Goal: Information Seeking & Learning: Learn about a topic

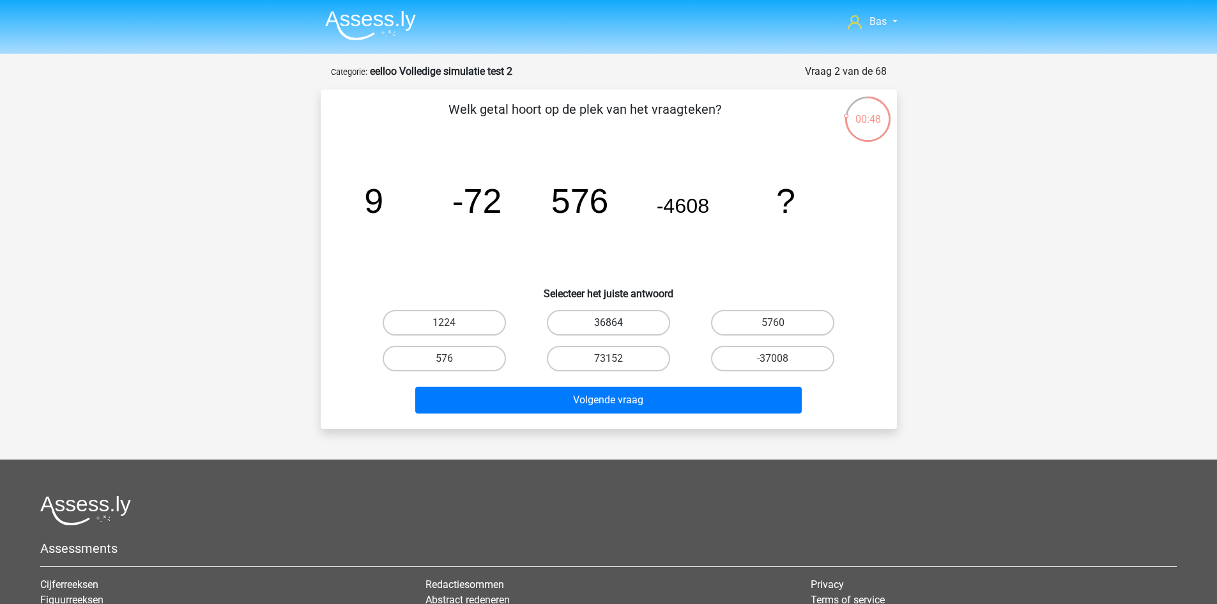
click at [600, 329] on label "36864" at bounding box center [608, 323] width 123 height 26
click at [608, 329] on input "36864" at bounding box center [612, 327] width 8 height 8
radio input "true"
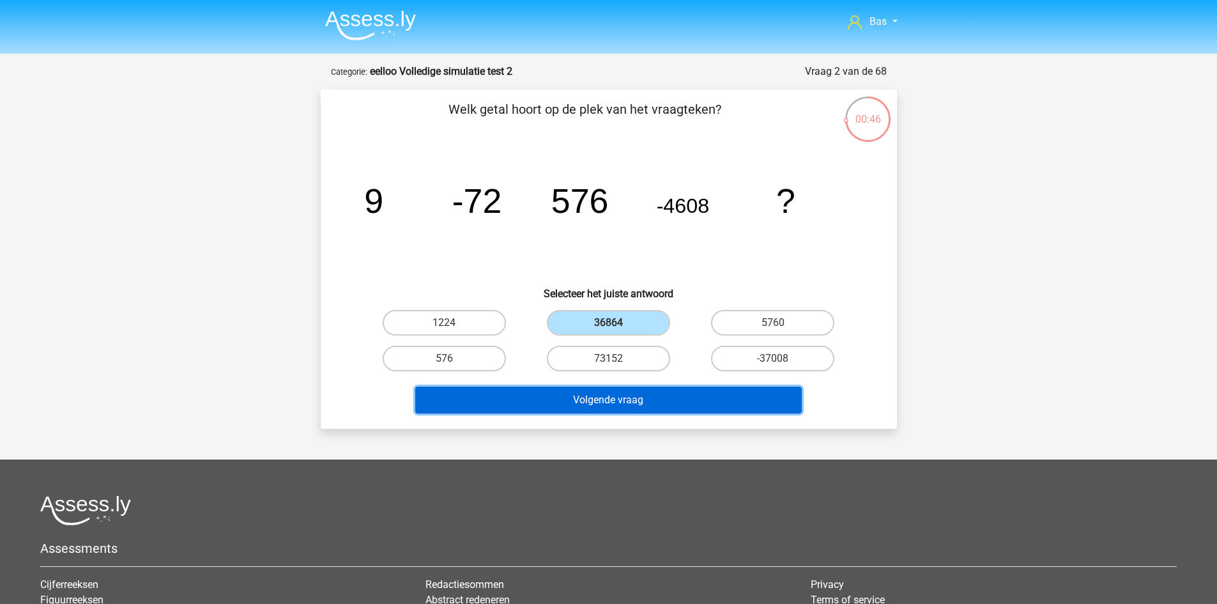
click at [650, 397] on button "Volgende vraag" at bounding box center [608, 400] width 387 height 27
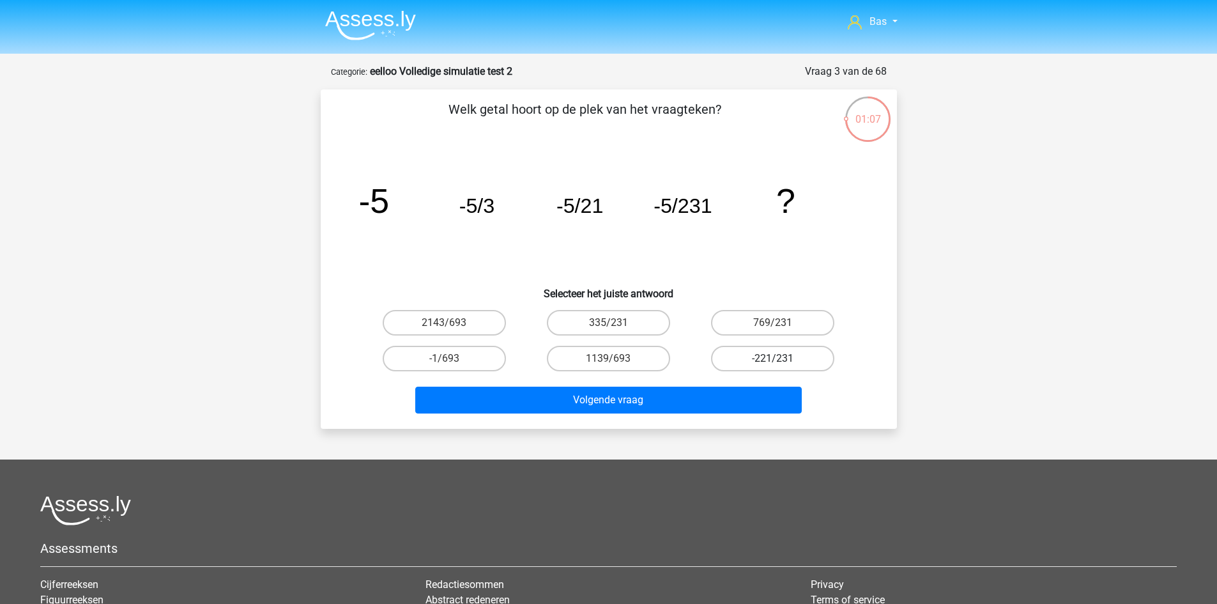
click at [730, 350] on label "-221/231" at bounding box center [772, 359] width 123 height 26
click at [773, 358] on input "-221/231" at bounding box center [777, 362] width 8 height 8
radio input "true"
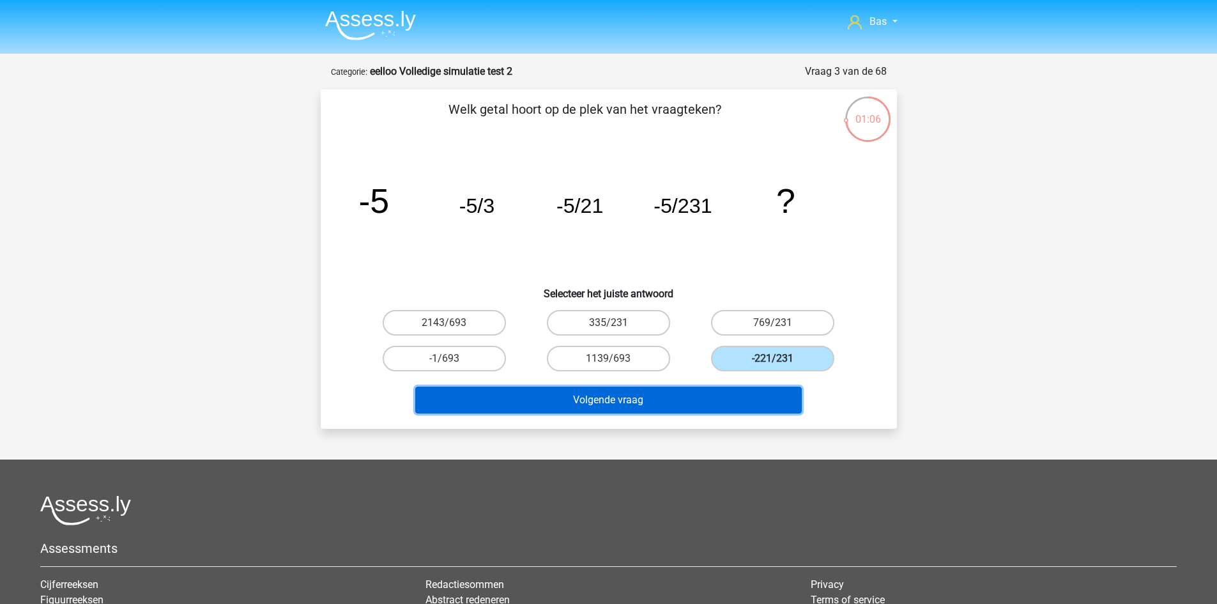
click at [676, 392] on button "Volgende vraag" at bounding box center [608, 400] width 387 height 27
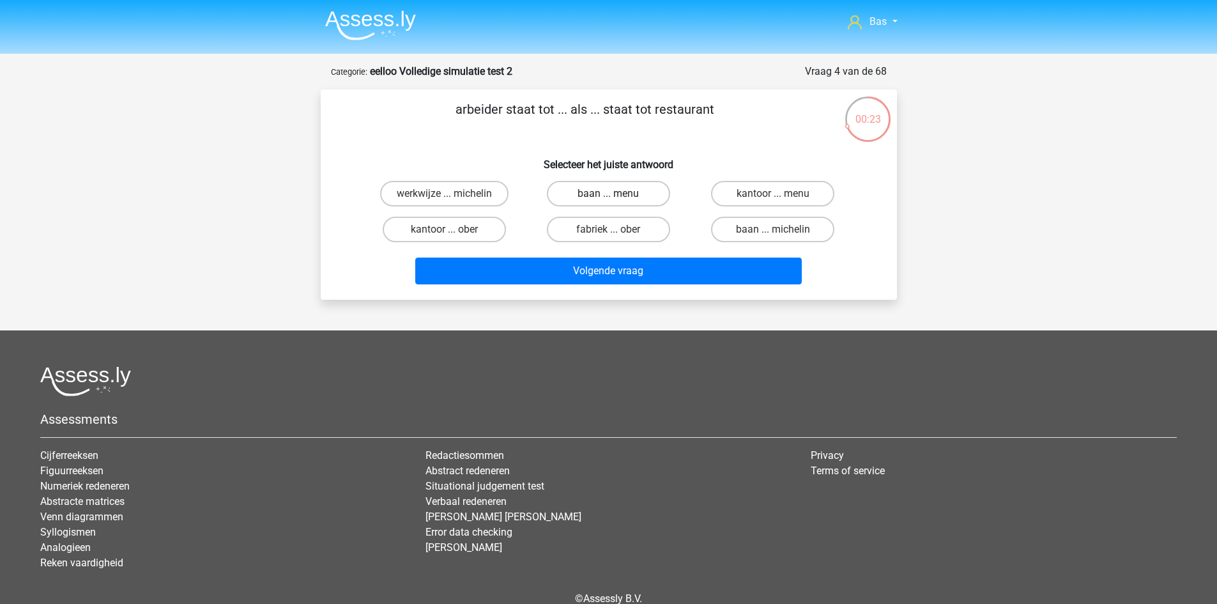
click at [613, 192] on label "baan ... menu" at bounding box center [608, 194] width 123 height 26
click at [613, 194] on input "baan ... menu" at bounding box center [612, 198] width 8 height 8
radio input "true"
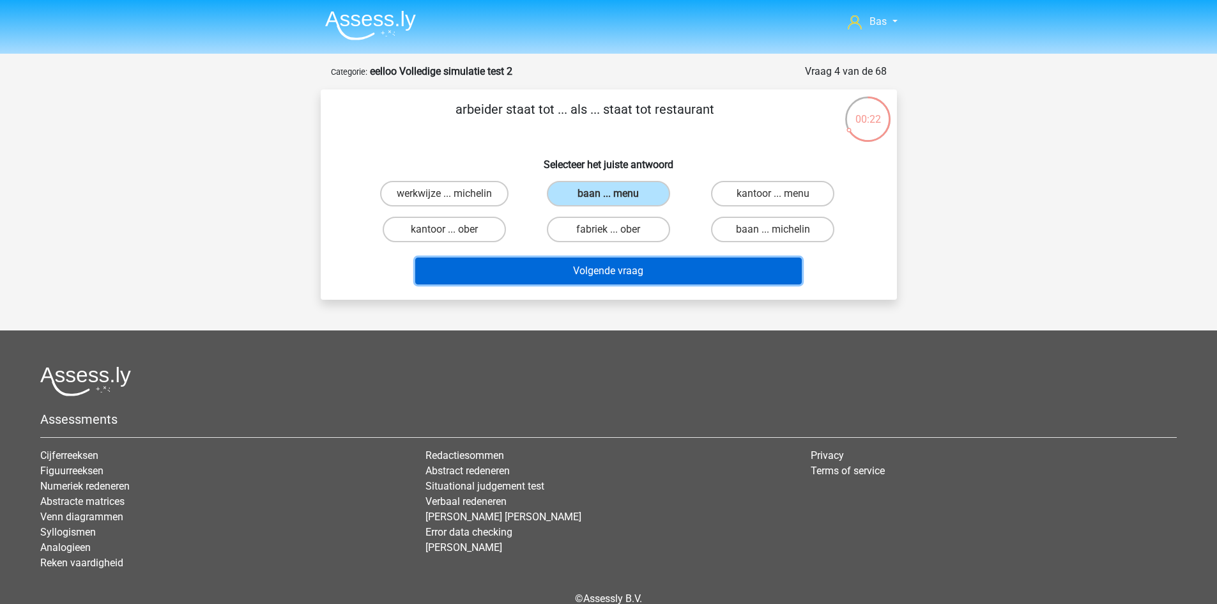
click at [661, 266] on button "Volgende vraag" at bounding box center [608, 271] width 387 height 27
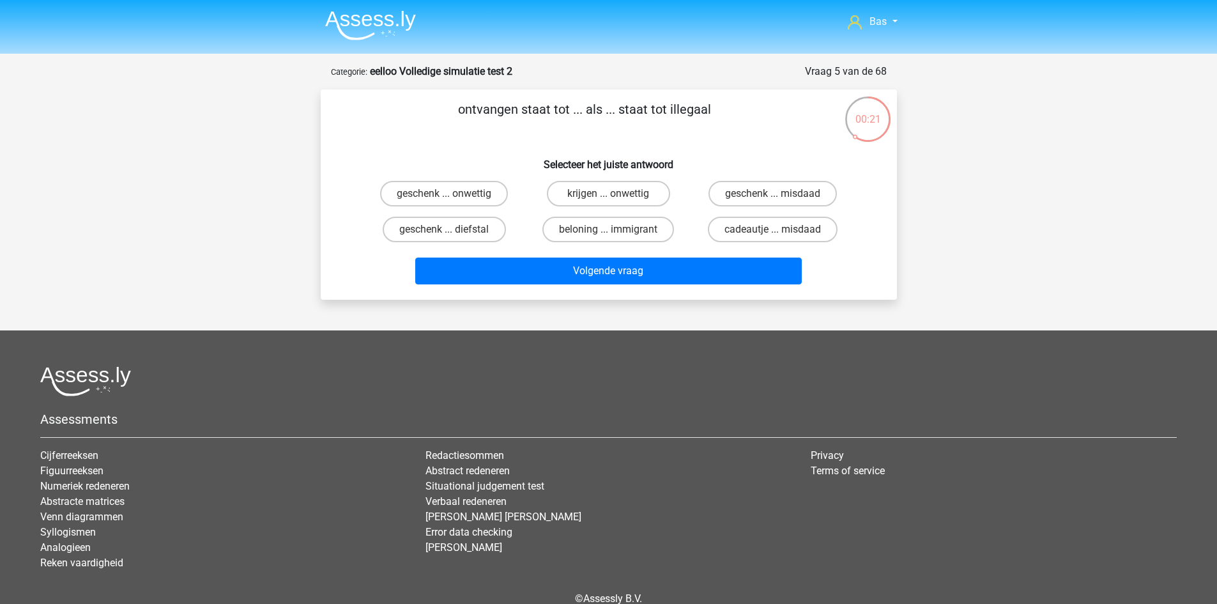
click at [1021, 373] on div at bounding box center [608, 381] width 1137 height 30
click at [486, 236] on label "geschenk ... diefstal" at bounding box center [444, 230] width 123 height 26
click at [452, 236] on input "geschenk ... diefstal" at bounding box center [448, 233] width 8 height 8
radio input "true"
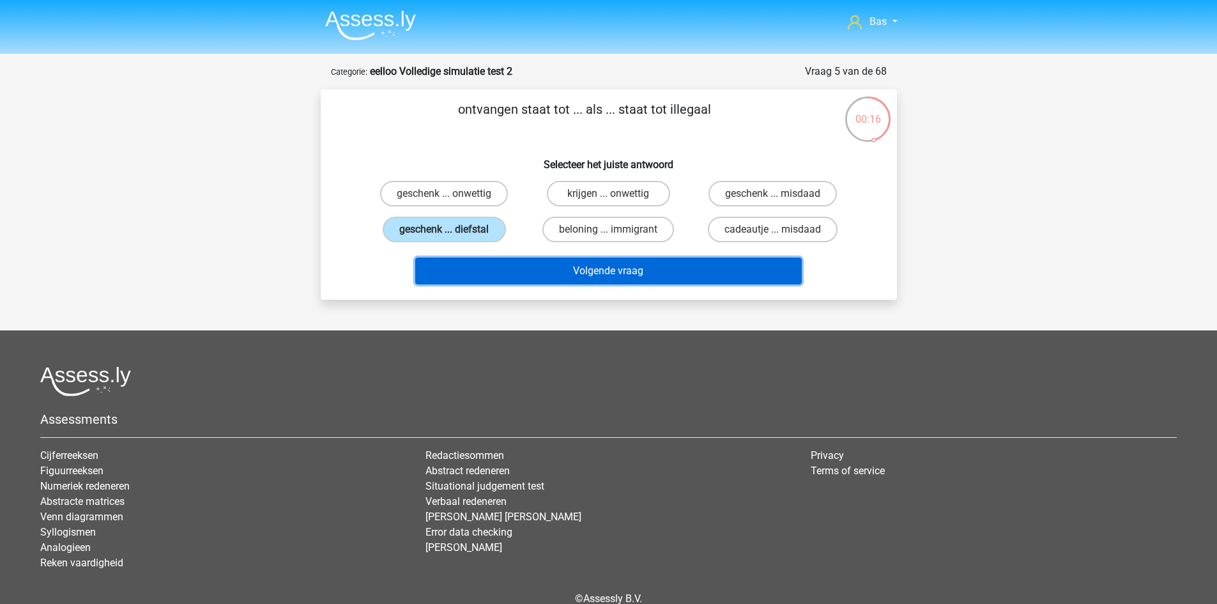
click at [511, 265] on button "Volgende vraag" at bounding box center [608, 271] width 387 height 27
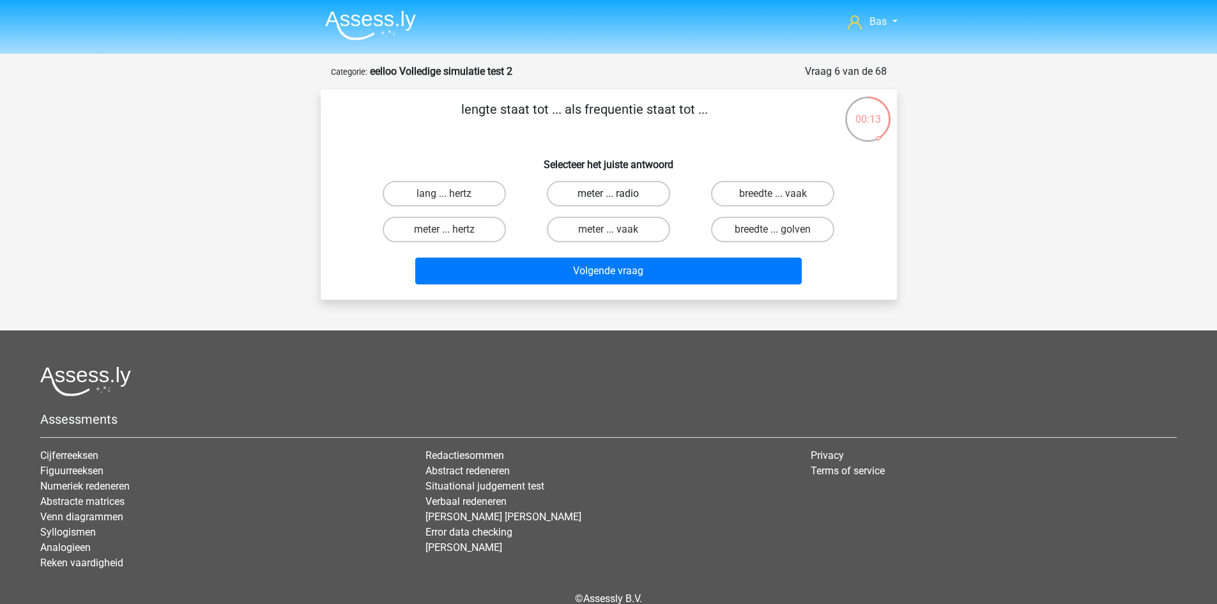
click at [594, 193] on label "meter ... radio" at bounding box center [608, 194] width 123 height 26
click at [608, 194] on input "meter ... radio" at bounding box center [612, 198] width 8 height 8
radio input "true"
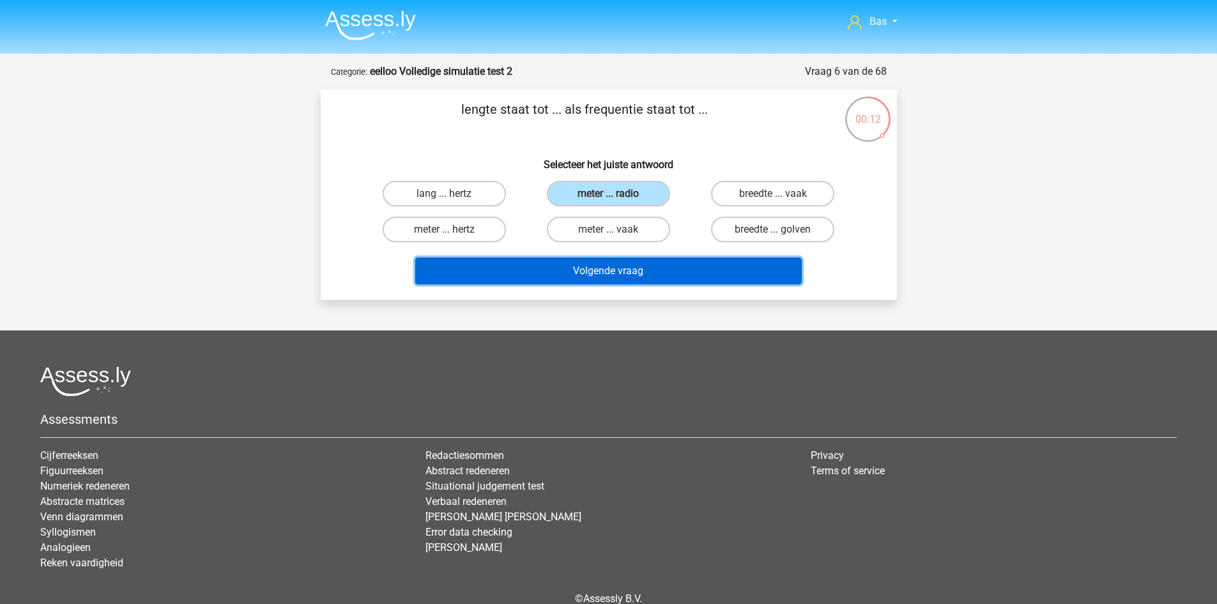
click at [610, 261] on button "Volgende vraag" at bounding box center [608, 271] width 387 height 27
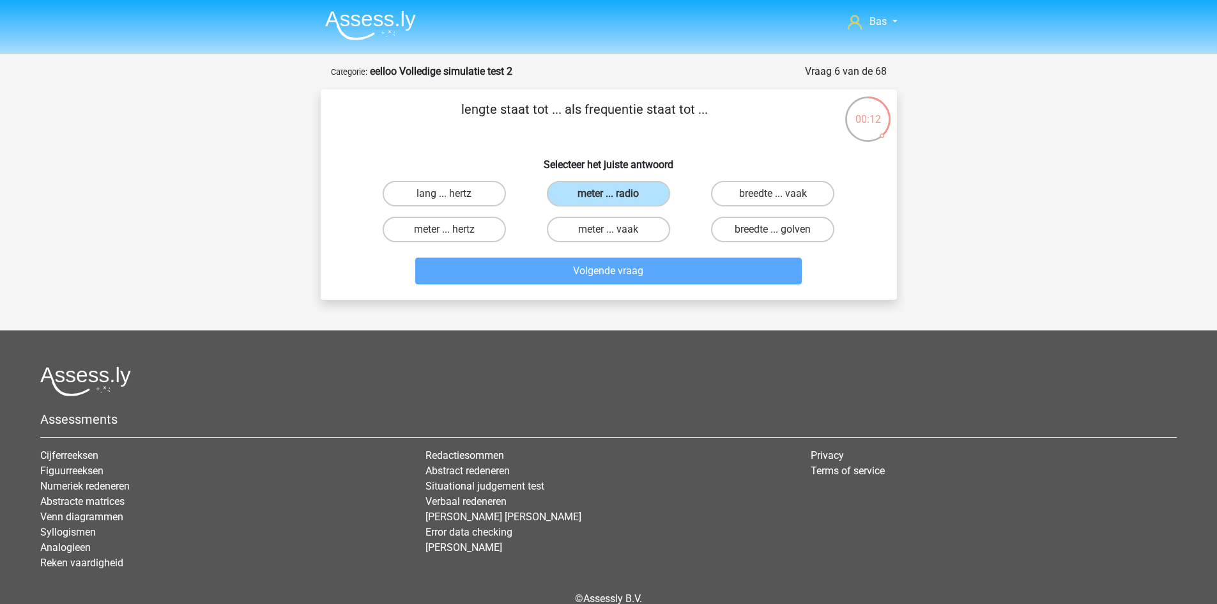
scroll to position [64, 0]
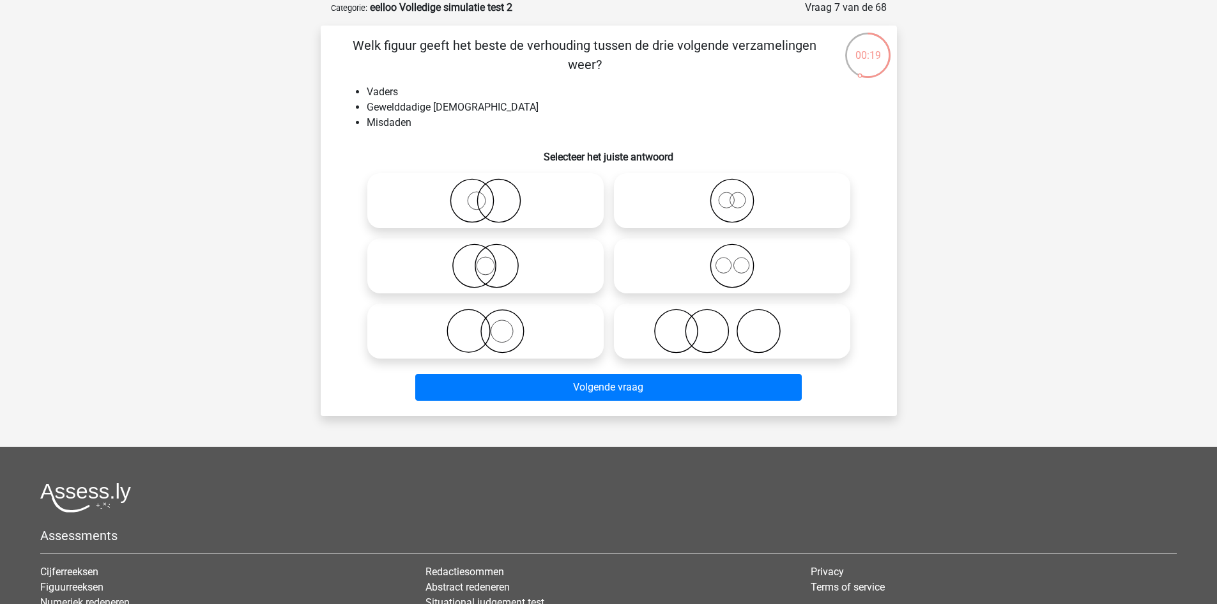
click at [670, 317] on icon at bounding box center [732, 331] width 226 height 45
click at [732, 317] on input "radio" at bounding box center [736, 320] width 8 height 8
radio input "true"
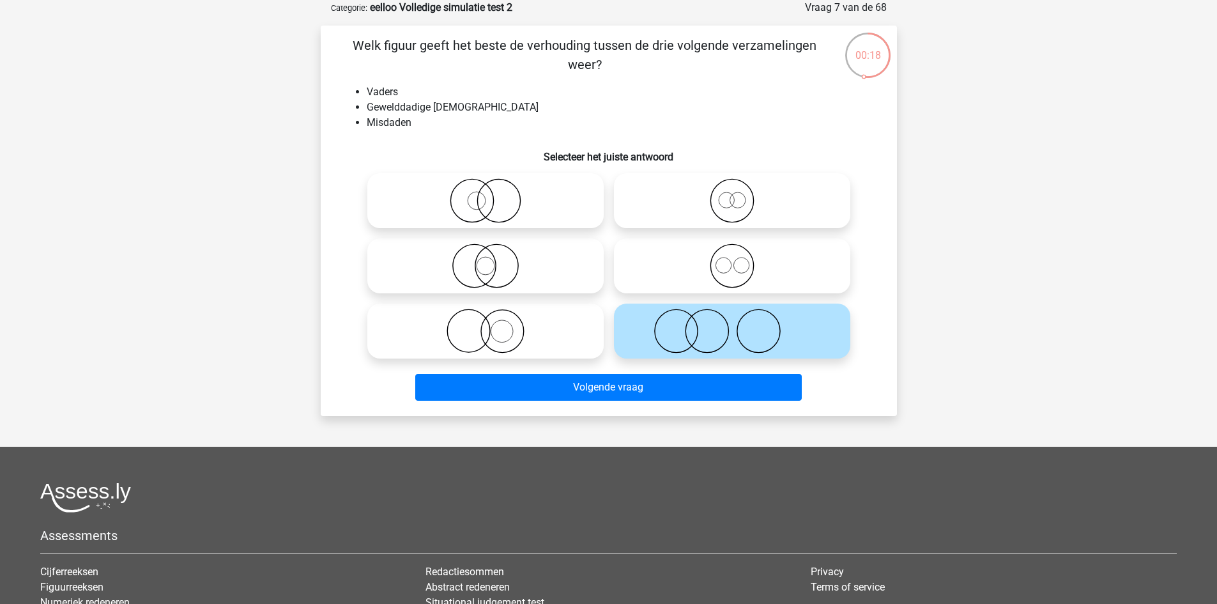
click at [563, 322] on icon at bounding box center [486, 331] width 226 height 45
click at [494, 322] on input "radio" at bounding box center [490, 320] width 8 height 8
radio input "true"
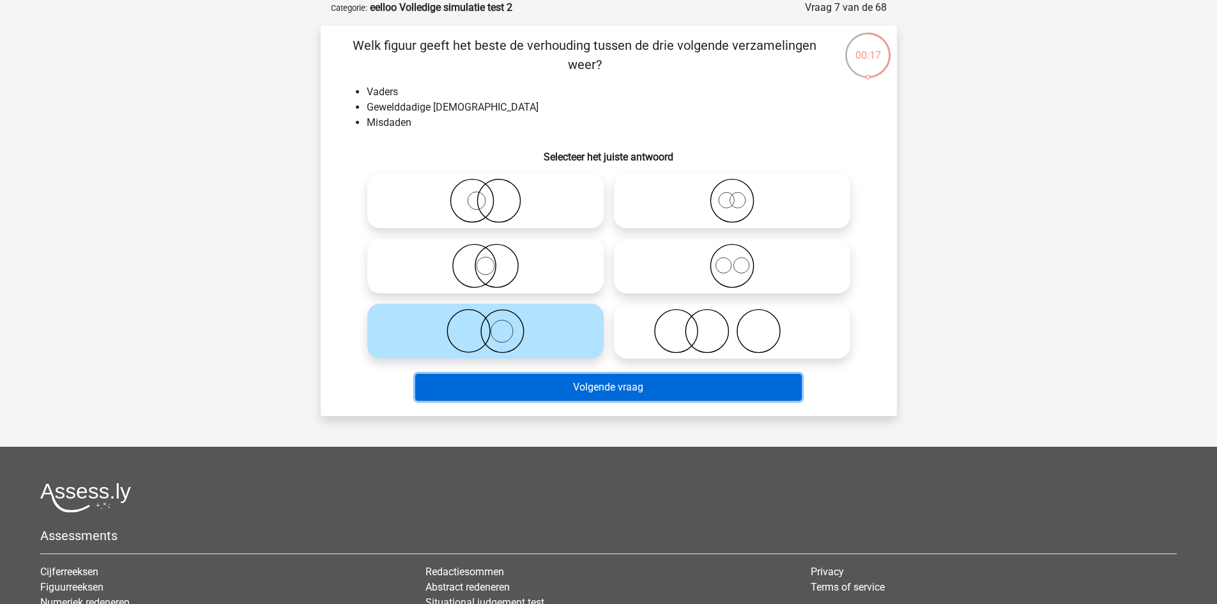
click at [575, 392] on button "Volgende vraag" at bounding box center [608, 387] width 387 height 27
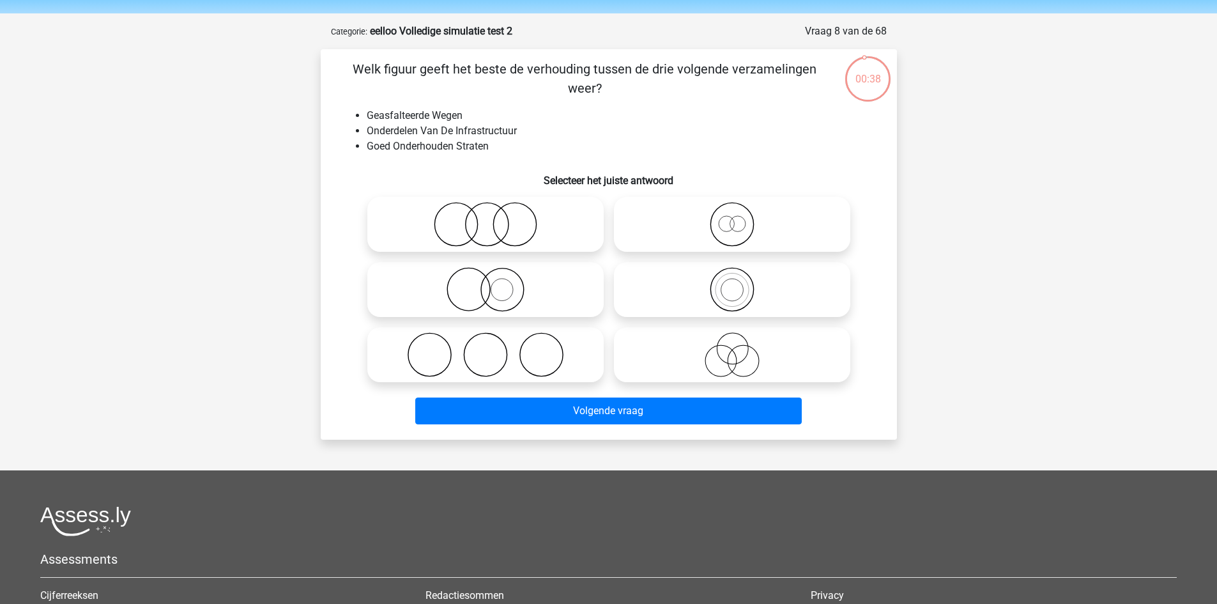
scroll to position [0, 0]
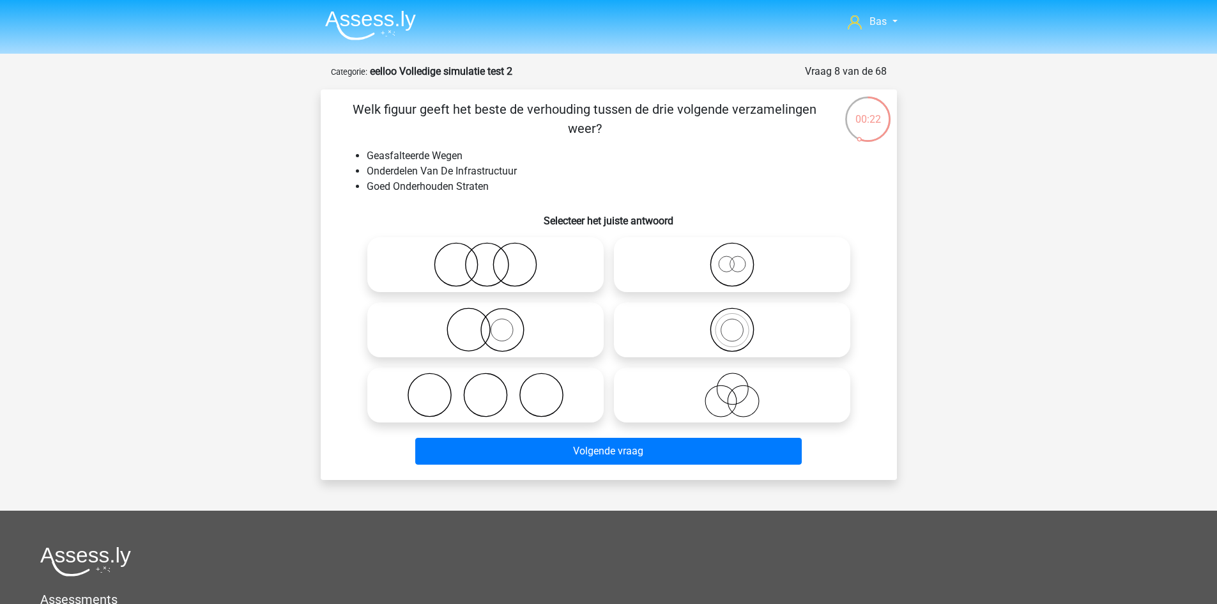
click at [484, 260] on icon at bounding box center [486, 264] width 226 height 45
click at [486, 258] on input "radio" at bounding box center [490, 254] width 8 height 8
radio input "true"
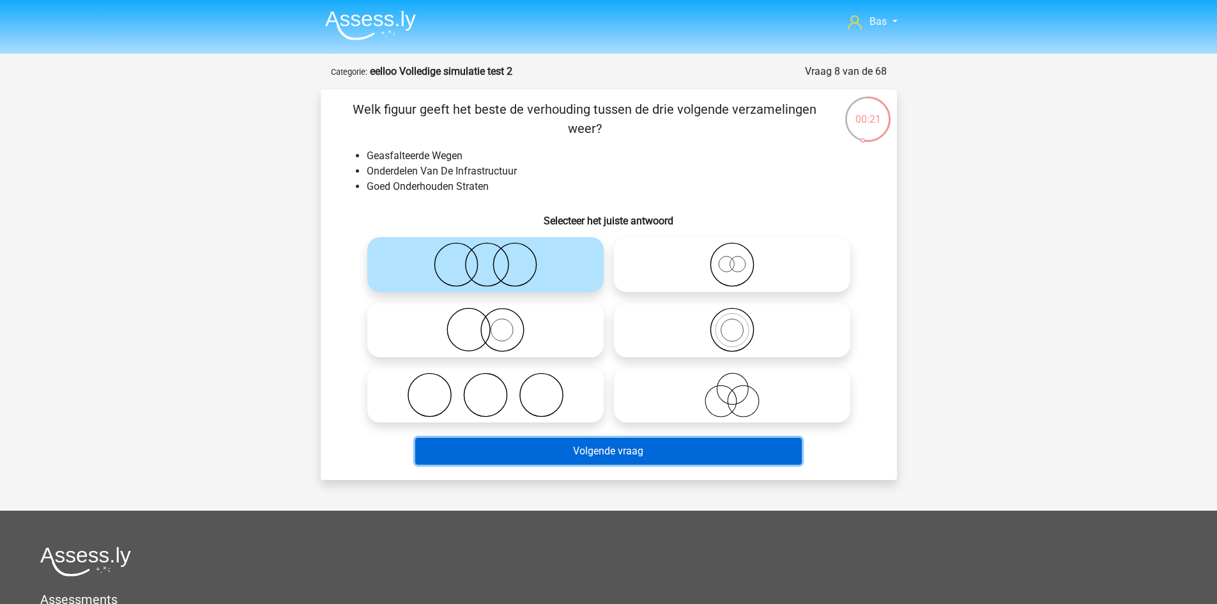
click at [602, 447] on button "Volgende vraag" at bounding box center [608, 451] width 387 height 27
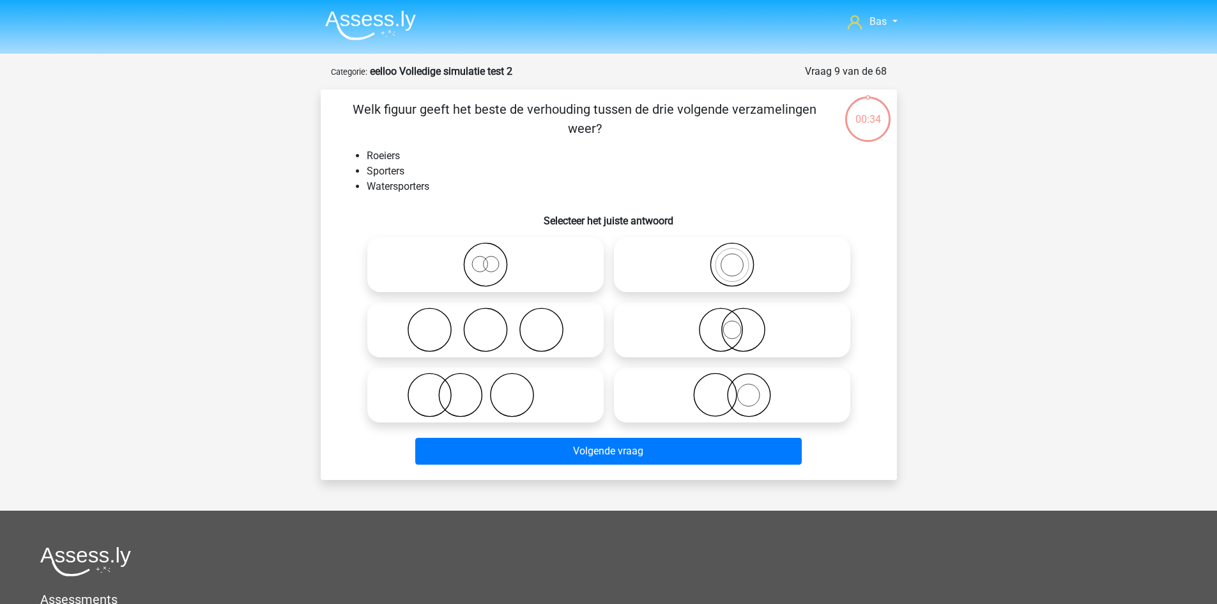
scroll to position [64, 0]
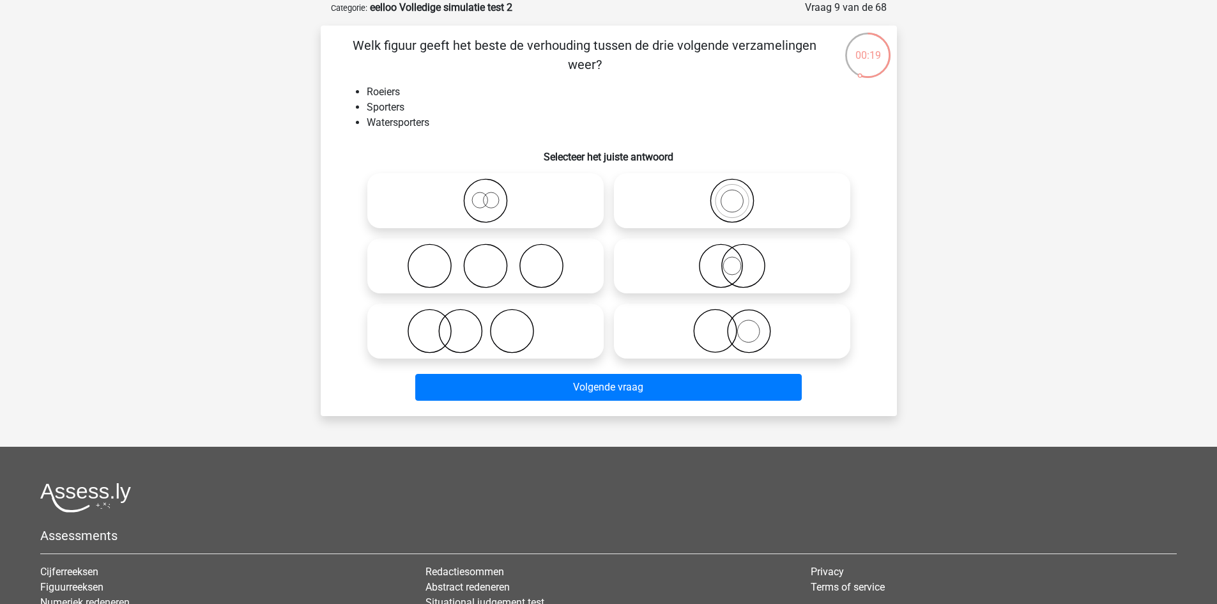
click at [450, 209] on icon at bounding box center [486, 200] width 226 height 45
click at [486, 194] on input "radio" at bounding box center [490, 190] width 8 height 8
radio input "true"
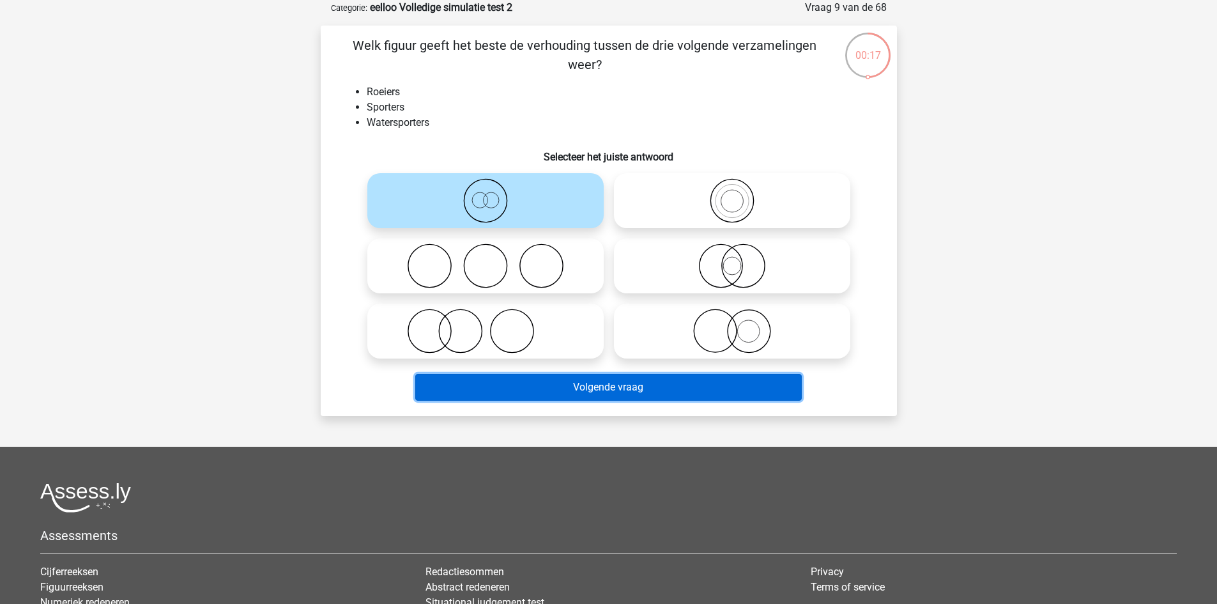
click at [528, 374] on button "Volgende vraag" at bounding box center [608, 387] width 387 height 27
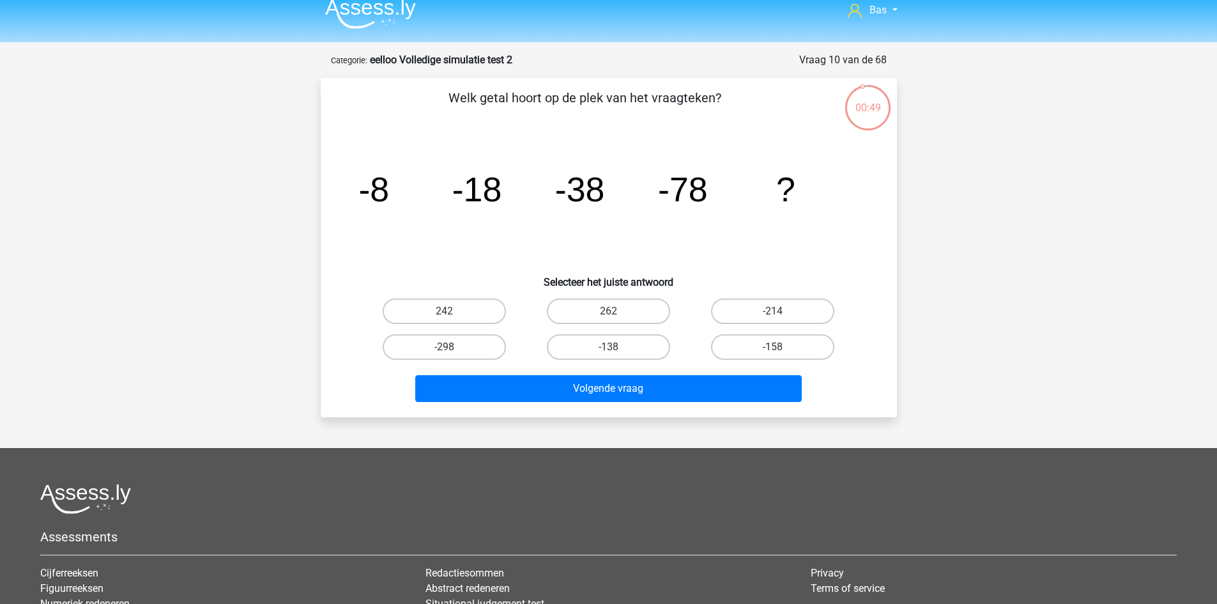
scroll to position [0, 0]
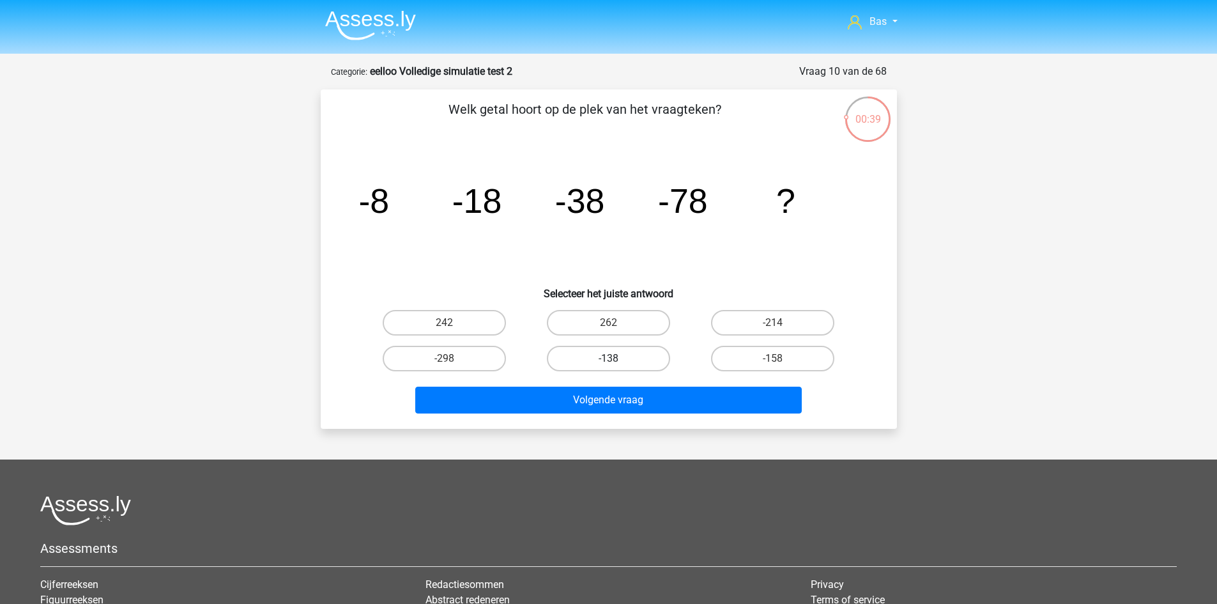
click at [587, 357] on label "-138" at bounding box center [608, 359] width 123 height 26
click at [608, 358] on input "-138" at bounding box center [612, 362] width 8 height 8
radio input "true"
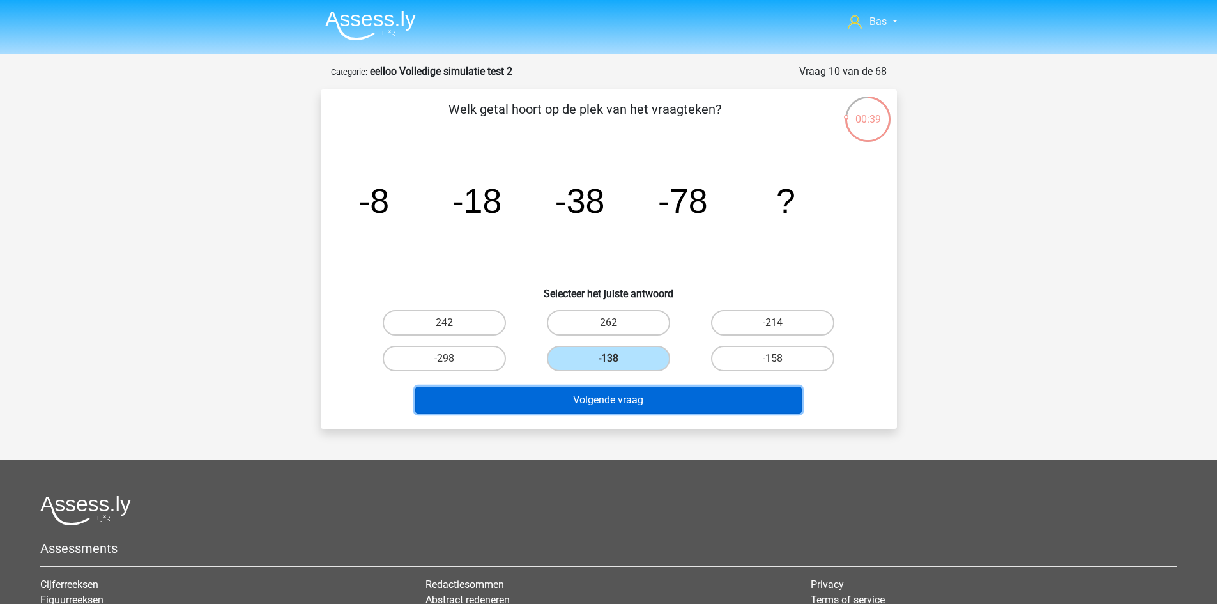
click at [585, 399] on button "Volgende vraag" at bounding box center [608, 400] width 387 height 27
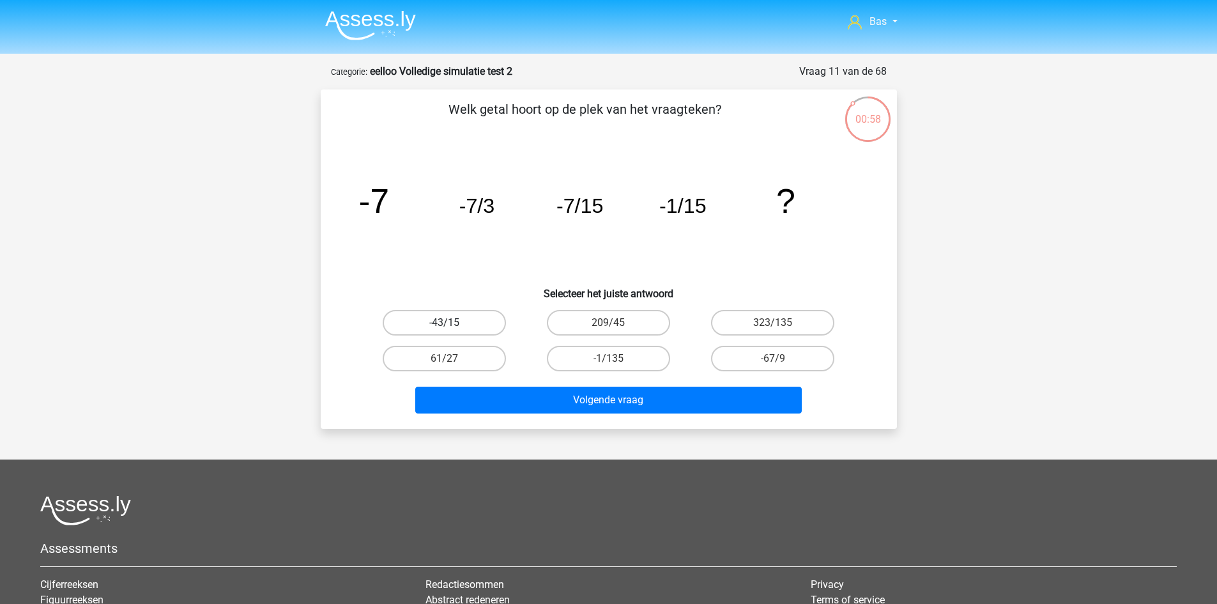
click at [481, 321] on label "-43/15" at bounding box center [444, 323] width 123 height 26
click at [452, 323] on input "-43/15" at bounding box center [448, 327] width 8 height 8
radio input "true"
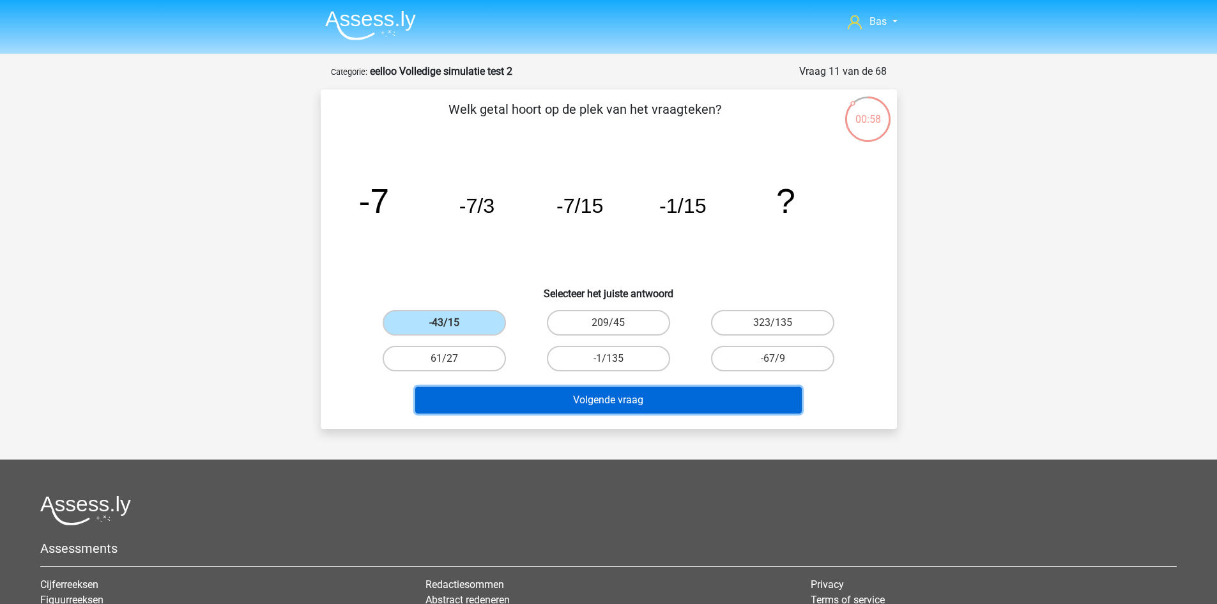
click at [569, 393] on button "Volgende vraag" at bounding box center [608, 400] width 387 height 27
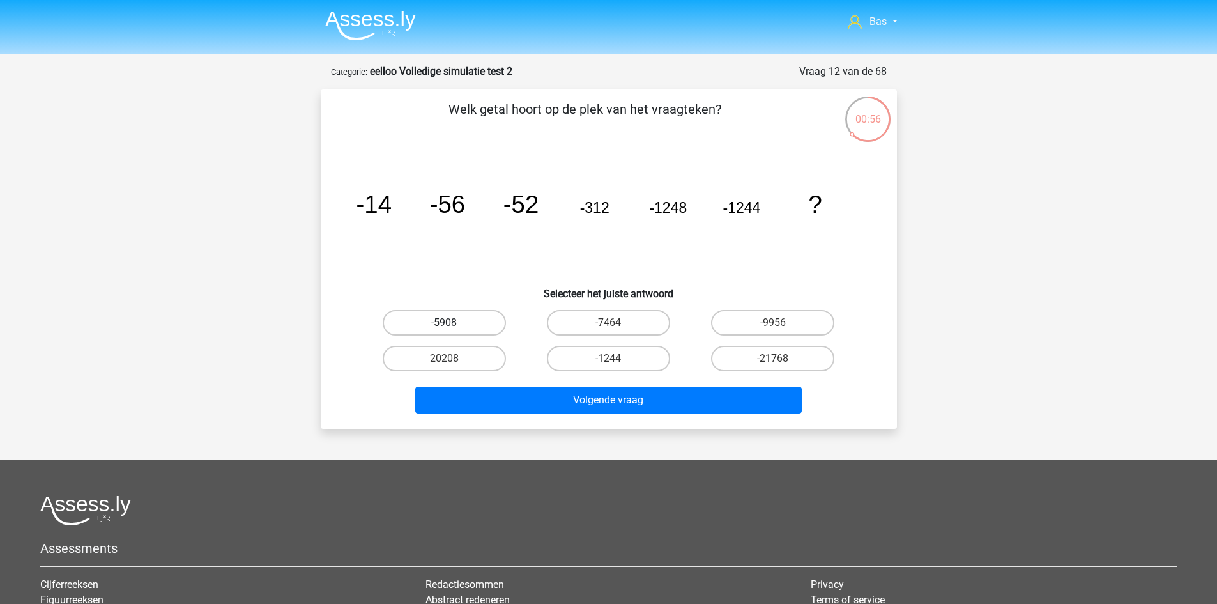
click at [472, 327] on label "-5908" at bounding box center [444, 323] width 123 height 26
click at [452, 327] on input "-5908" at bounding box center [448, 327] width 8 height 8
radio input "true"
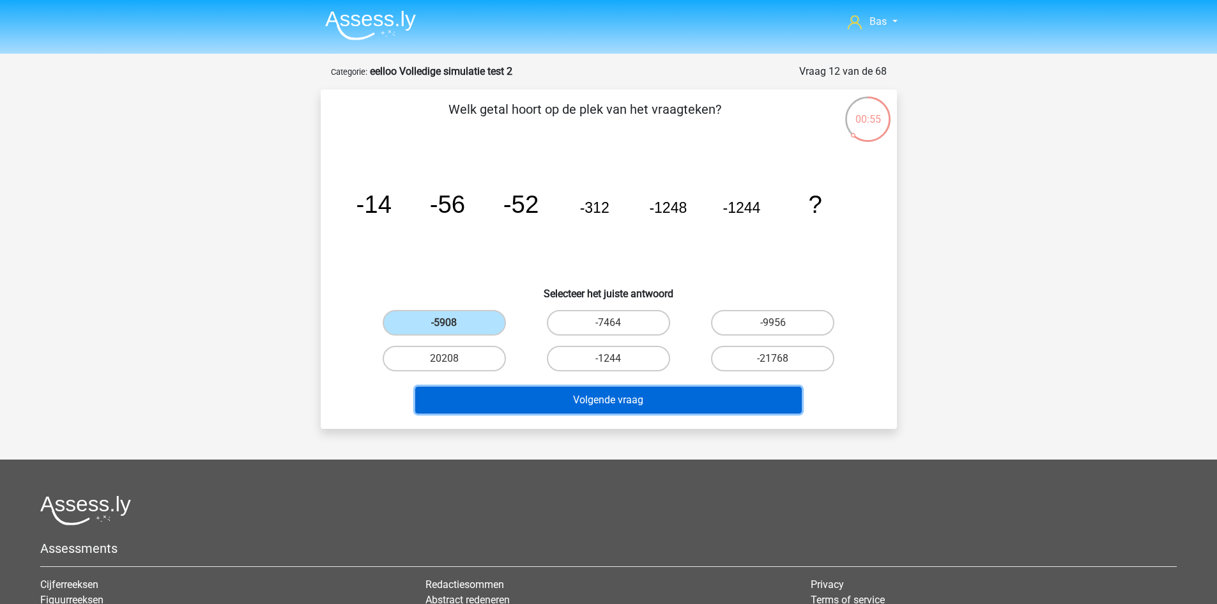
click at [573, 394] on button "Volgende vraag" at bounding box center [608, 400] width 387 height 27
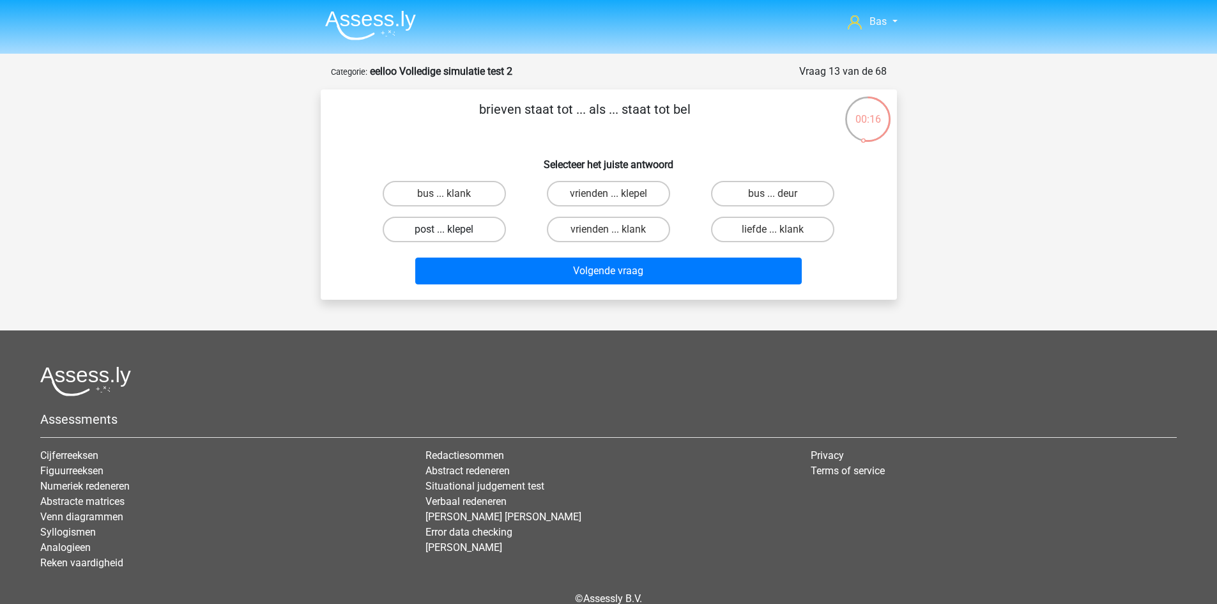
click at [466, 226] on label "post ... klepel" at bounding box center [444, 230] width 123 height 26
click at [452, 229] on input "post ... klepel" at bounding box center [448, 233] width 8 height 8
radio input "true"
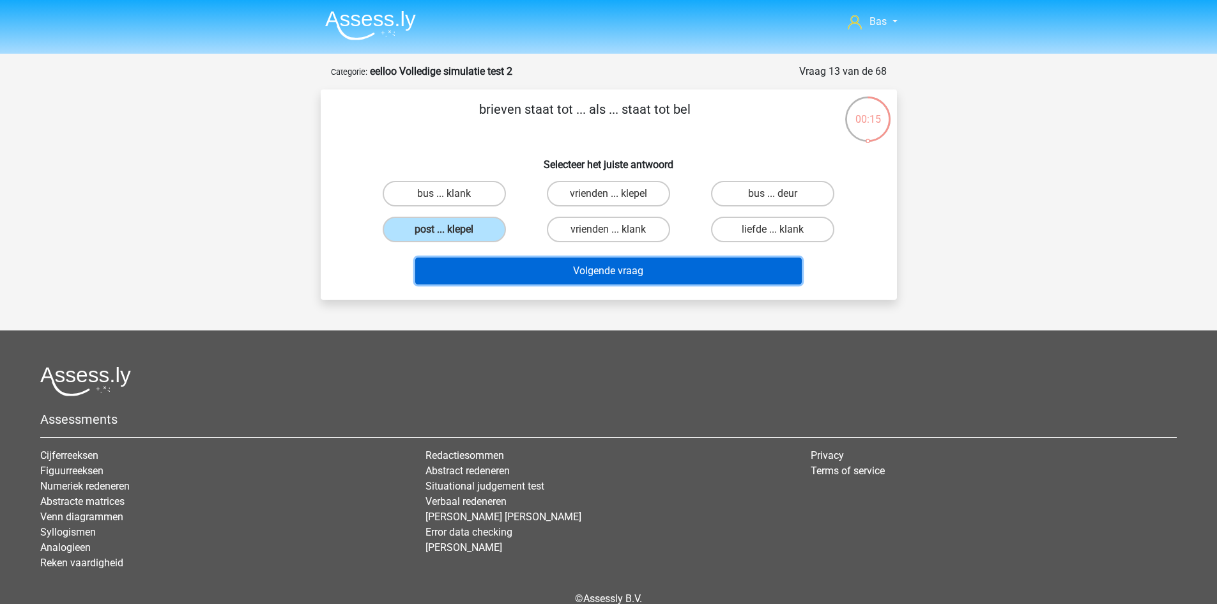
click at [512, 272] on button "Volgende vraag" at bounding box center [608, 271] width 387 height 27
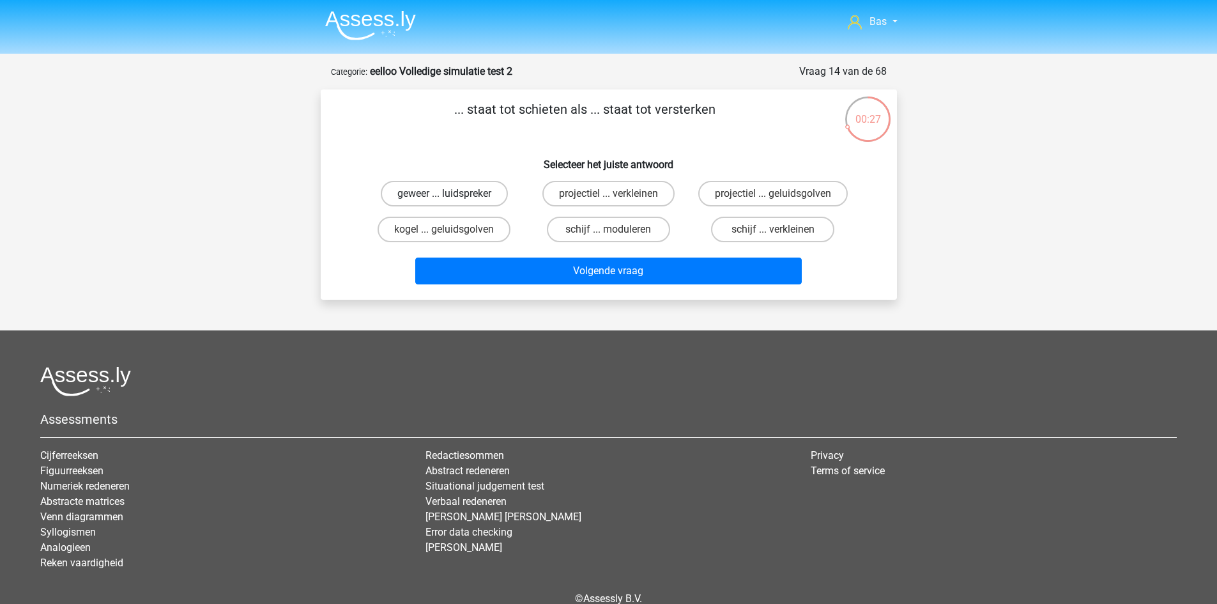
click at [420, 194] on label "geweer ... luidspreker" at bounding box center [444, 194] width 127 height 26
click at [444, 194] on input "geweer ... luidspreker" at bounding box center [448, 198] width 8 height 8
radio input "true"
click at [450, 238] on label "kogel ... geluidsgolven" at bounding box center [444, 230] width 133 height 26
click at [450, 238] on input "kogel ... geluidsgolven" at bounding box center [448, 233] width 8 height 8
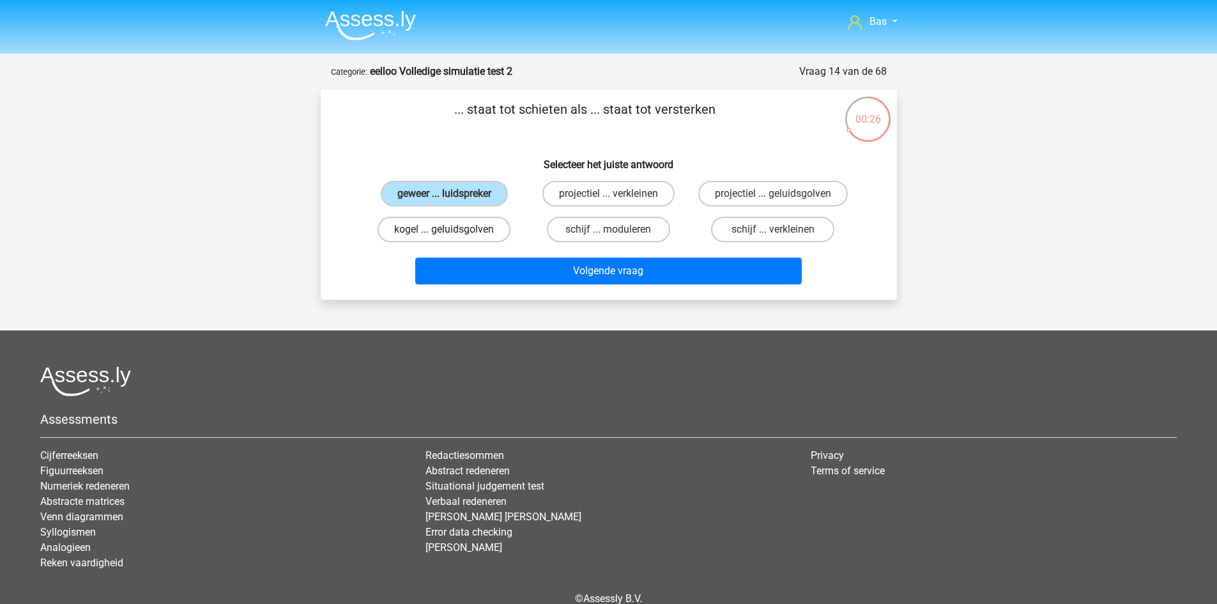
radio input "true"
click at [745, 233] on label "schijf ... verkleinen" at bounding box center [772, 230] width 123 height 26
click at [773, 233] on input "schijf ... verkleinen" at bounding box center [777, 233] width 8 height 8
radio input "true"
click at [610, 236] on input "schijf ... moduleren" at bounding box center [612, 233] width 8 height 8
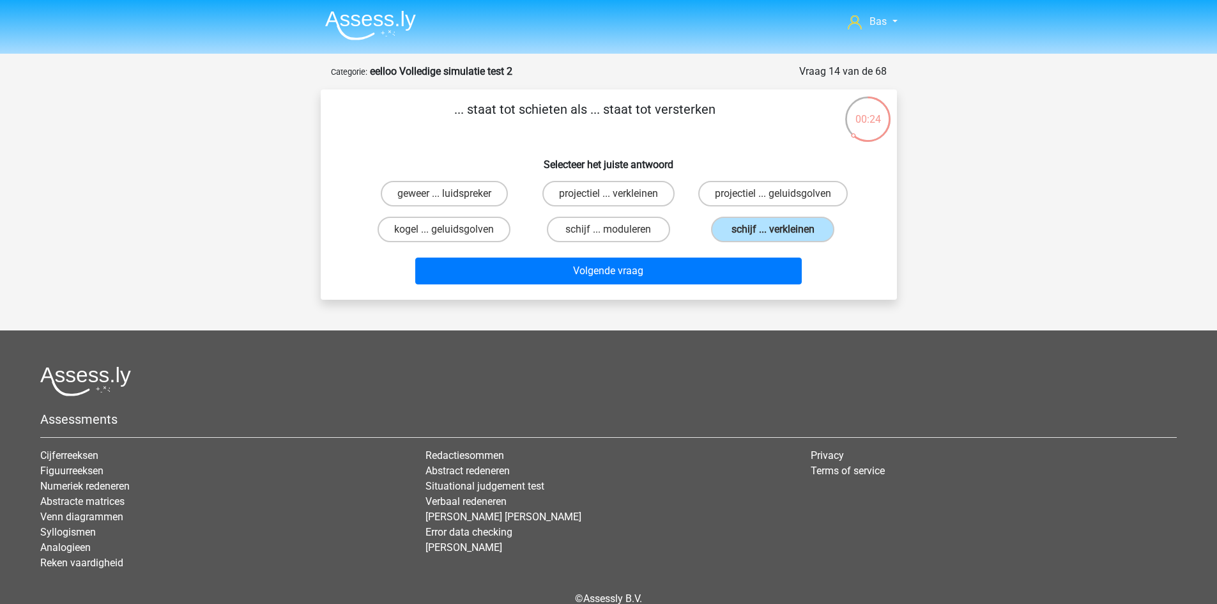
radio input "true"
click at [432, 232] on label "kogel ... geluidsgolven" at bounding box center [444, 230] width 133 height 26
click at [444, 232] on input "kogel ... geluidsgolven" at bounding box center [448, 233] width 8 height 8
radio input "true"
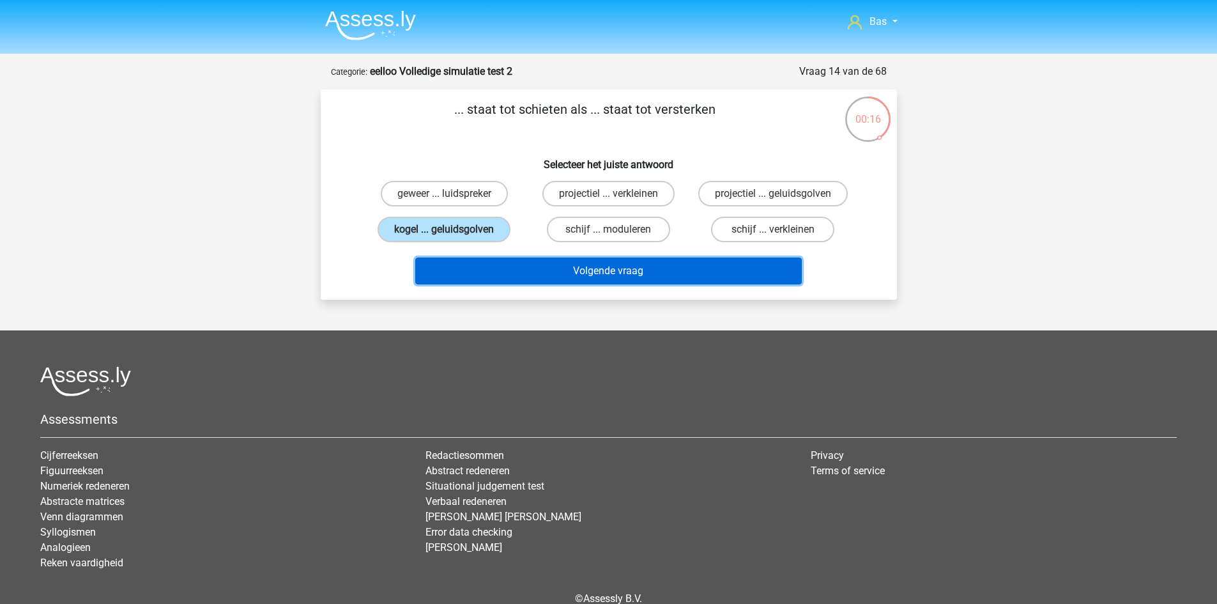
click at [484, 276] on button "Volgende vraag" at bounding box center [608, 271] width 387 height 27
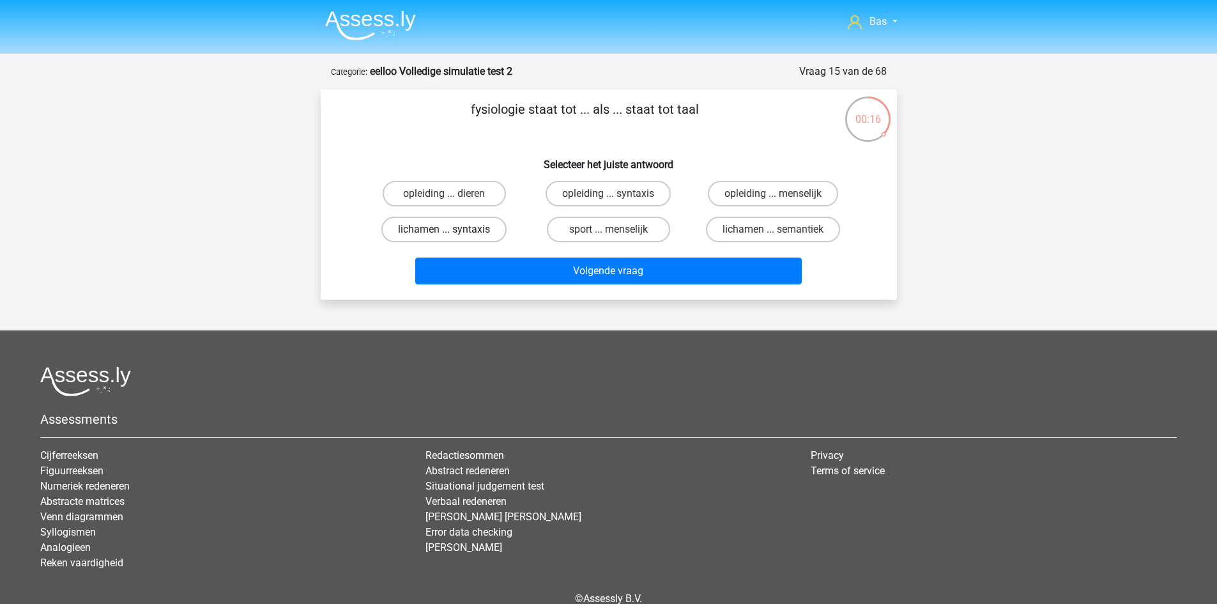
click at [461, 233] on label "lichamen ... syntaxis" at bounding box center [443, 230] width 125 height 26
click at [452, 233] on input "lichamen ... syntaxis" at bounding box center [448, 233] width 8 height 8
radio input "true"
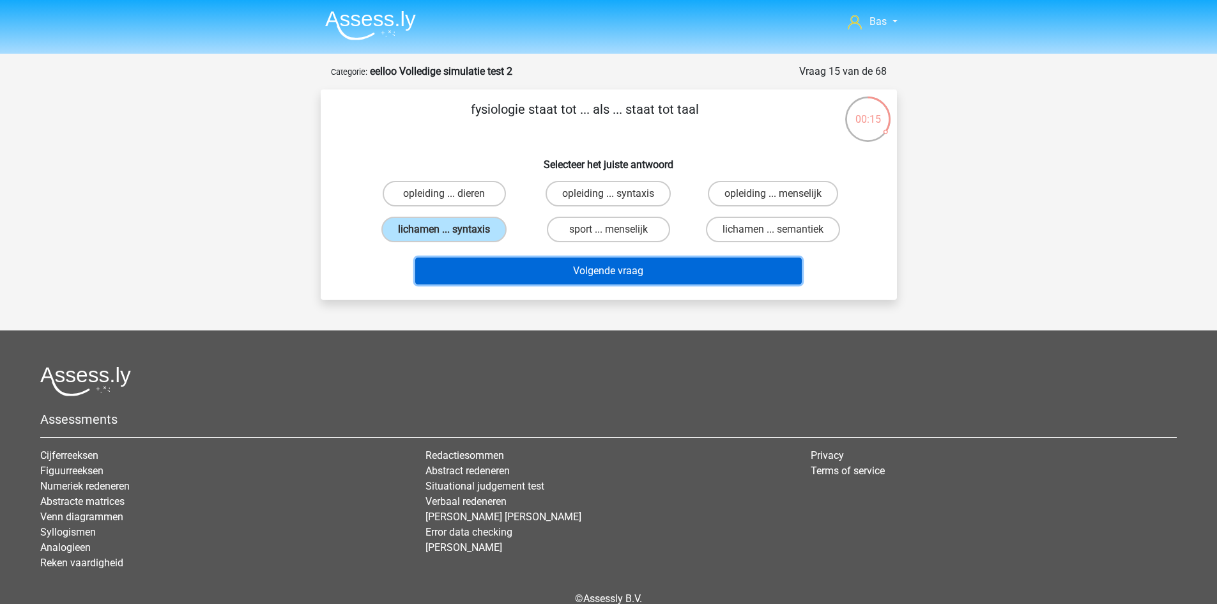
click at [502, 268] on button "Volgende vraag" at bounding box center [608, 271] width 387 height 27
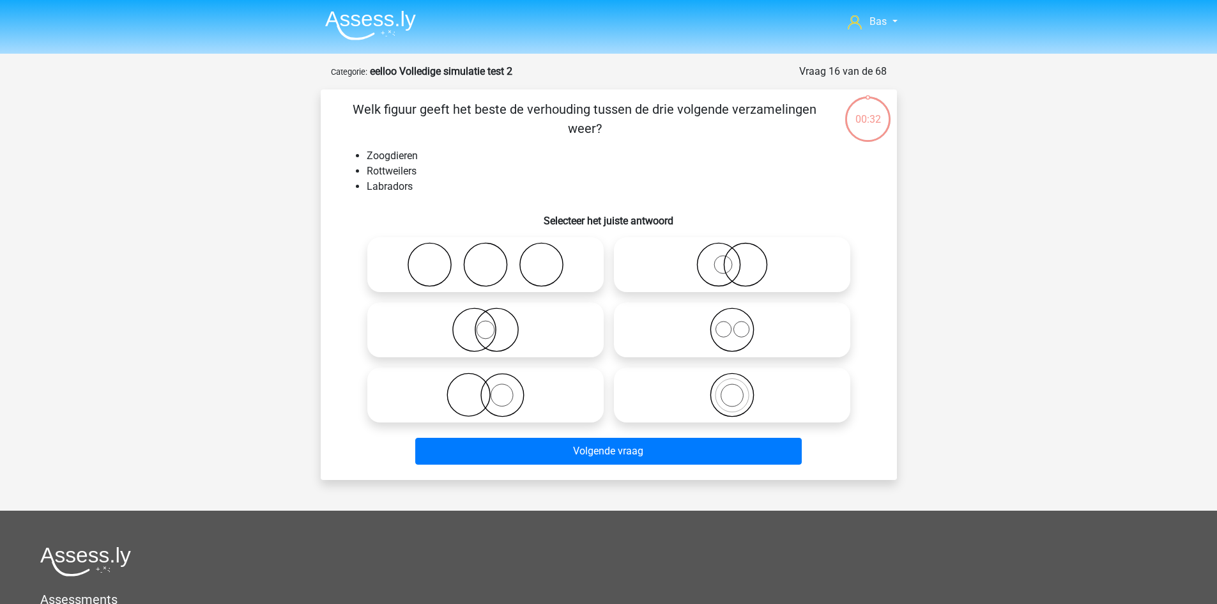
scroll to position [64, 0]
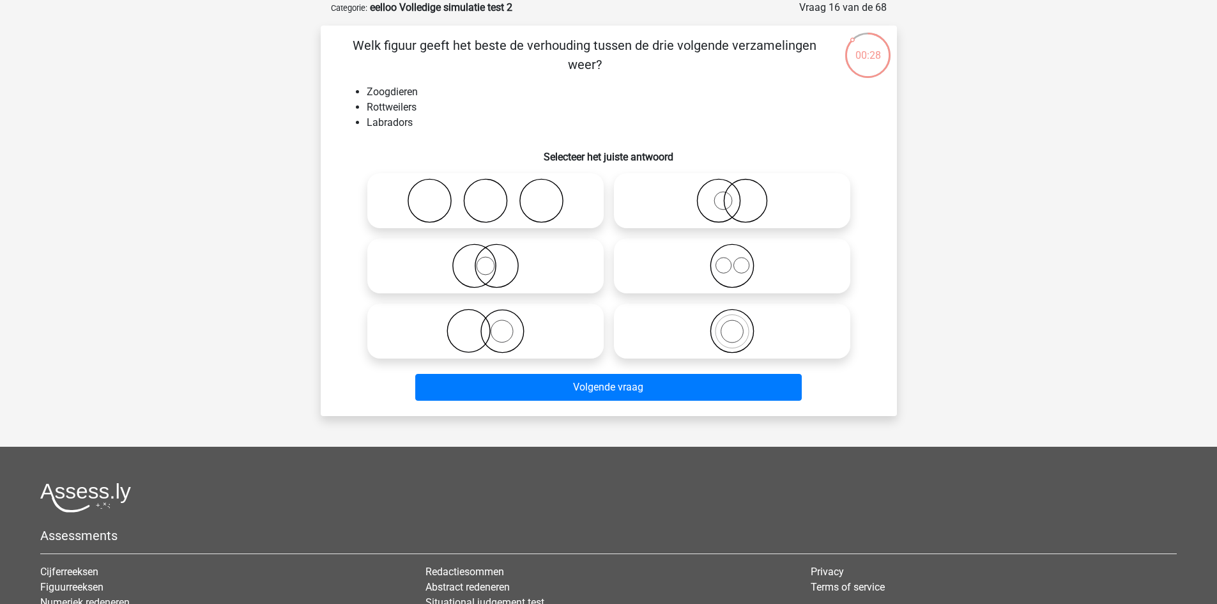
click at [718, 268] on icon at bounding box center [732, 265] width 226 height 45
click at [732, 259] on input "radio" at bounding box center [736, 255] width 8 height 8
radio input "true"
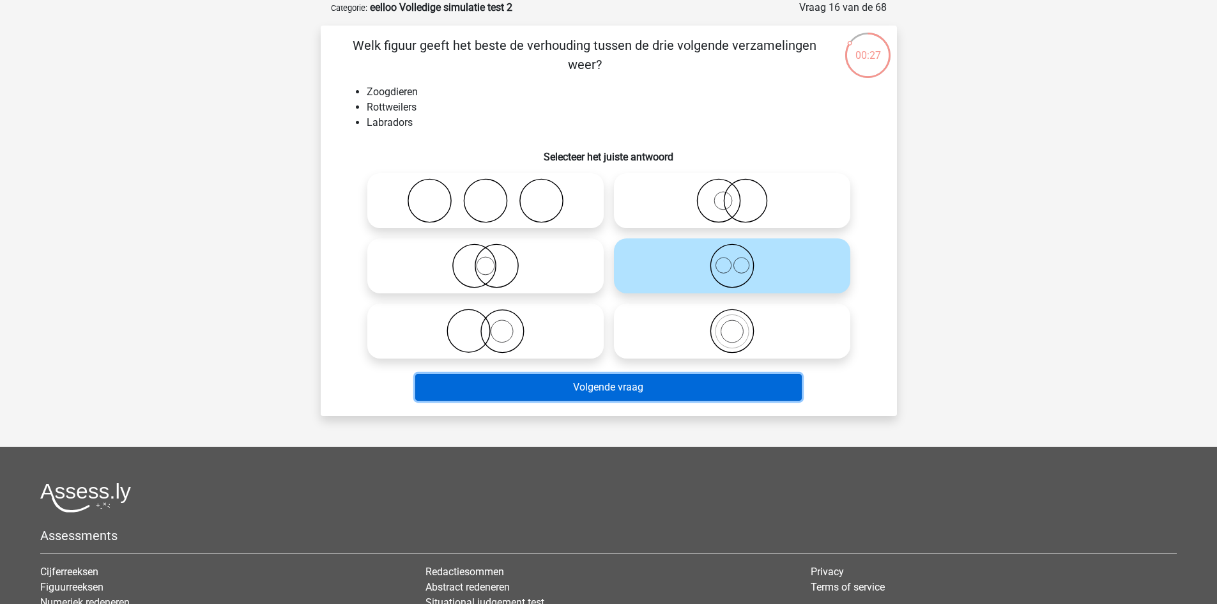
click at [702, 396] on button "Volgende vraag" at bounding box center [608, 387] width 387 height 27
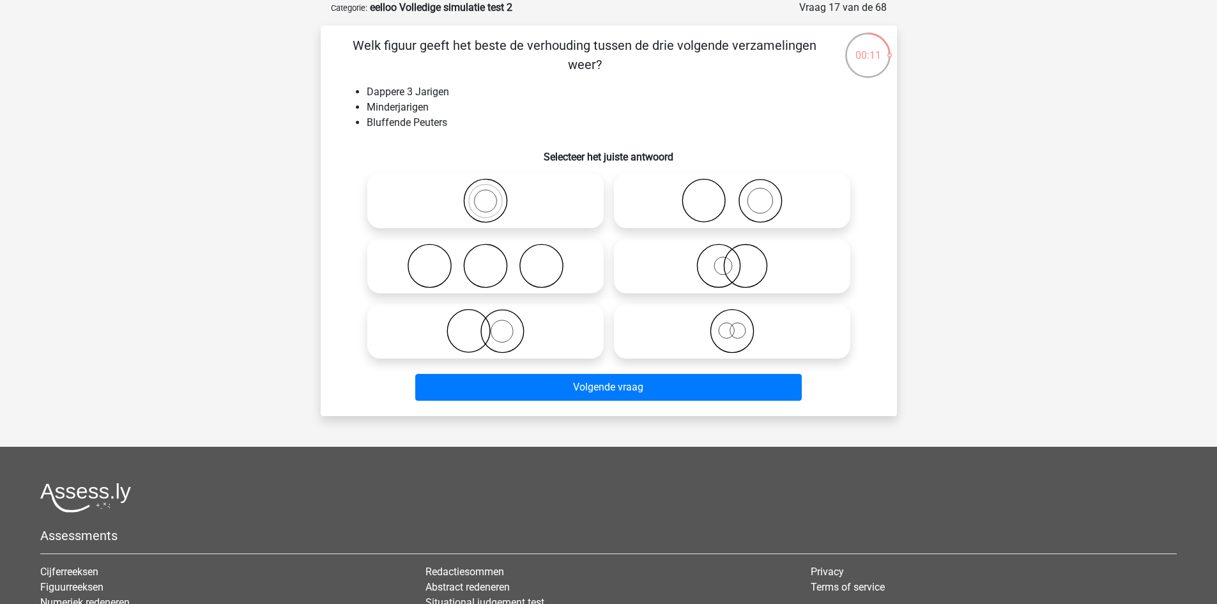
click at [670, 270] on icon at bounding box center [732, 265] width 226 height 45
click at [732, 259] on input "radio" at bounding box center [736, 255] width 8 height 8
radio input "true"
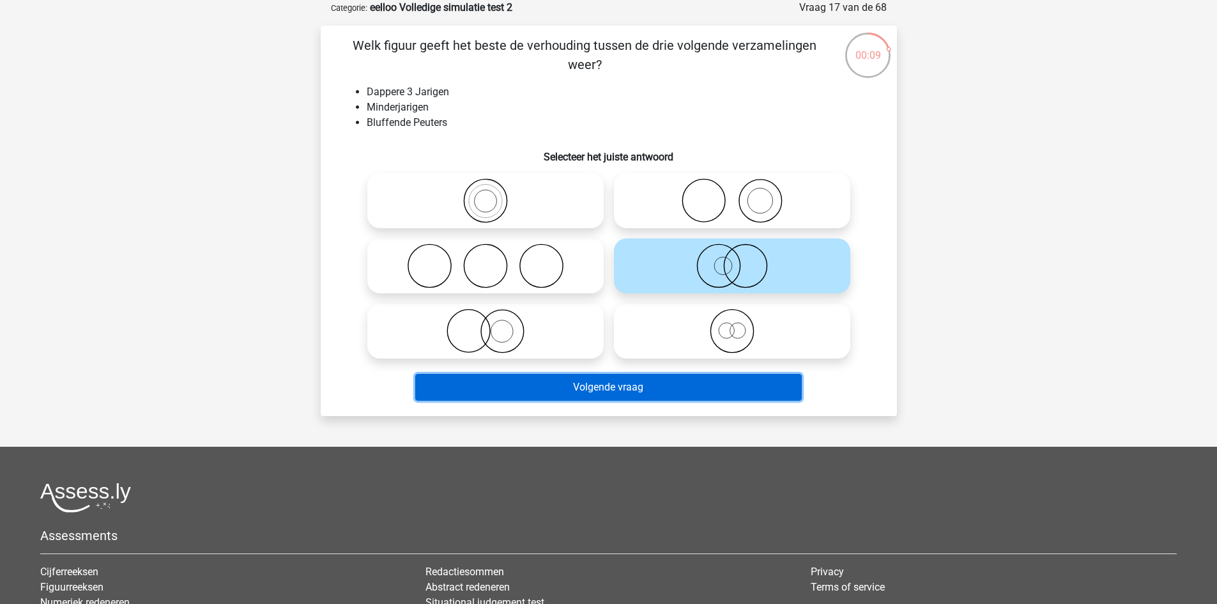
click at [676, 385] on button "Volgende vraag" at bounding box center [608, 387] width 387 height 27
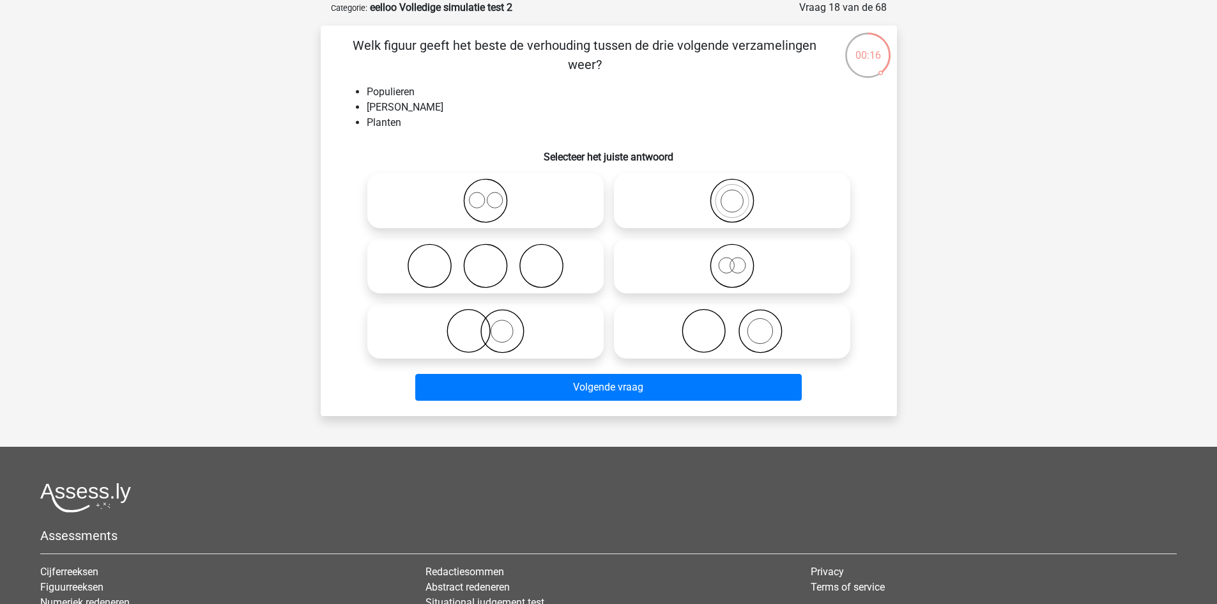
click at [498, 211] on icon at bounding box center [486, 200] width 226 height 45
click at [494, 194] on input "radio" at bounding box center [490, 190] width 8 height 8
radio input "true"
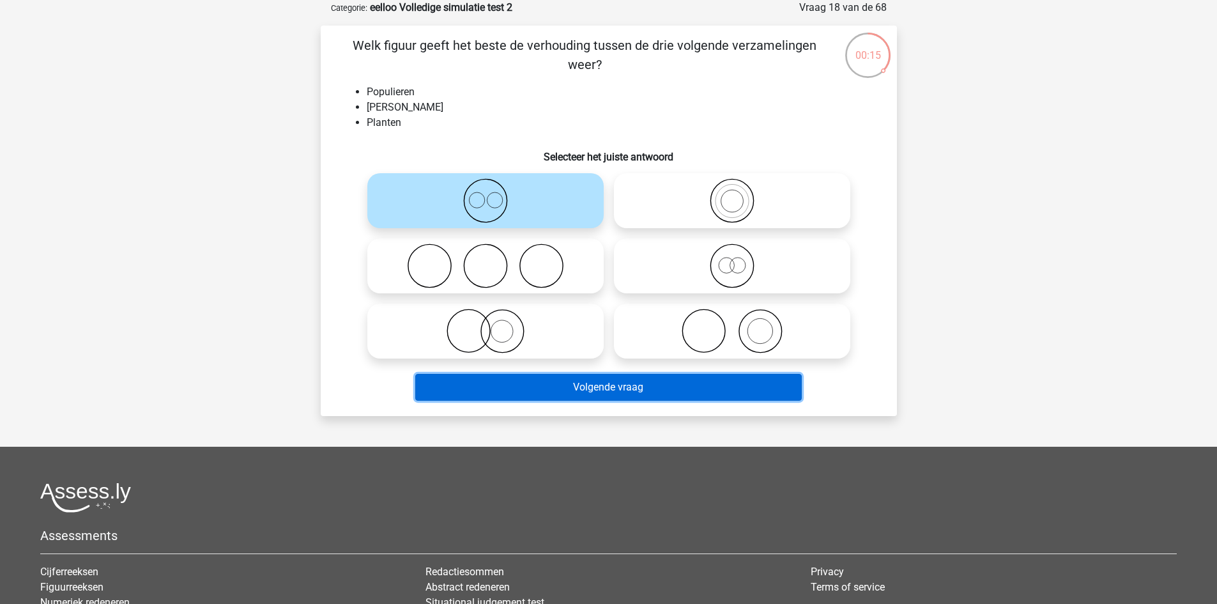
click at [516, 385] on button "Volgende vraag" at bounding box center [608, 387] width 387 height 27
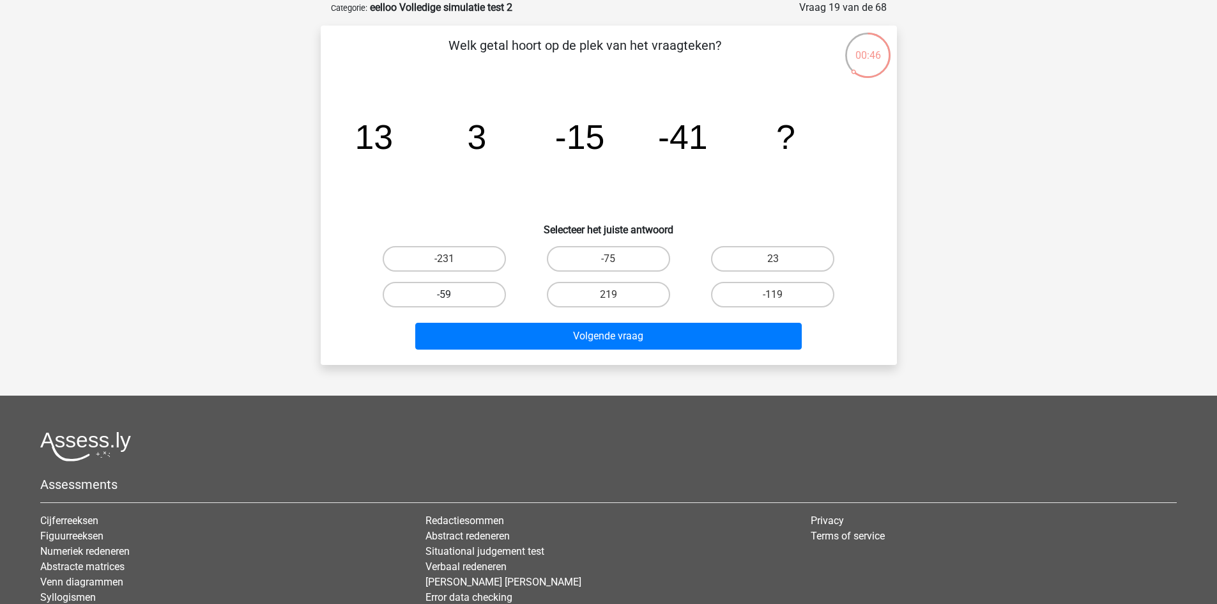
click at [458, 296] on label "-59" at bounding box center [444, 295] width 123 height 26
click at [452, 296] on input "-59" at bounding box center [448, 299] width 8 height 8
radio input "true"
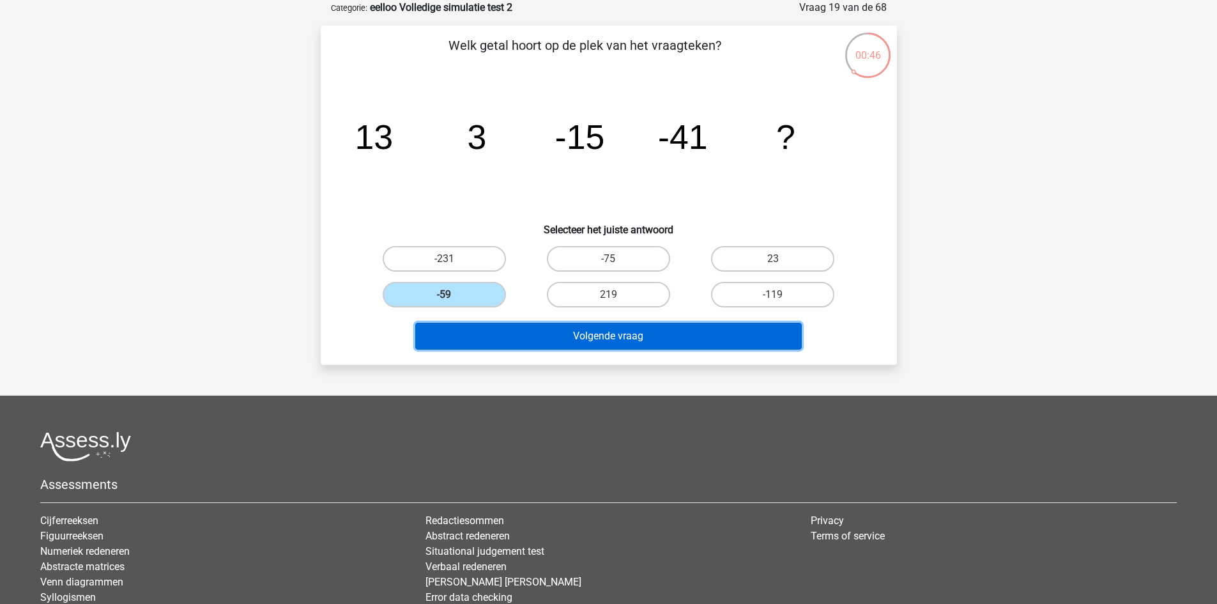
click at [523, 327] on button "Volgende vraag" at bounding box center [608, 336] width 387 height 27
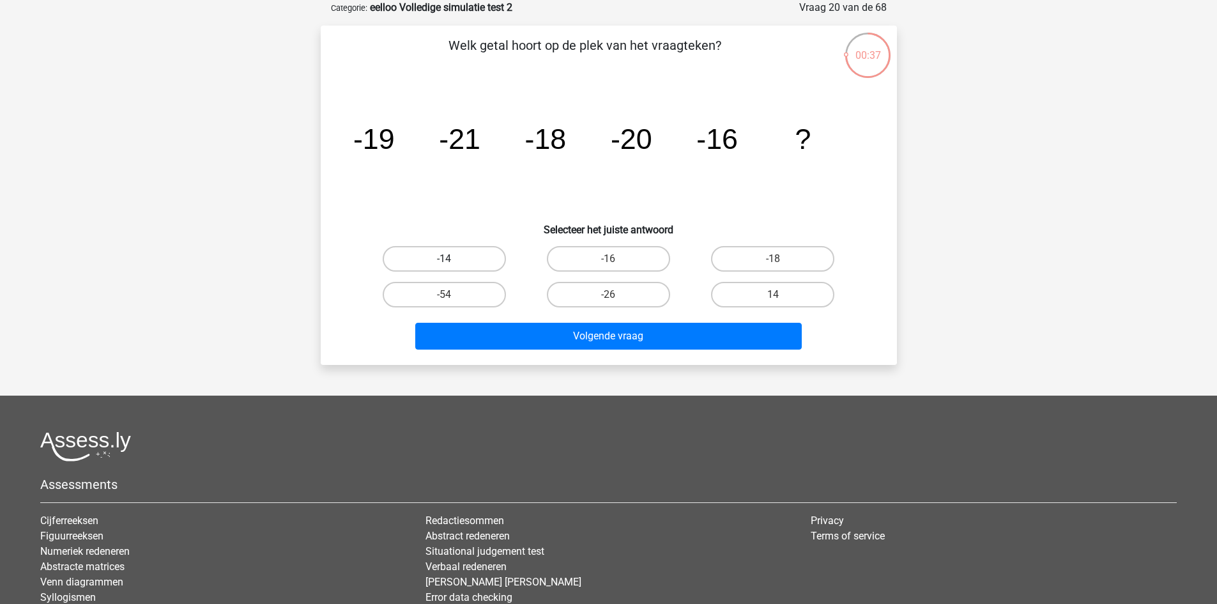
click at [469, 252] on label "-14" at bounding box center [444, 259] width 123 height 26
click at [452, 259] on input "-14" at bounding box center [448, 263] width 8 height 8
radio input "true"
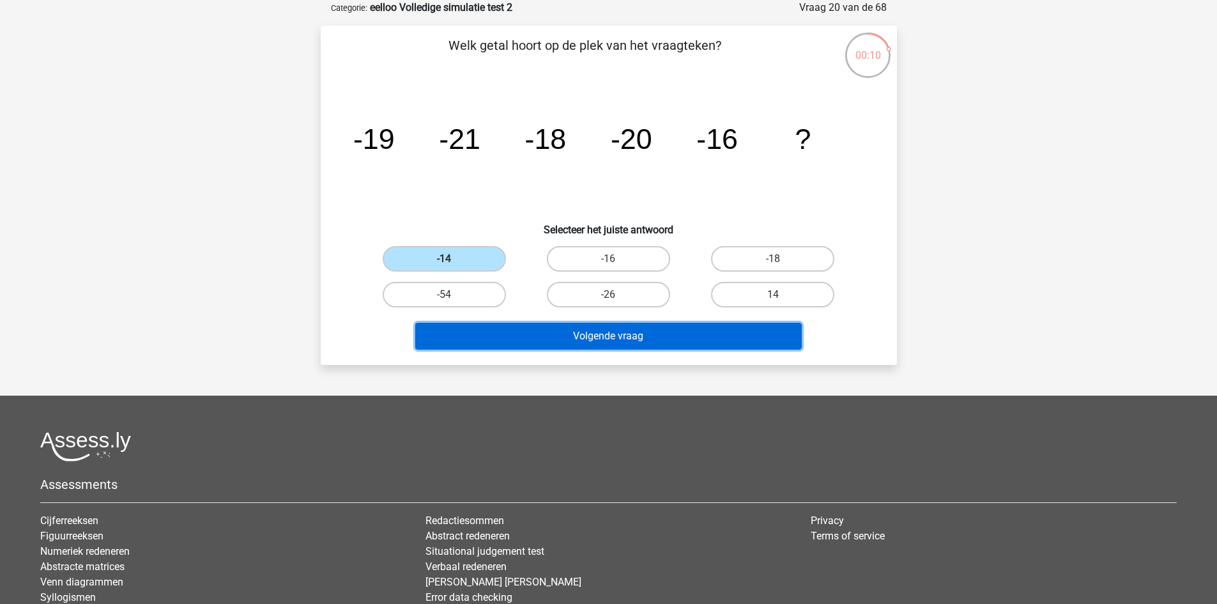
click at [657, 337] on button "Volgende vraag" at bounding box center [608, 336] width 387 height 27
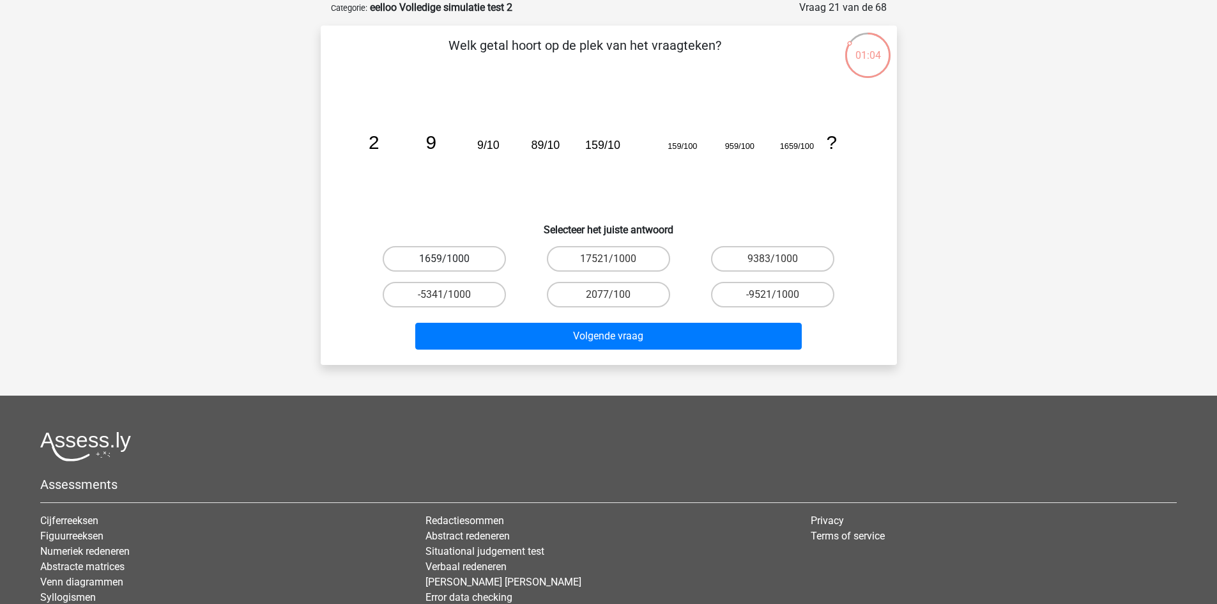
click at [472, 255] on label "1659/1000" at bounding box center [444, 259] width 123 height 26
click at [452, 259] on input "1659/1000" at bounding box center [448, 263] width 8 height 8
radio input "true"
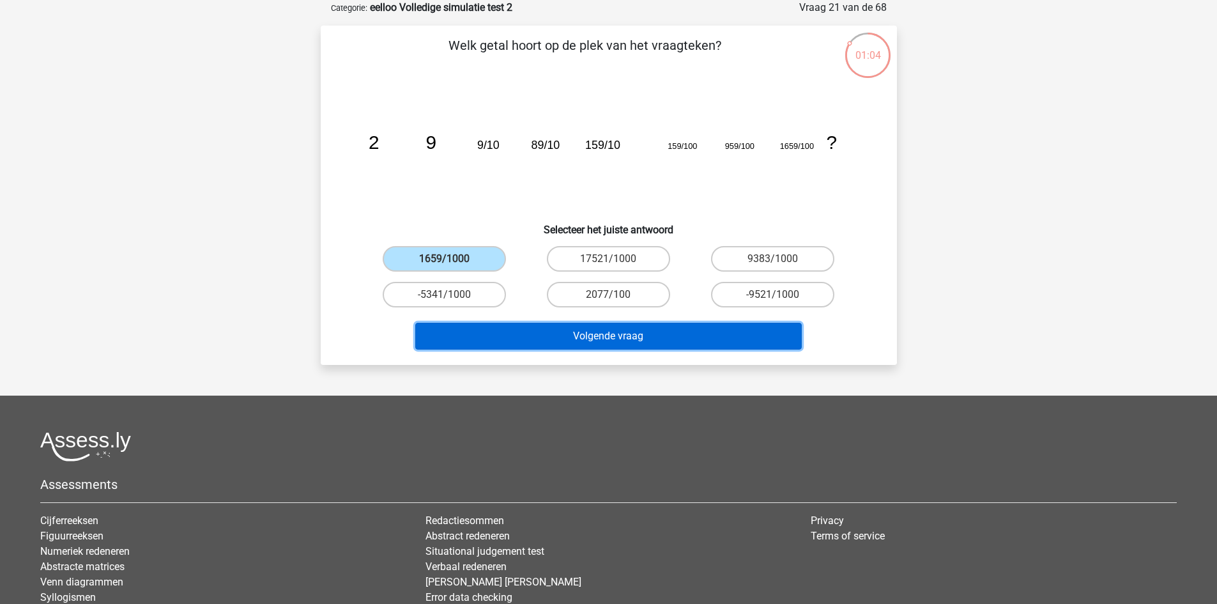
click at [578, 327] on button "Volgende vraag" at bounding box center [608, 336] width 387 height 27
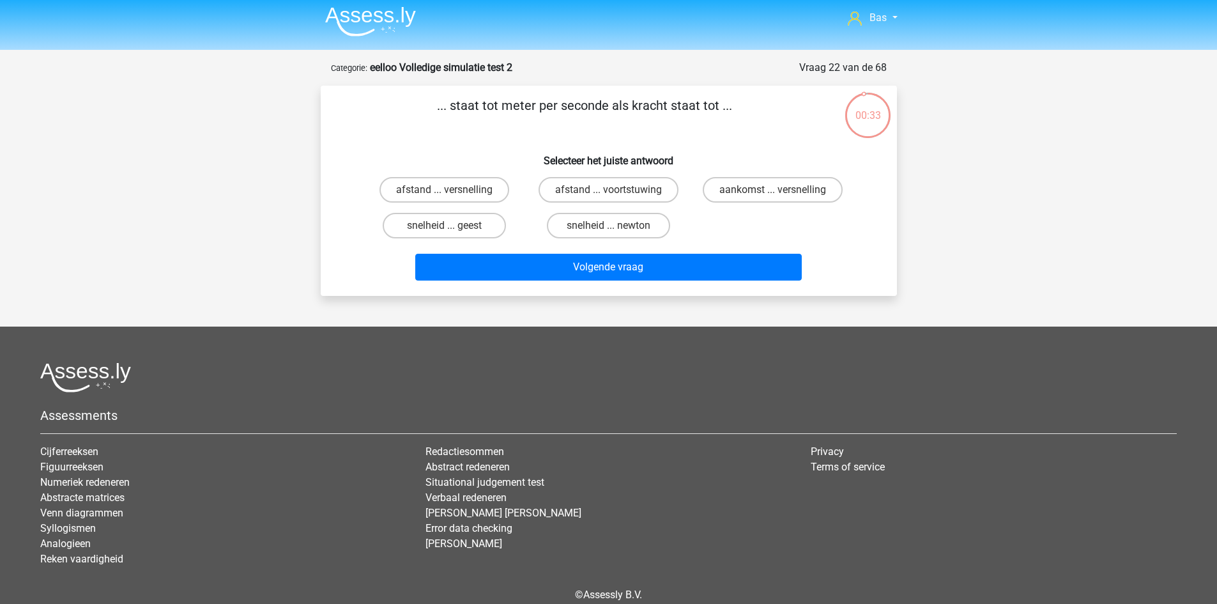
scroll to position [0, 0]
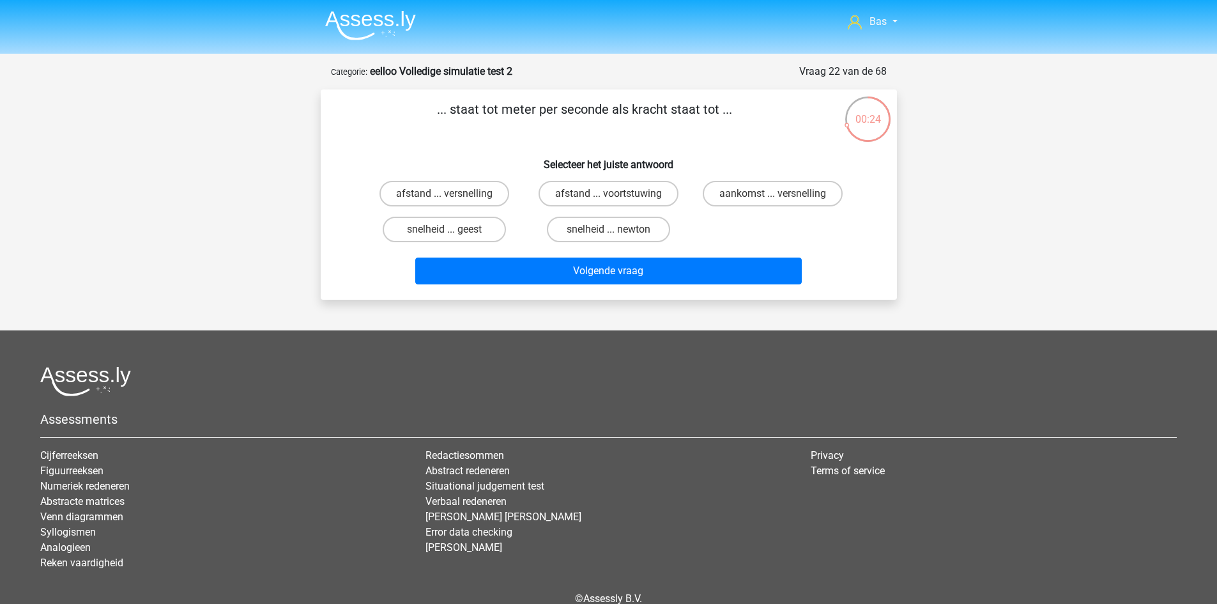
click at [610, 234] on input "snelheid ... newton" at bounding box center [612, 233] width 8 height 8
radio input "true"
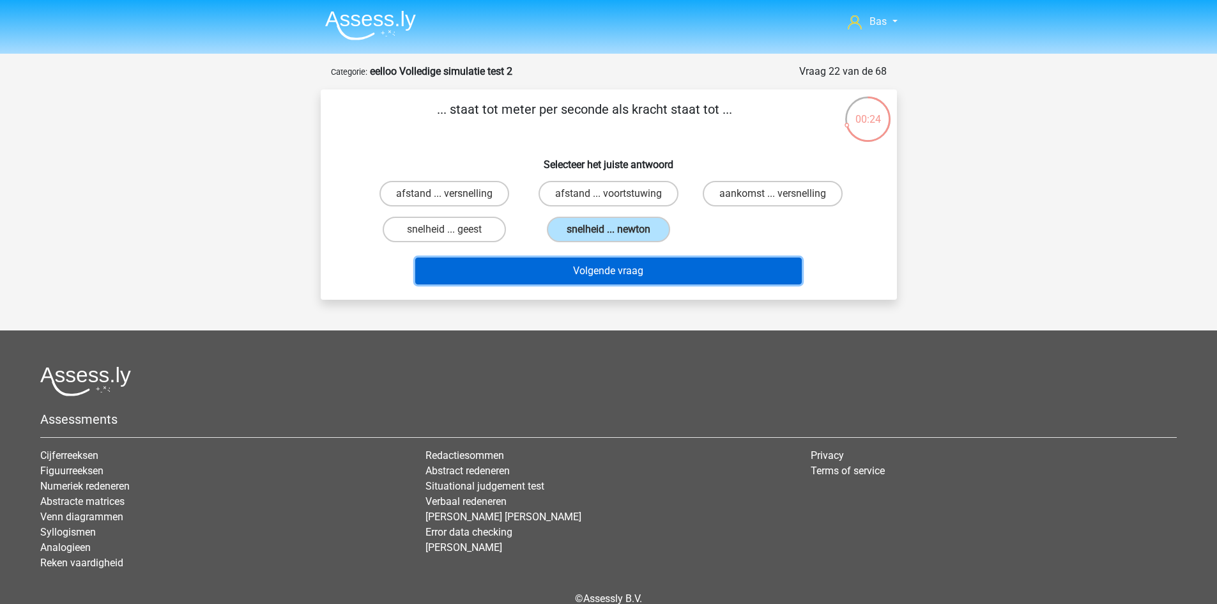
click at [611, 268] on button "Volgende vraag" at bounding box center [608, 271] width 387 height 27
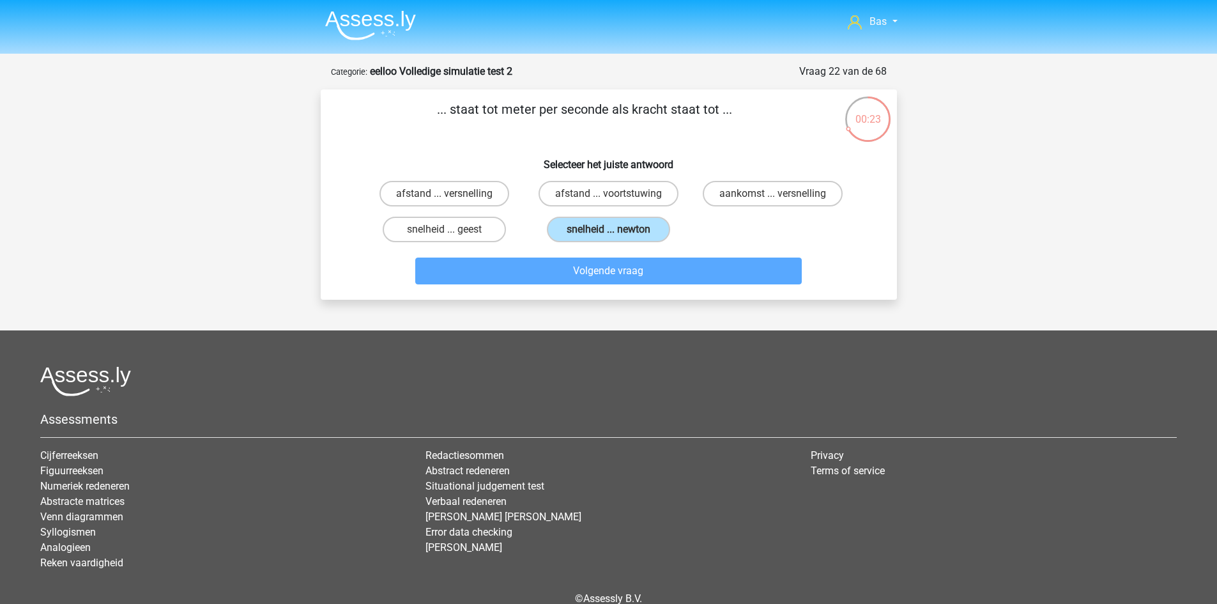
scroll to position [64, 0]
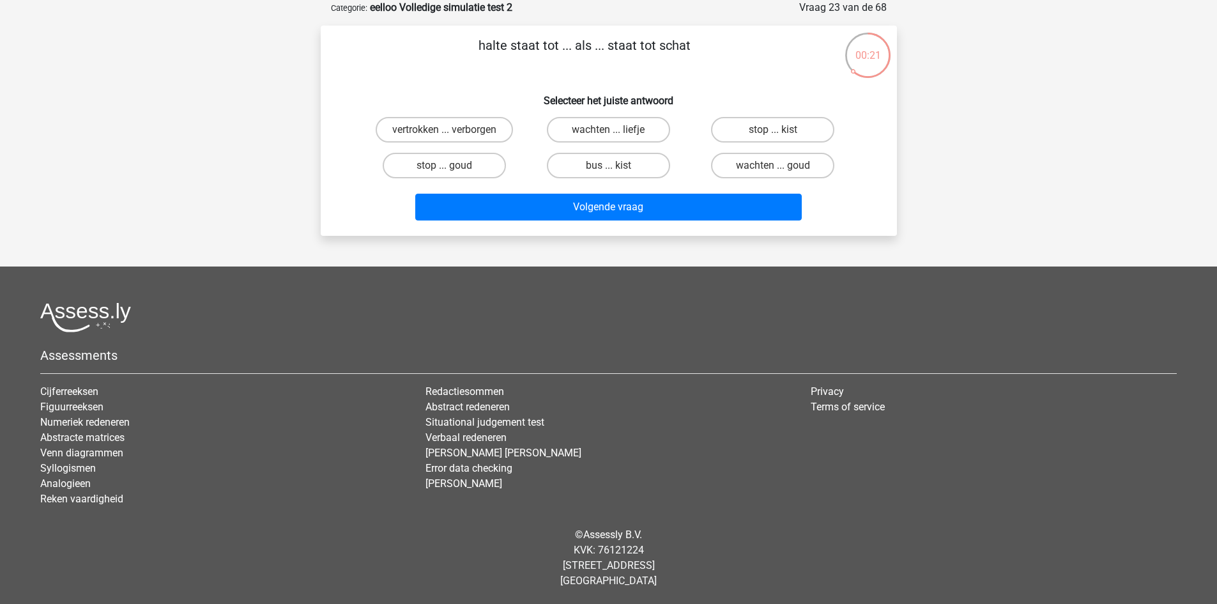
click at [611, 167] on input "bus ... kist" at bounding box center [612, 169] width 8 height 8
radio input "true"
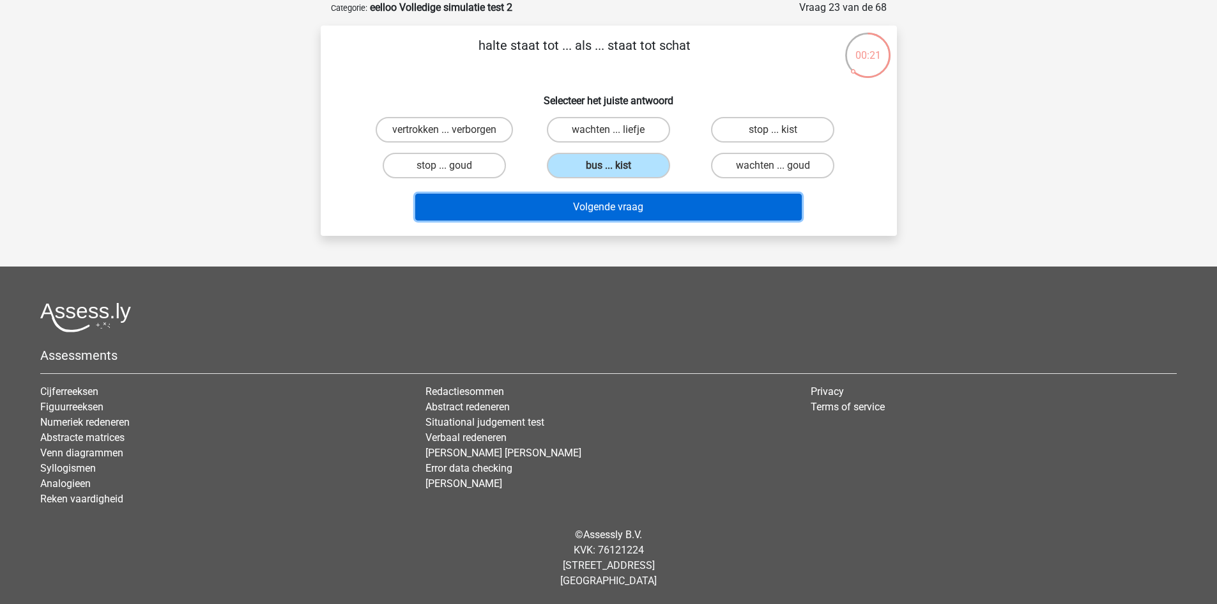
click at [624, 220] on button "Volgende vraag" at bounding box center [608, 207] width 387 height 27
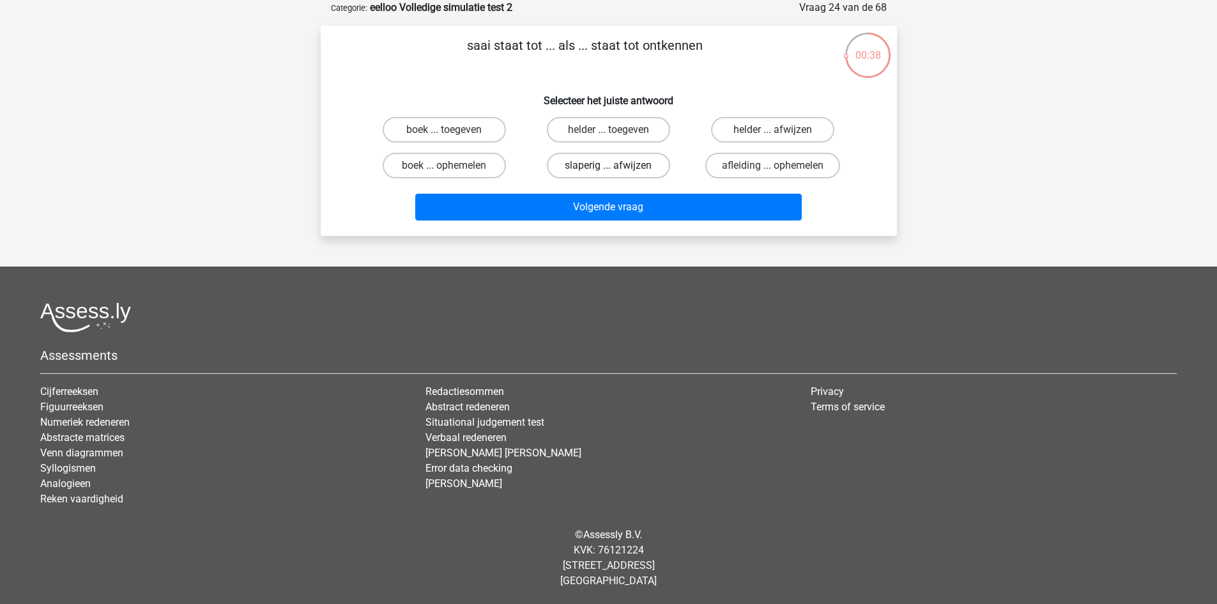
click at [592, 168] on label "slaperig ... afwijzen" at bounding box center [608, 166] width 123 height 26
click at [608, 168] on input "slaperig ... afwijzen" at bounding box center [612, 169] width 8 height 8
radio input "true"
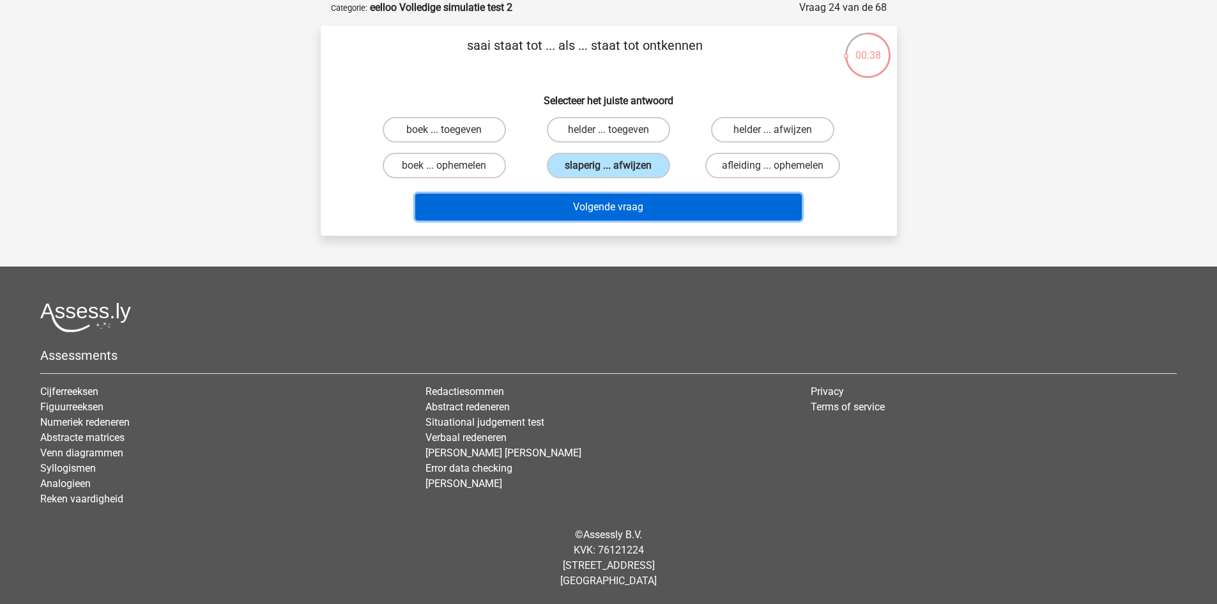
click at [628, 197] on button "Volgende vraag" at bounding box center [608, 207] width 387 height 27
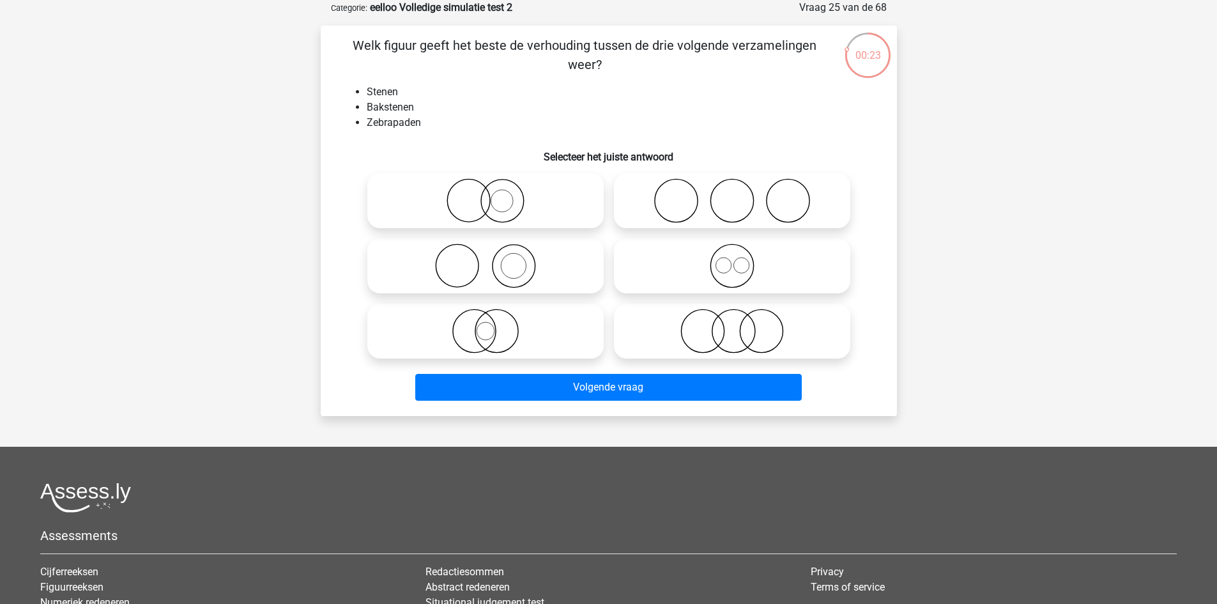
click at [504, 256] on icon at bounding box center [486, 265] width 226 height 45
click at [494, 256] on input "radio" at bounding box center [490, 255] width 8 height 8
radio input "true"
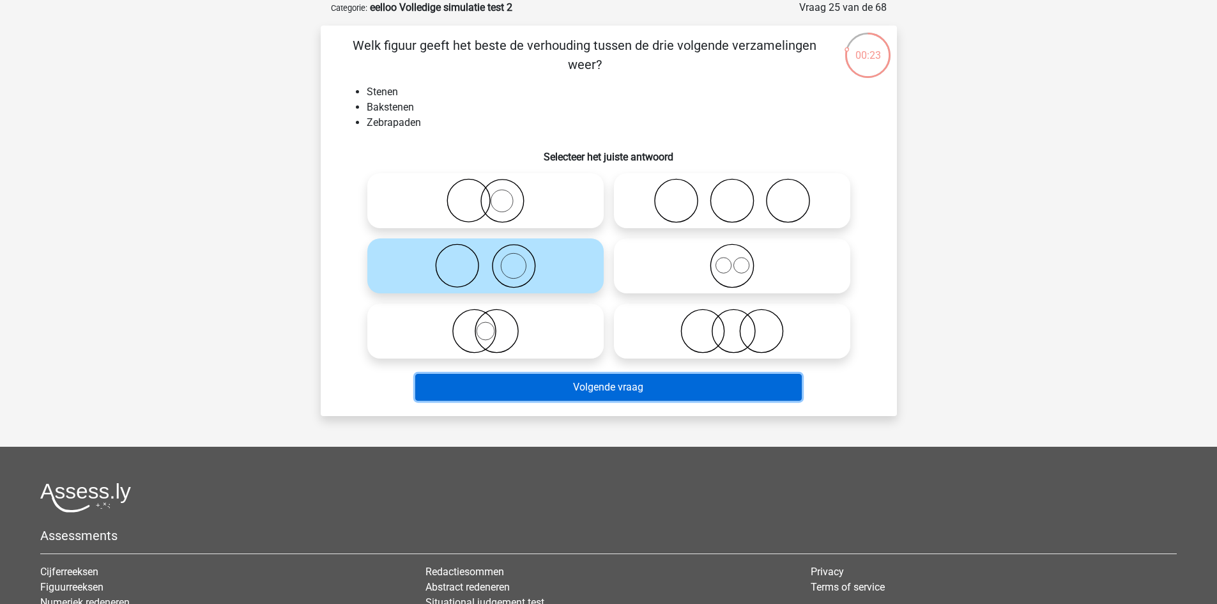
click at [597, 381] on button "Volgende vraag" at bounding box center [608, 387] width 387 height 27
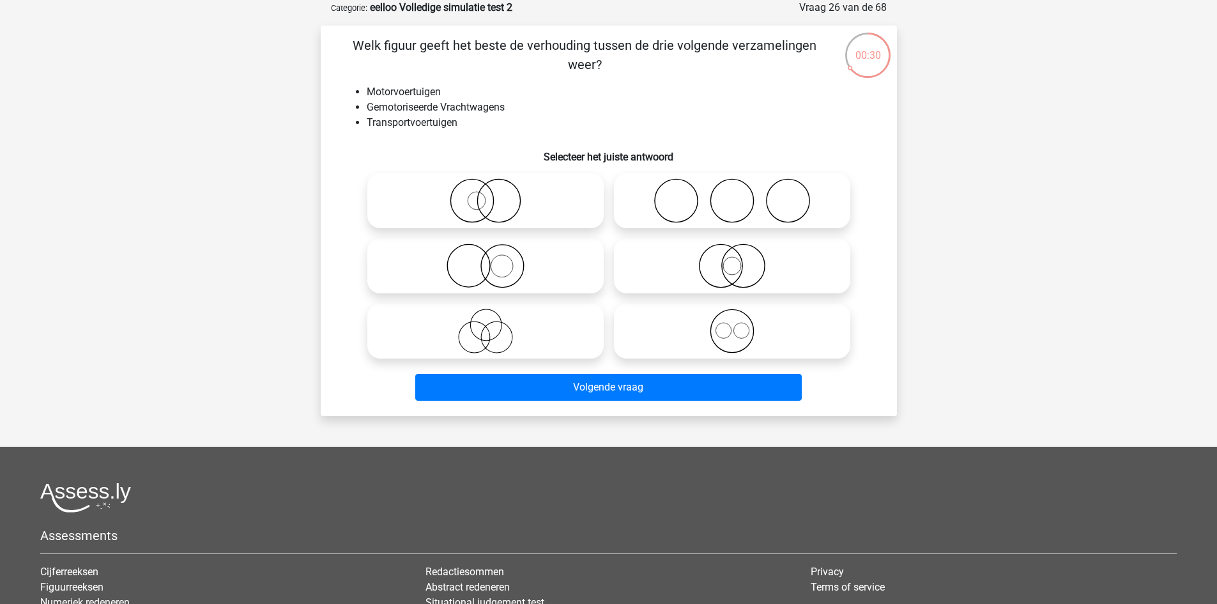
click at [548, 328] on icon at bounding box center [486, 331] width 226 height 45
click at [494, 325] on input "radio" at bounding box center [490, 320] width 8 height 8
radio input "true"
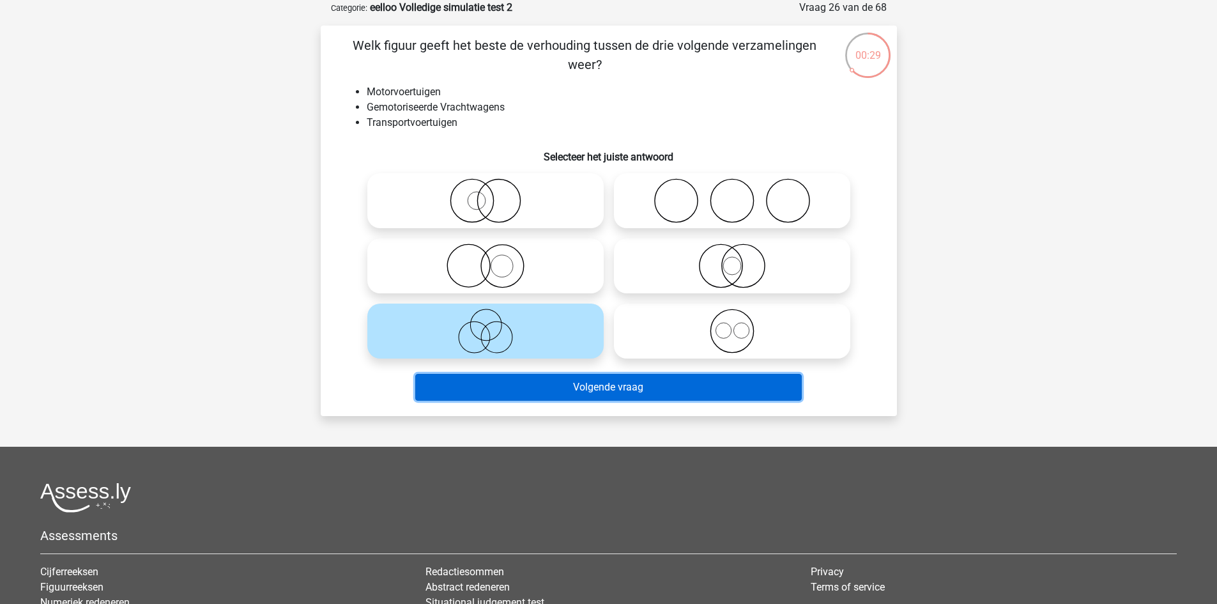
click at [580, 381] on button "Volgende vraag" at bounding box center [608, 387] width 387 height 27
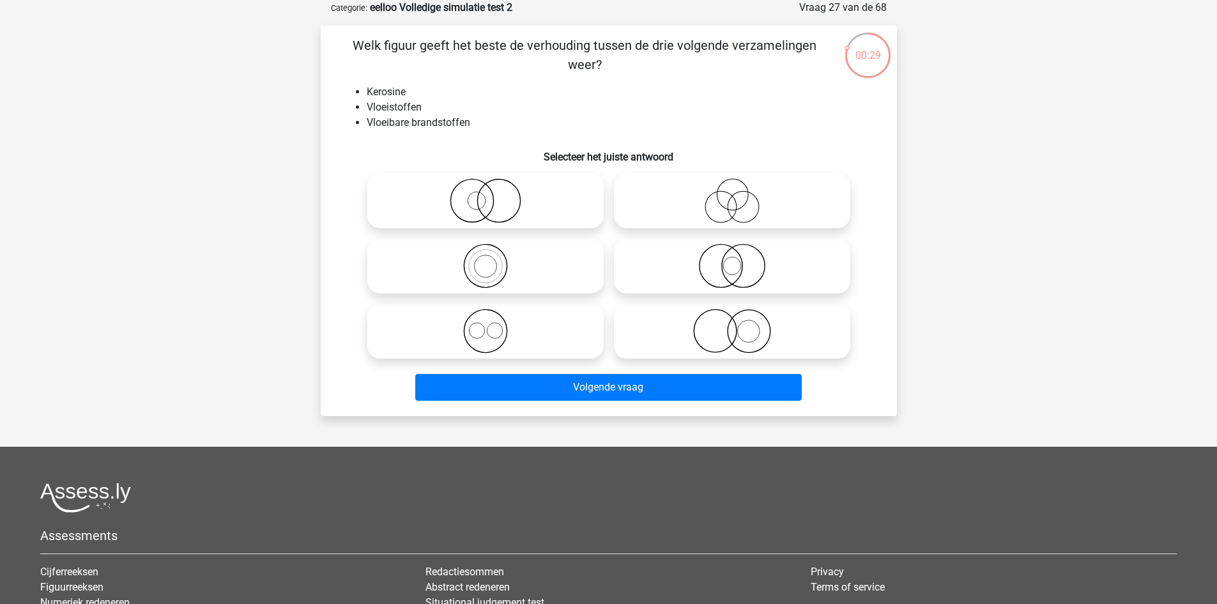
click at [493, 275] on icon at bounding box center [486, 265] width 226 height 45
click at [493, 259] on input "radio" at bounding box center [490, 255] width 8 height 8
radio input "true"
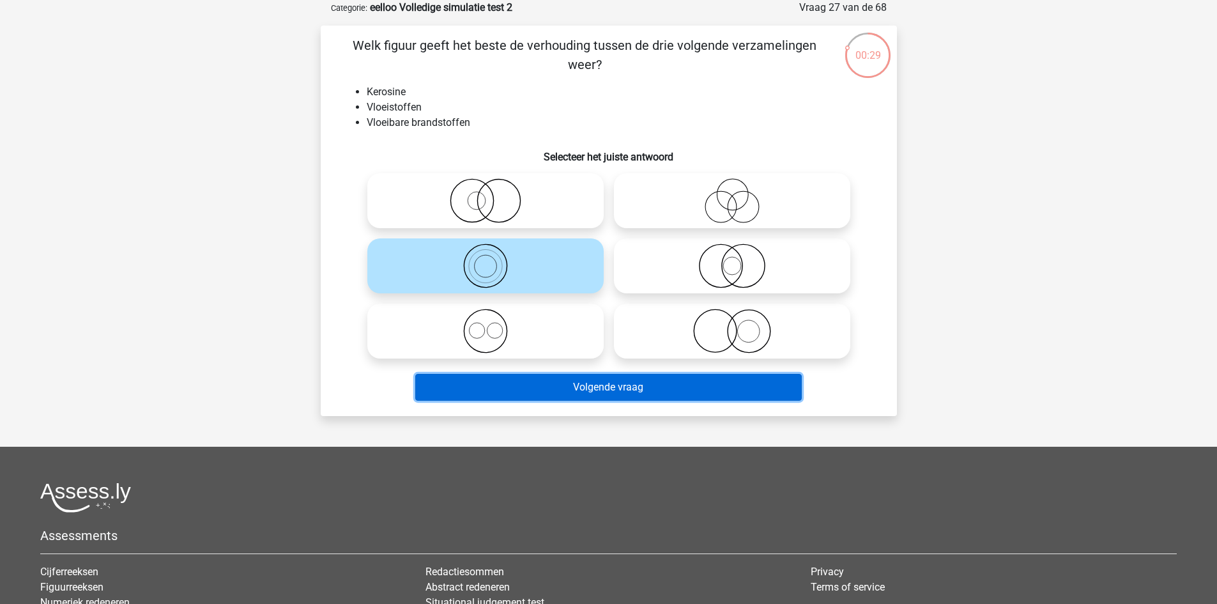
click at [574, 380] on button "Volgende vraag" at bounding box center [608, 387] width 387 height 27
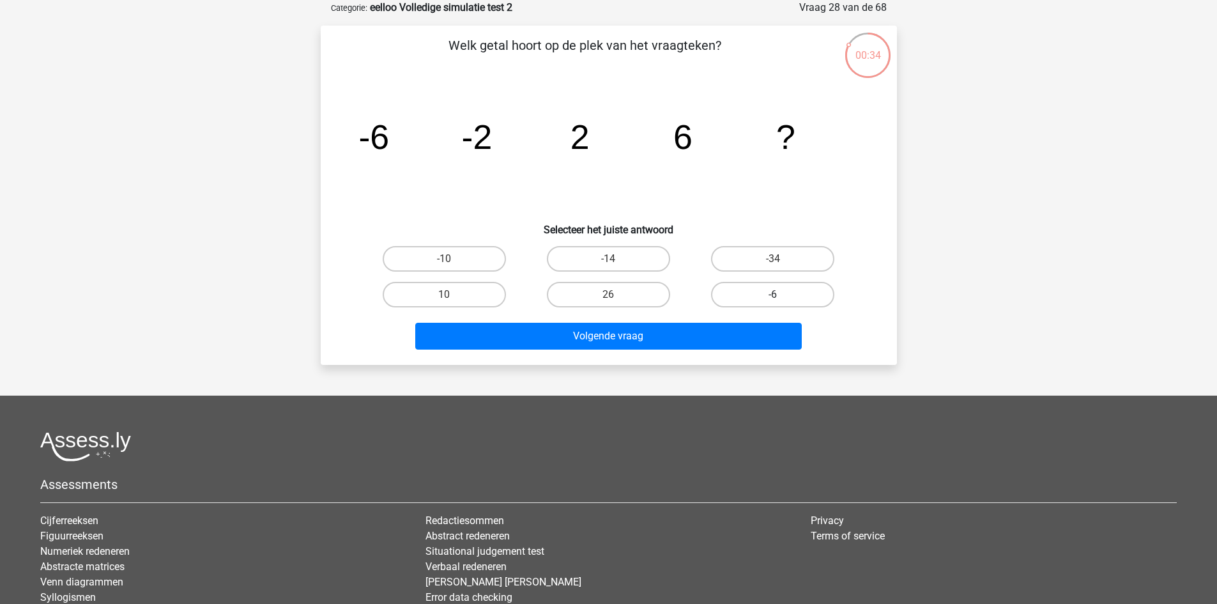
click at [750, 291] on label "-6" at bounding box center [772, 295] width 123 height 26
click at [773, 295] on input "-6" at bounding box center [777, 299] width 8 height 8
radio input "true"
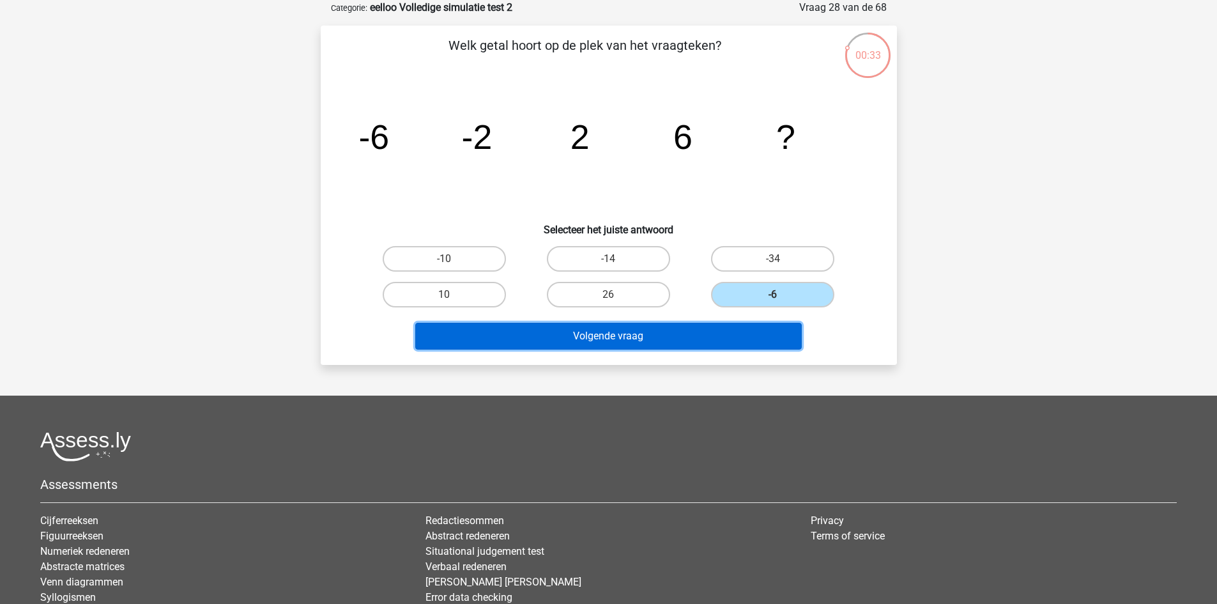
click at [665, 337] on button "Volgende vraag" at bounding box center [608, 336] width 387 height 27
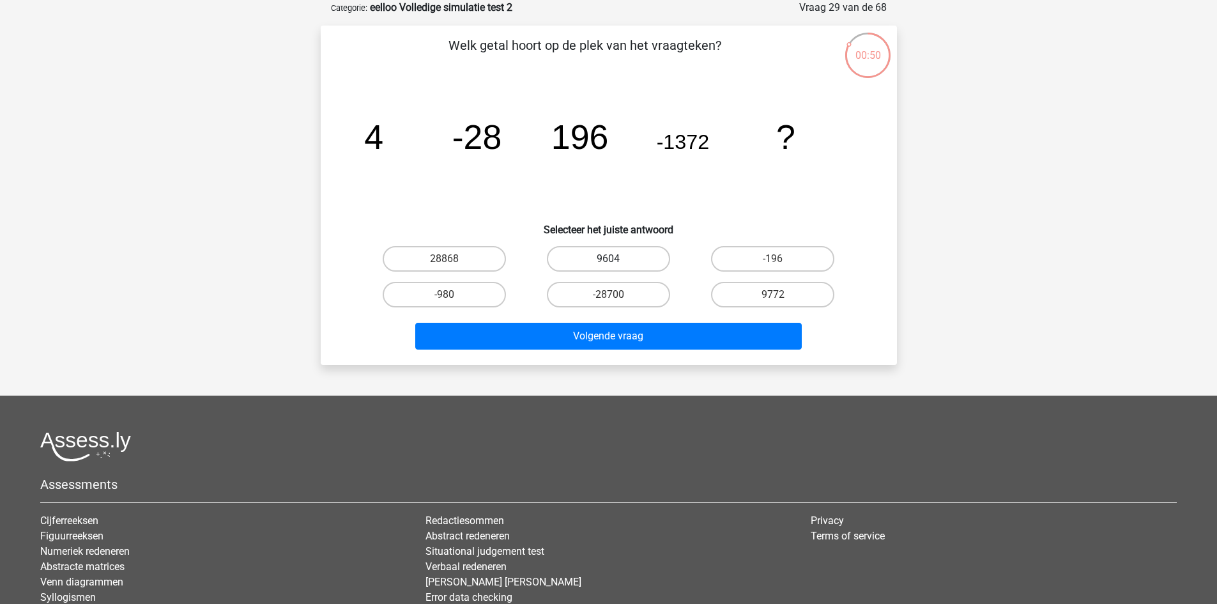
click at [587, 250] on label "9604" at bounding box center [608, 259] width 123 height 26
click at [608, 259] on input "9604" at bounding box center [612, 263] width 8 height 8
radio input "true"
click at [689, 318] on div "Volgende vraag" at bounding box center [608, 333] width 535 height 42
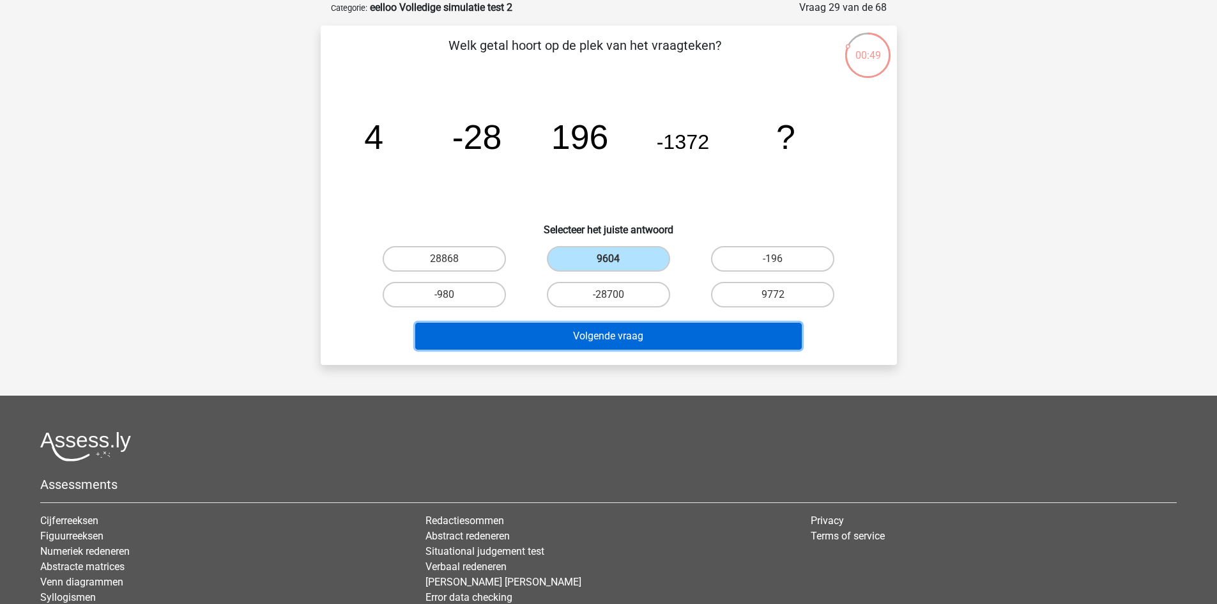
click at [683, 326] on button "Volgende vraag" at bounding box center [608, 336] width 387 height 27
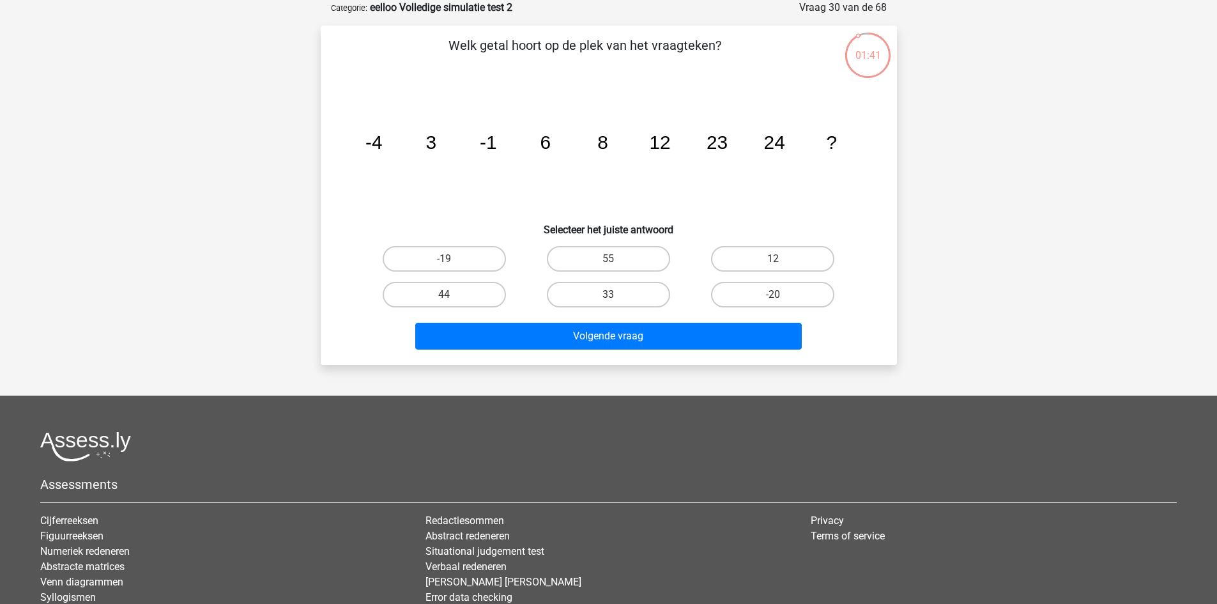
drag, startPoint x: 496, startPoint y: 192, endPoint x: 429, endPoint y: 178, distance: 68.4
click at [429, 178] on icon "image/svg+xml -4 3 -1 6 8 12 23 24 ?" at bounding box center [608, 148] width 515 height 129
click at [587, 307] on div "33" at bounding box center [609, 295] width 164 height 36
click at [588, 305] on label "33" at bounding box center [608, 295] width 123 height 26
click at [608, 303] on input "33" at bounding box center [612, 299] width 8 height 8
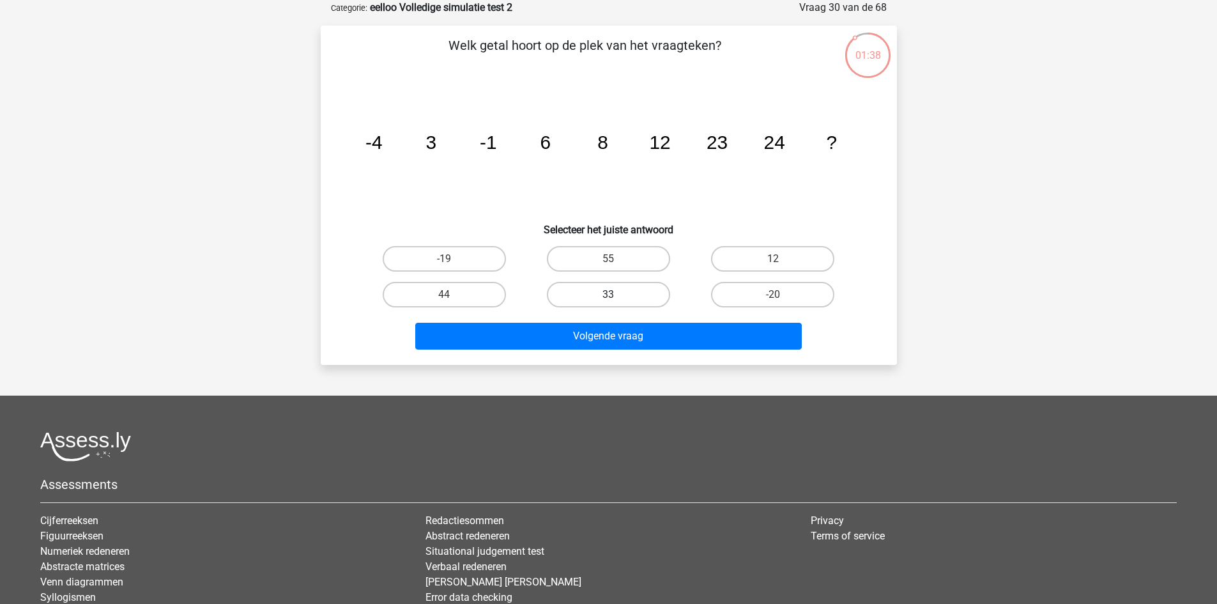
radio input "true"
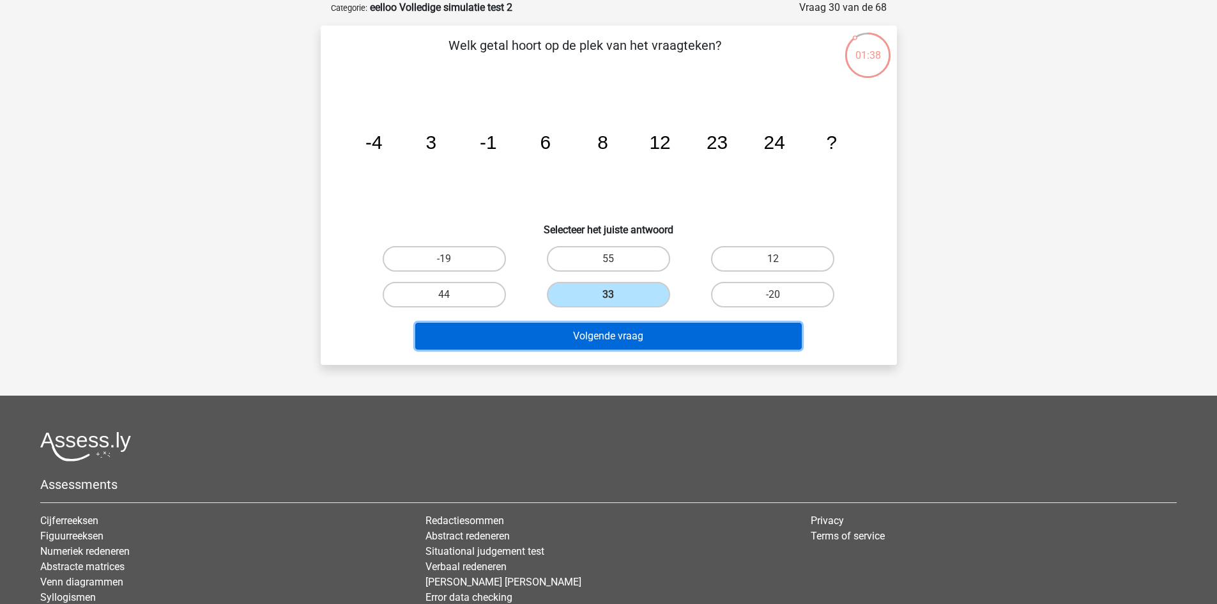
click at [597, 330] on button "Volgende vraag" at bounding box center [608, 336] width 387 height 27
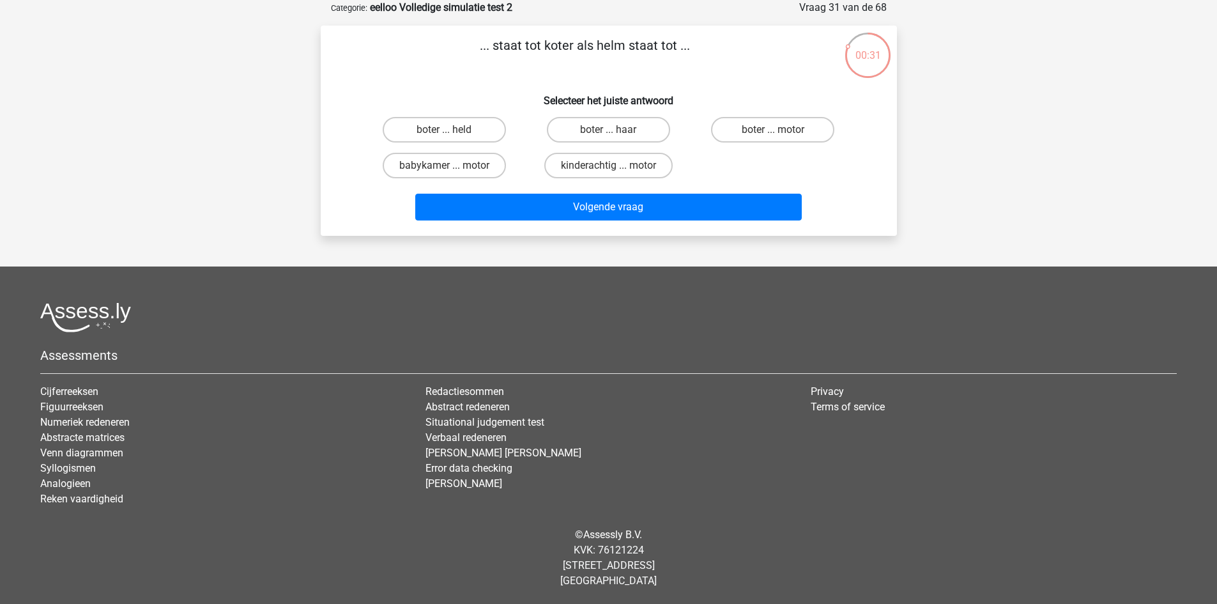
click at [615, 169] on input "kinderachtig ... motor" at bounding box center [612, 169] width 8 height 8
radio input "true"
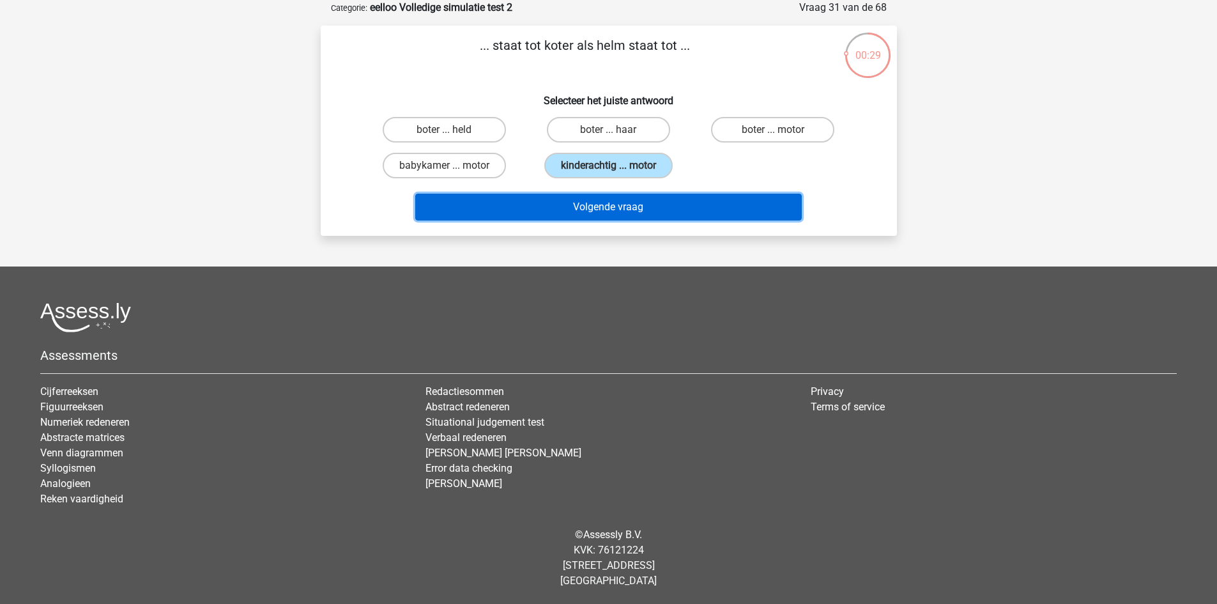
click at [602, 207] on button "Volgende vraag" at bounding box center [608, 207] width 387 height 27
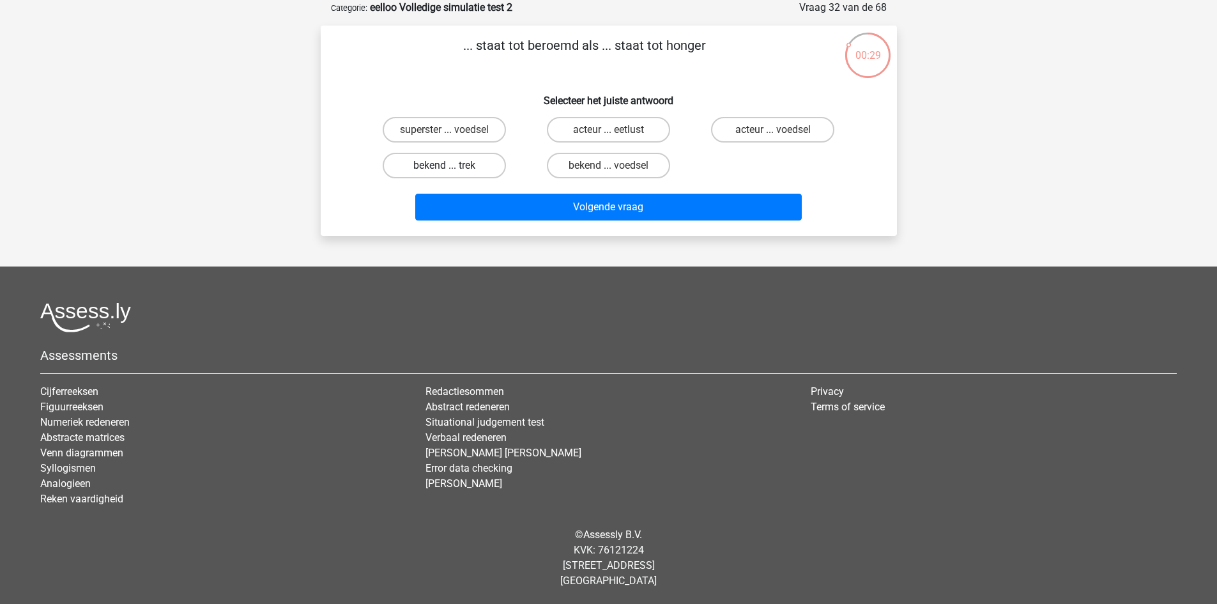
click at [480, 163] on label "bekend ... trek" at bounding box center [444, 166] width 123 height 26
click at [452, 165] on input "bekend ... trek" at bounding box center [448, 169] width 8 height 8
radio input "true"
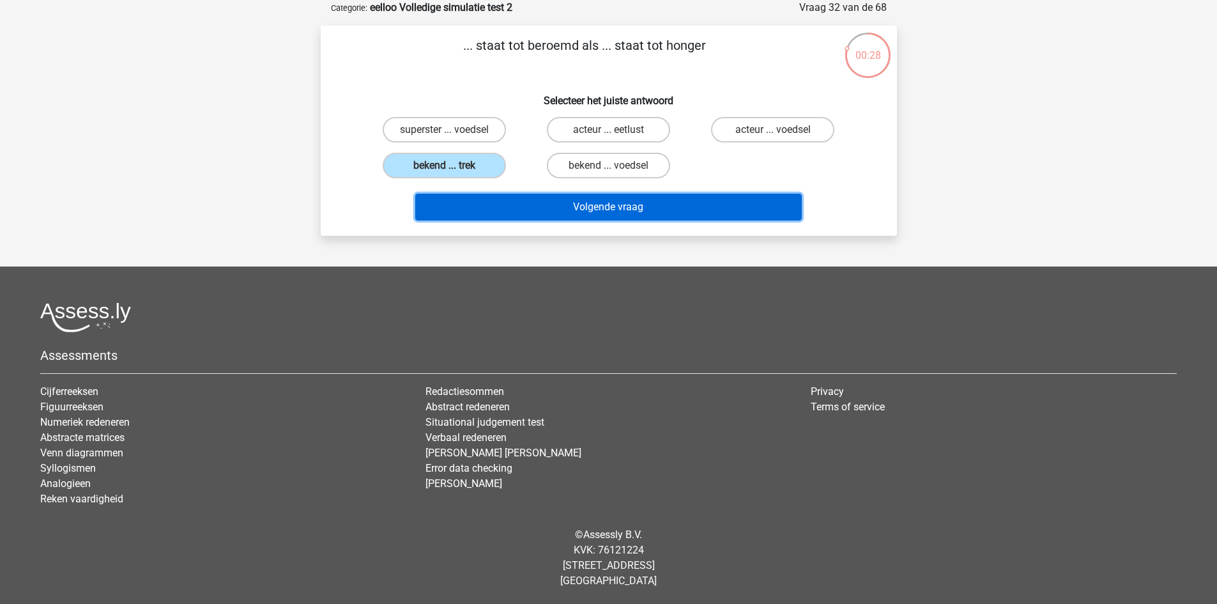
click at [530, 206] on button "Volgende vraag" at bounding box center [608, 207] width 387 height 27
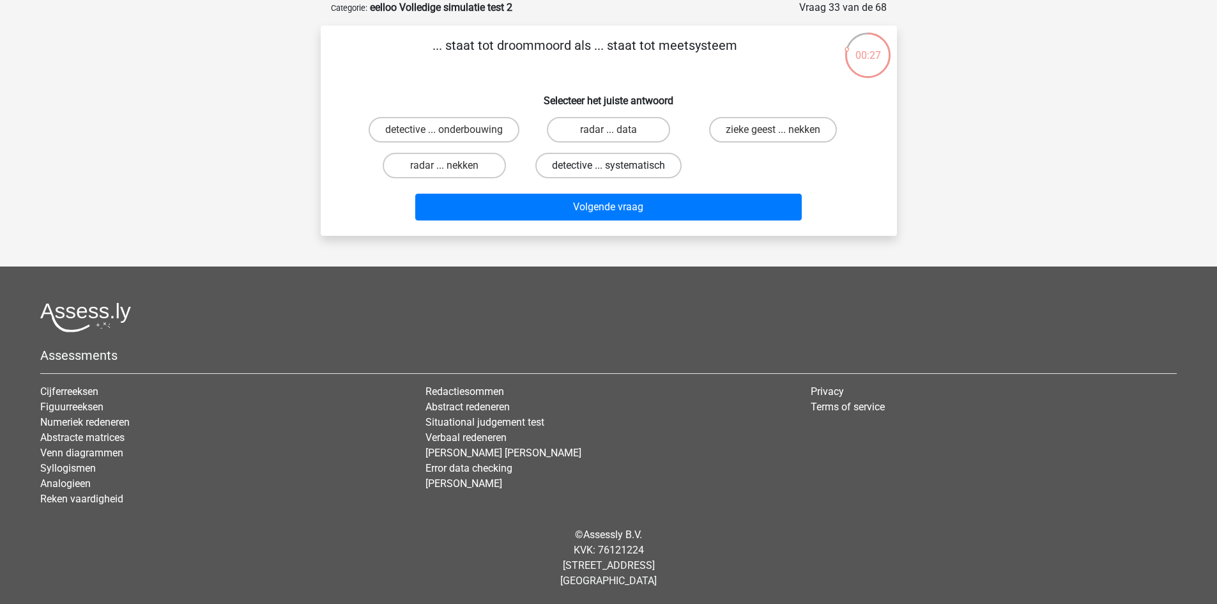
click at [552, 168] on label "detective ... systematisch" at bounding box center [608, 166] width 146 height 26
click at [608, 168] on input "detective ... systematisch" at bounding box center [612, 169] width 8 height 8
radio input "true"
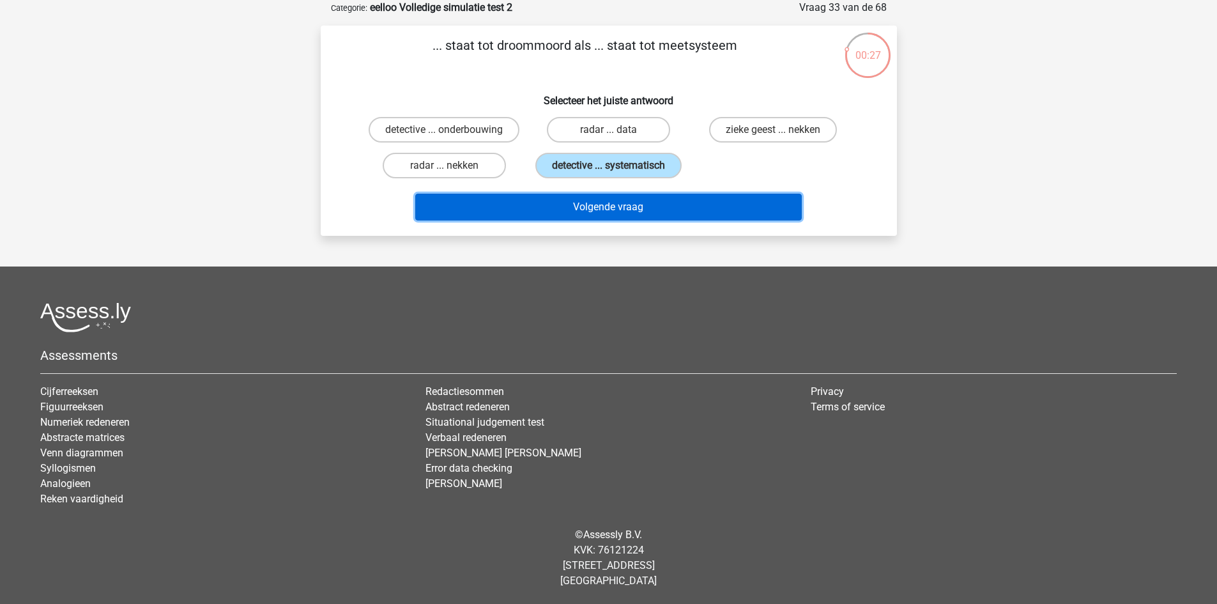
click at [529, 204] on button "Volgende vraag" at bounding box center [608, 207] width 387 height 27
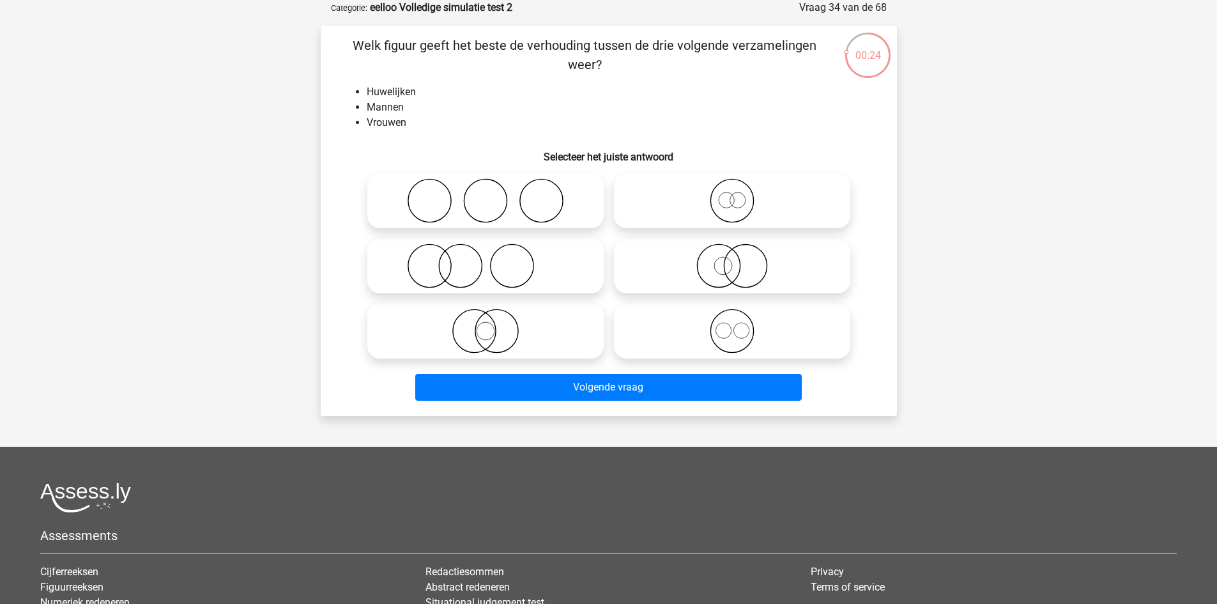
drag, startPoint x: 665, startPoint y: 332, endPoint x: 654, endPoint y: 334, distance: 11.0
click at [664, 332] on icon at bounding box center [732, 331] width 226 height 45
click at [732, 325] on input "radio" at bounding box center [736, 320] width 8 height 8
radio input "true"
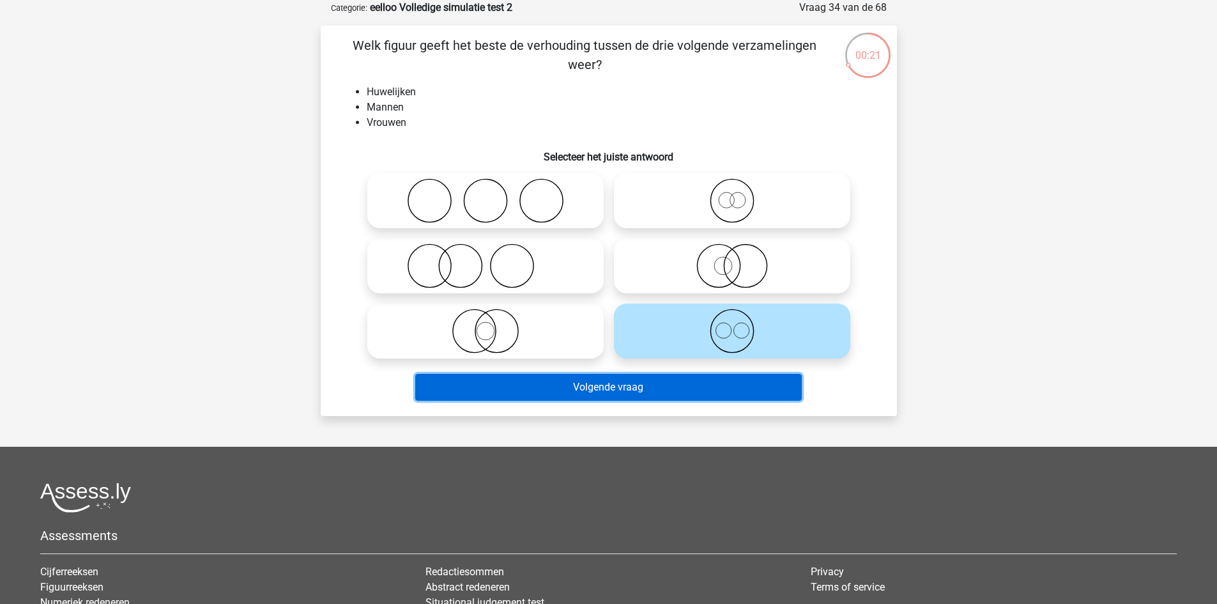
click at [628, 389] on button "Volgende vraag" at bounding box center [608, 387] width 387 height 27
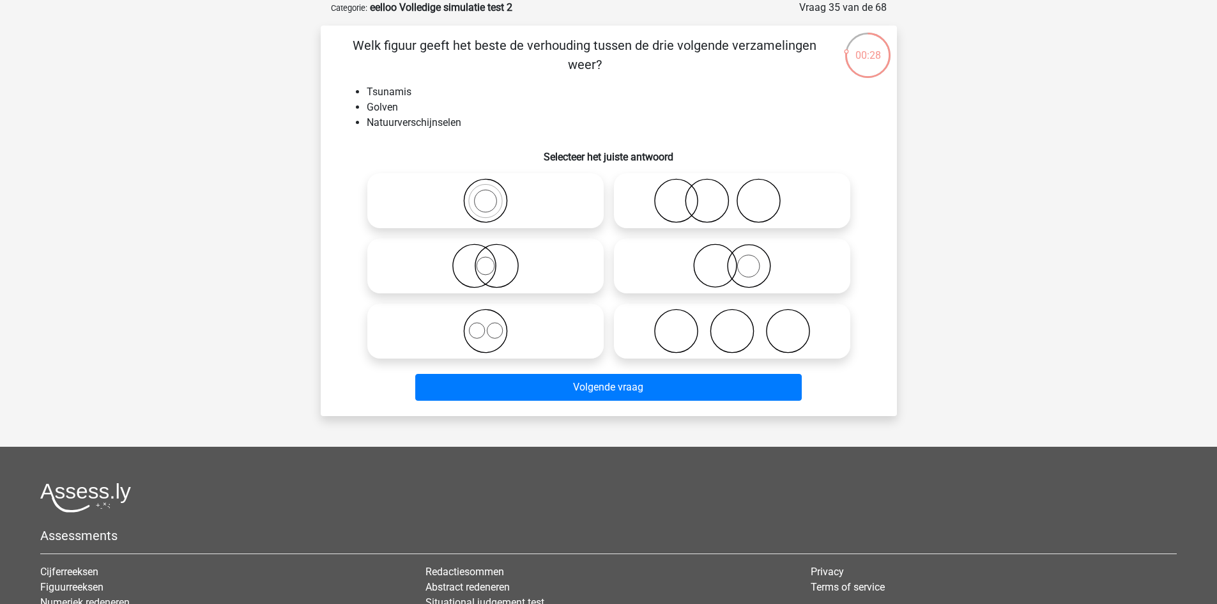
click at [752, 263] on icon at bounding box center [732, 265] width 226 height 45
click at [741, 259] on input "radio" at bounding box center [736, 255] width 8 height 8
radio input "true"
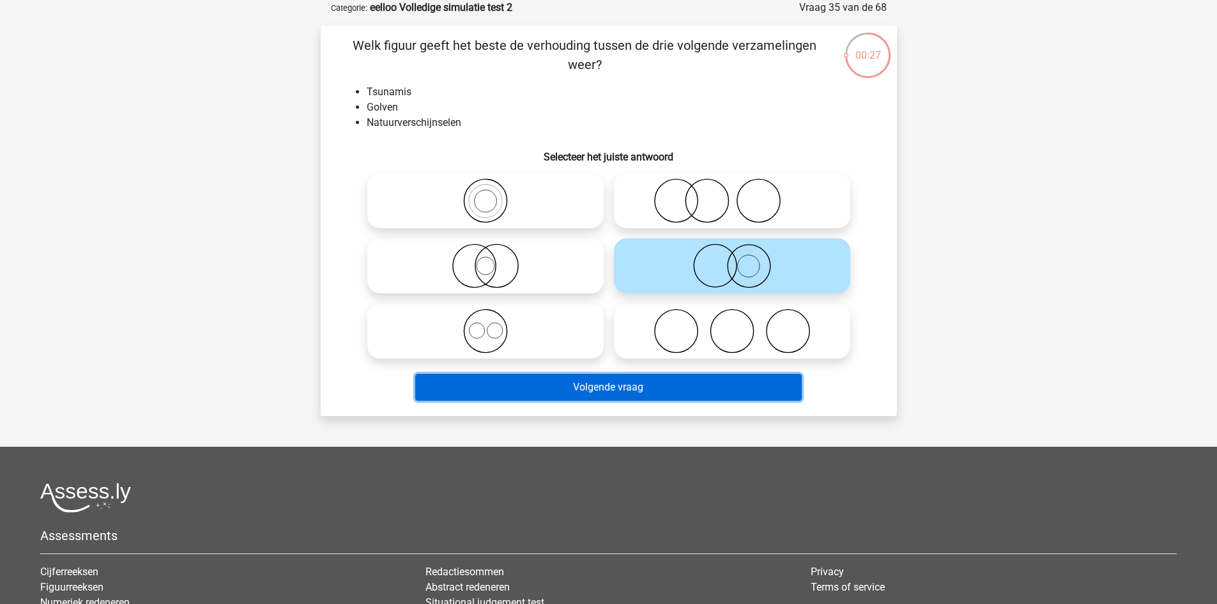
click at [599, 385] on button "Volgende vraag" at bounding box center [608, 387] width 387 height 27
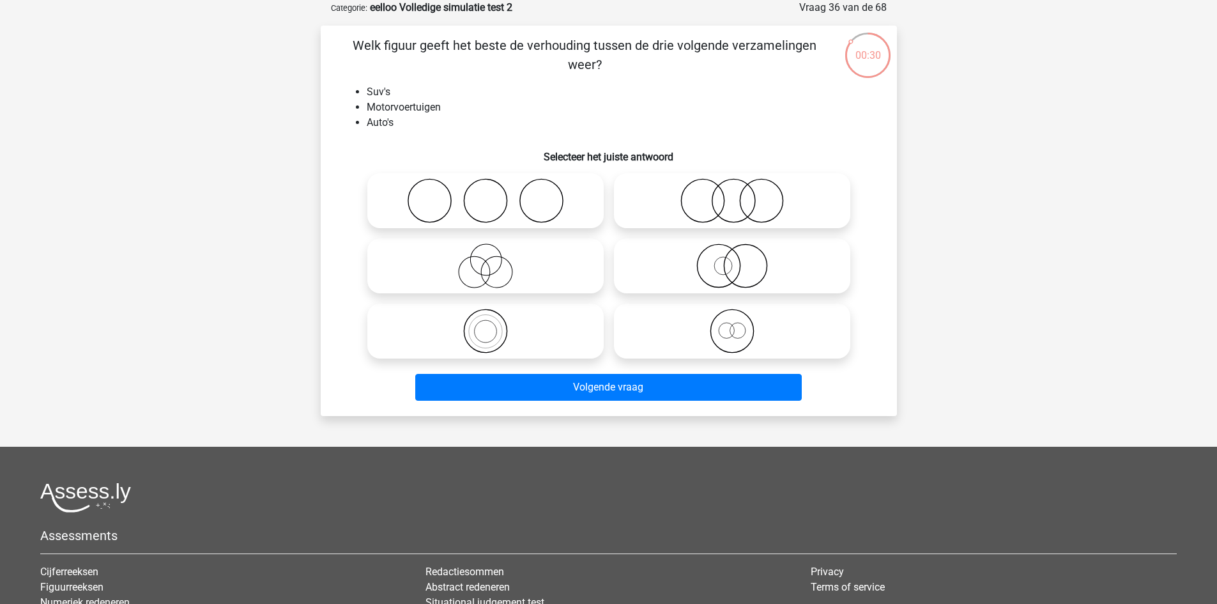
click at [536, 324] on icon at bounding box center [486, 331] width 226 height 45
click at [494, 324] on input "radio" at bounding box center [490, 320] width 8 height 8
radio input "true"
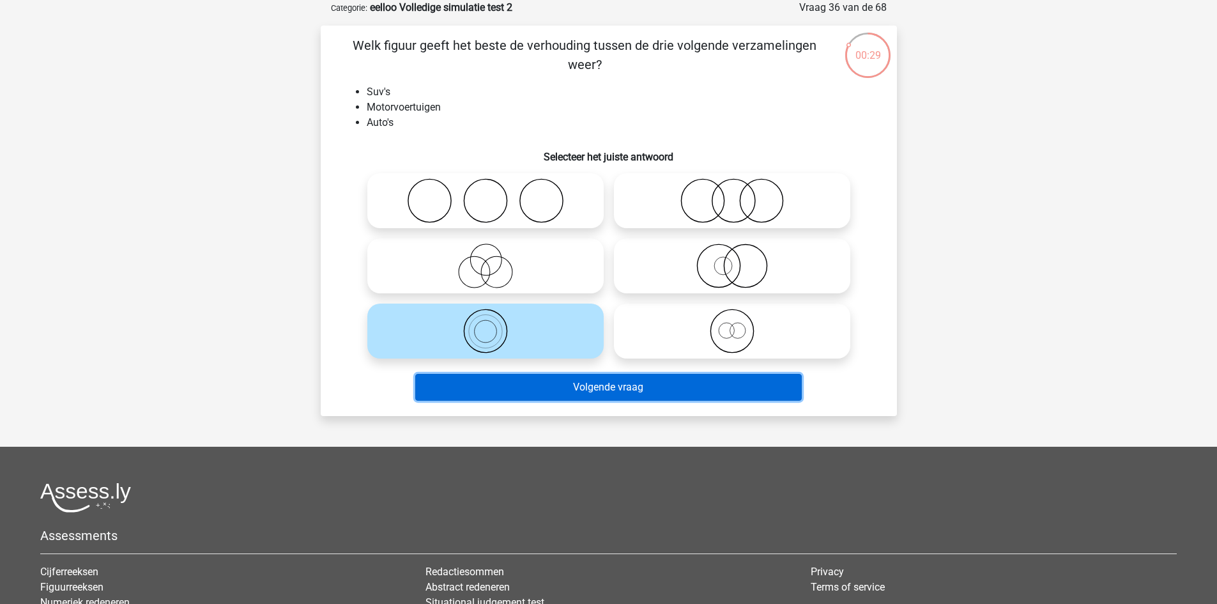
click at [551, 376] on button "Volgende vraag" at bounding box center [608, 387] width 387 height 27
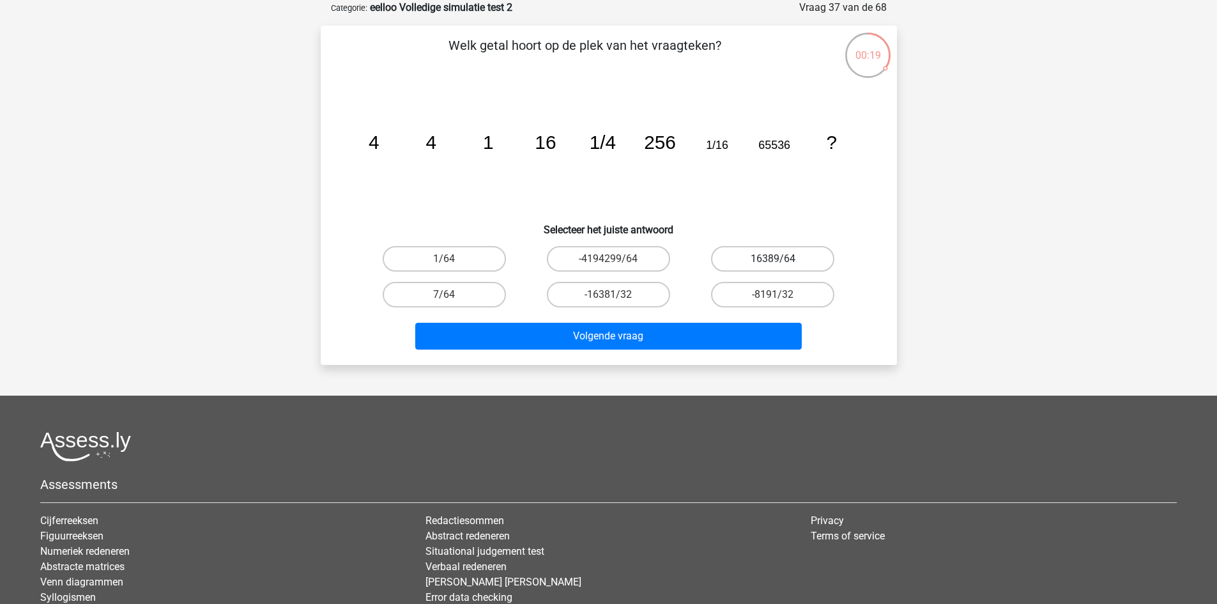
click at [750, 262] on label "16389/64" at bounding box center [772, 259] width 123 height 26
click at [773, 262] on input "16389/64" at bounding box center [777, 263] width 8 height 8
radio input "true"
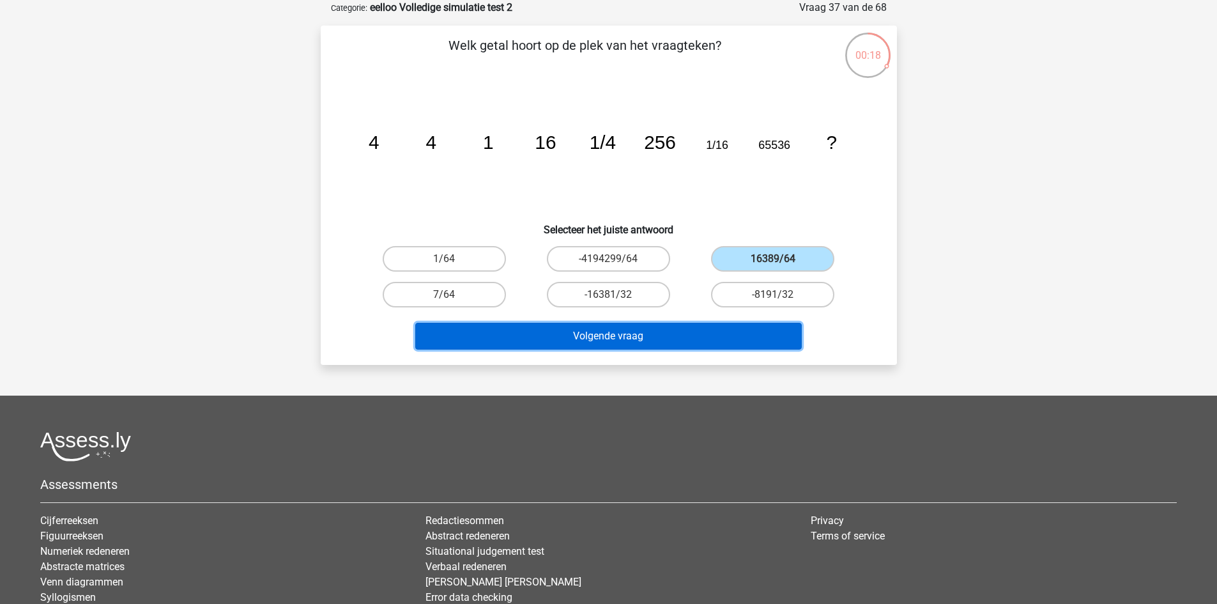
click at [730, 323] on button "Volgende vraag" at bounding box center [608, 336] width 387 height 27
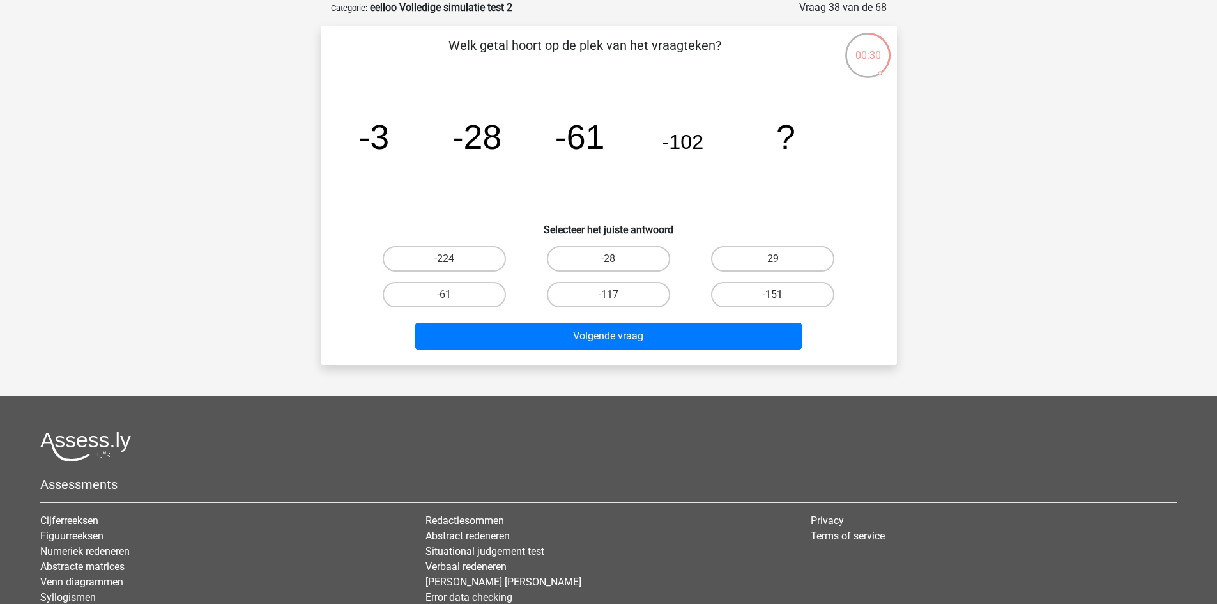
click at [758, 289] on label "-151" at bounding box center [772, 295] width 123 height 26
click at [773, 295] on input "-151" at bounding box center [777, 299] width 8 height 8
radio input "true"
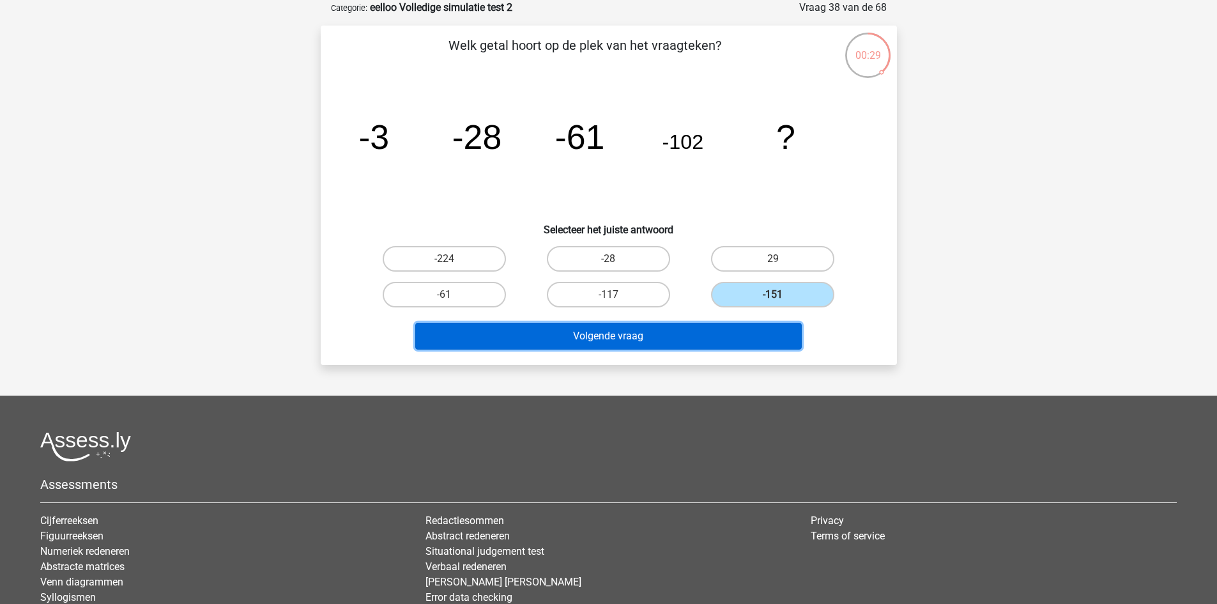
click at [714, 331] on button "Volgende vraag" at bounding box center [608, 336] width 387 height 27
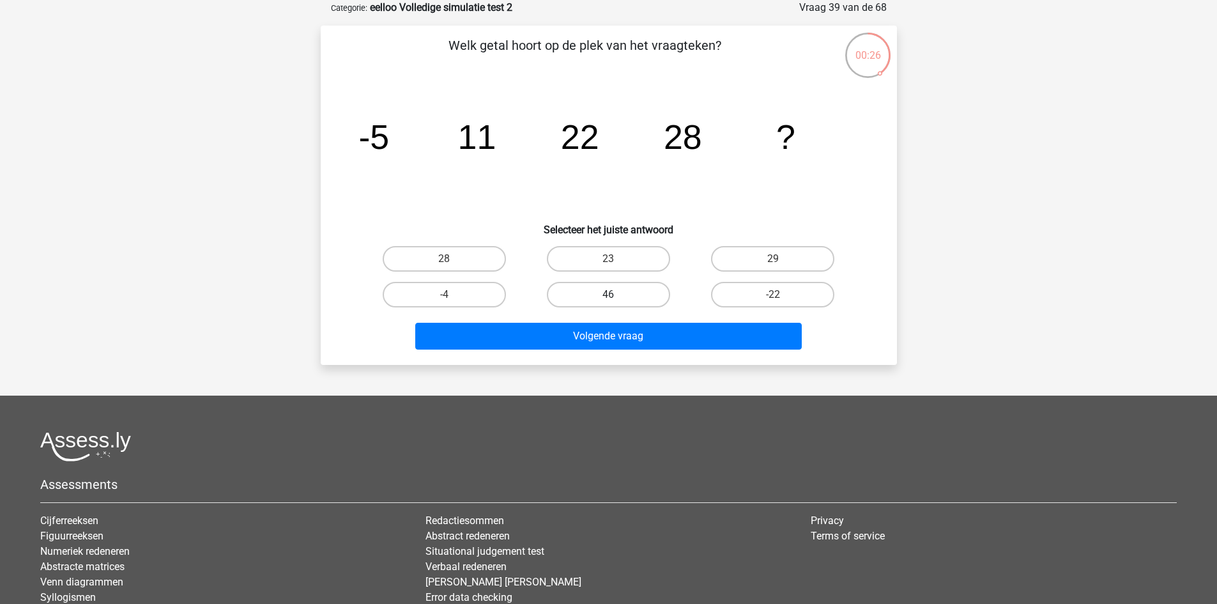
click at [611, 291] on label "46" at bounding box center [608, 295] width 123 height 26
click at [611, 295] on input "46" at bounding box center [612, 299] width 8 height 8
radio input "true"
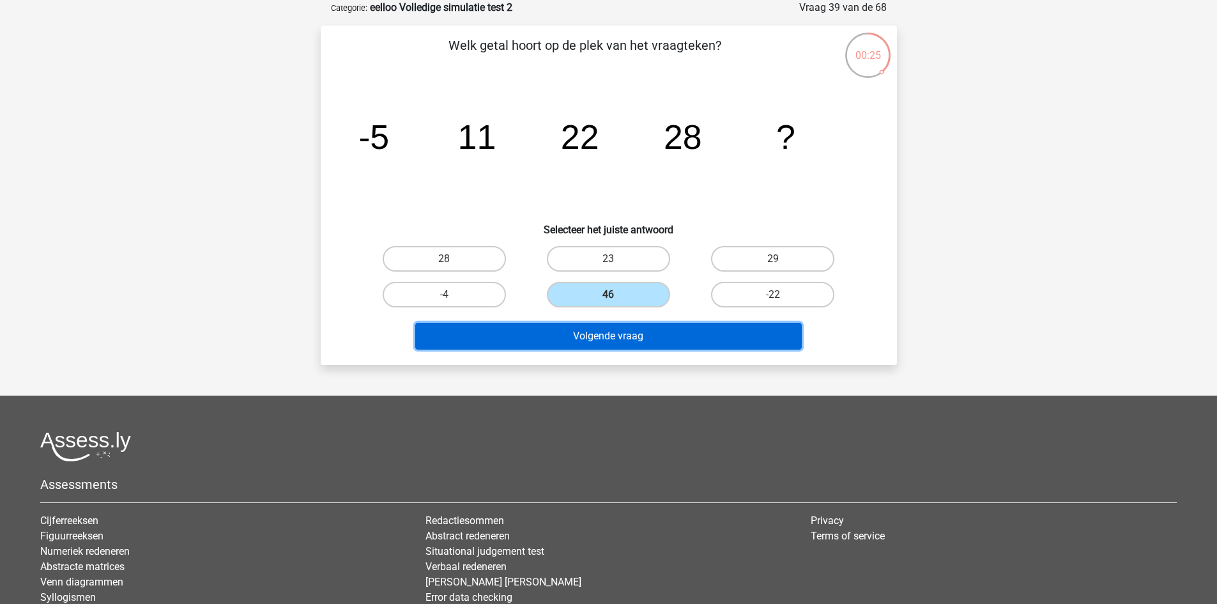
click at [620, 330] on button "Volgende vraag" at bounding box center [608, 336] width 387 height 27
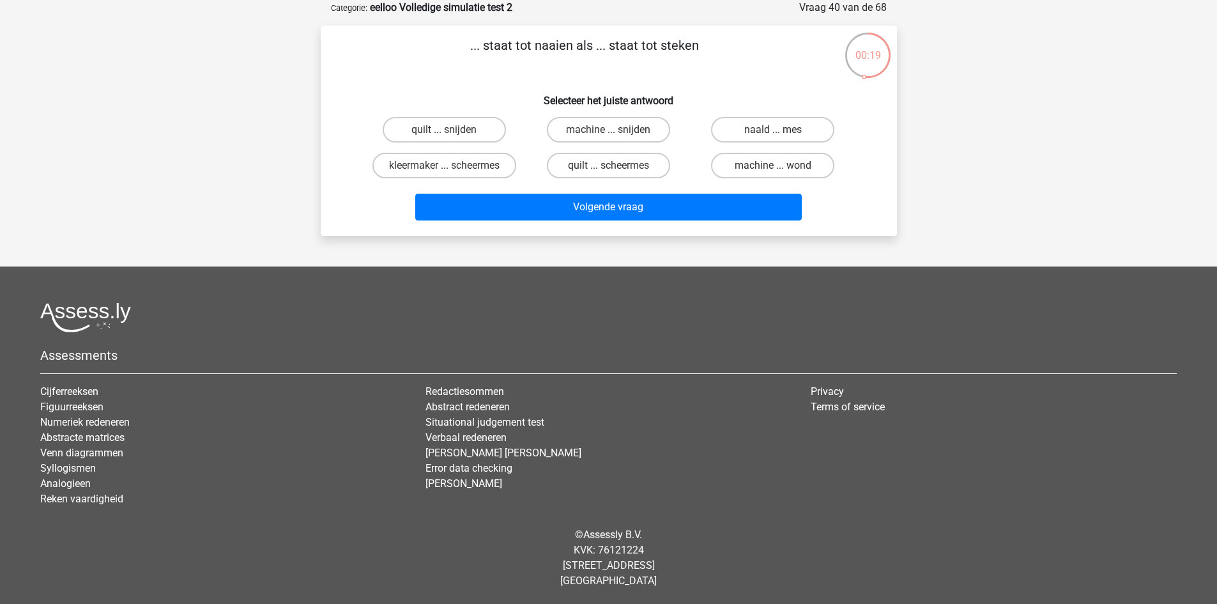
click at [775, 130] on input "naald ... mes" at bounding box center [777, 134] width 8 height 8
radio input "true"
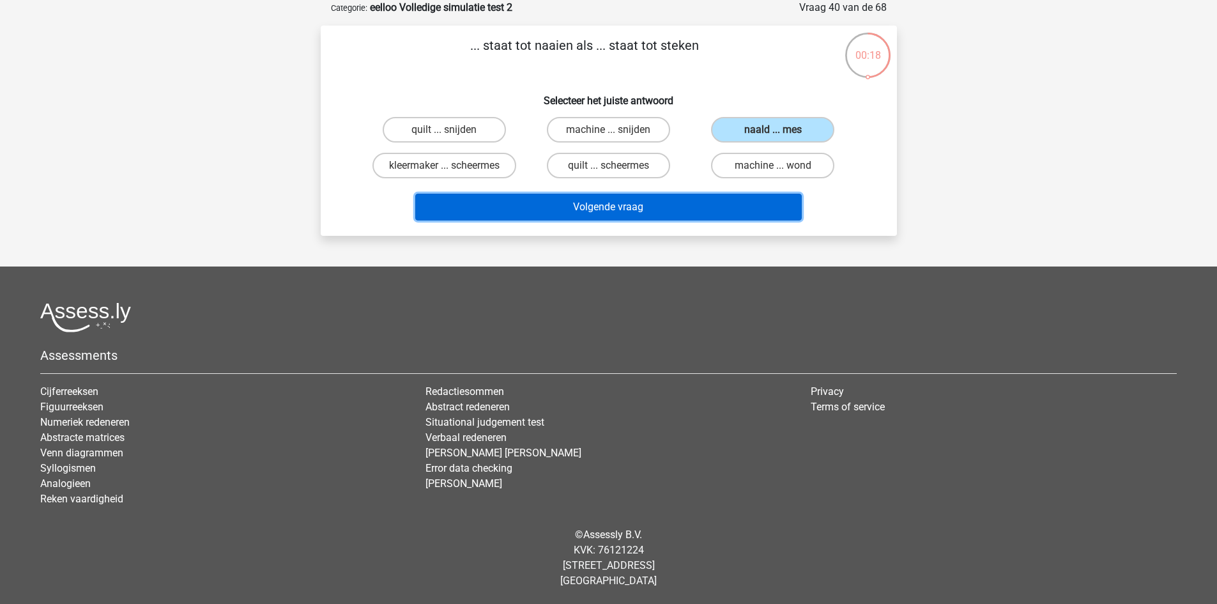
click at [727, 203] on button "Volgende vraag" at bounding box center [608, 207] width 387 height 27
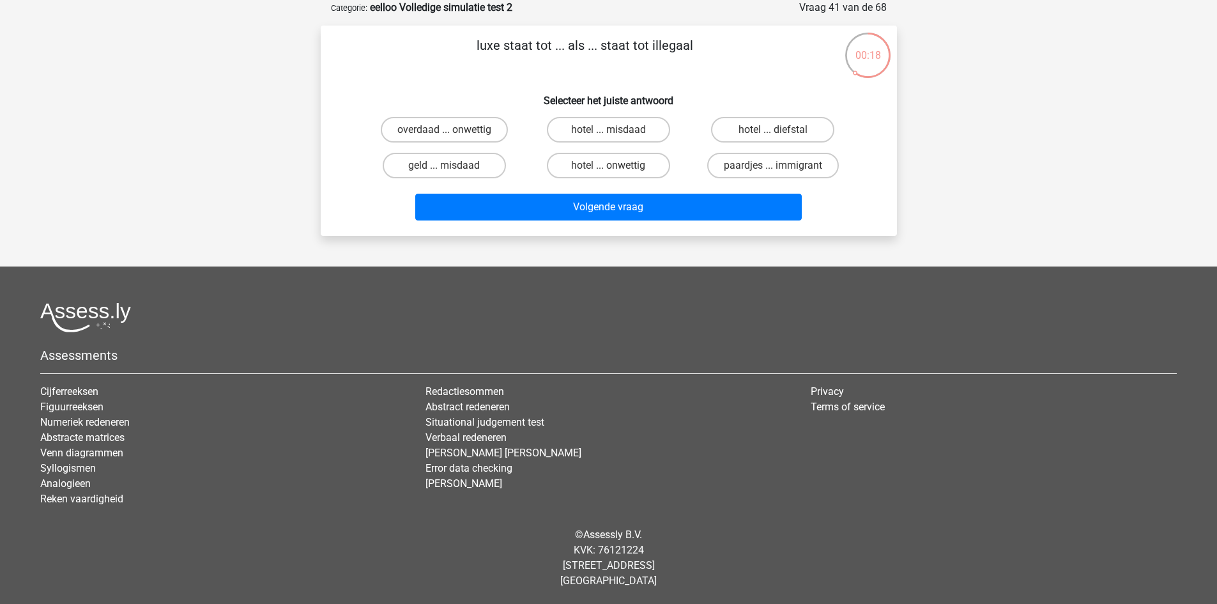
click at [380, 188] on div "Volgende vraag" at bounding box center [608, 204] width 535 height 42
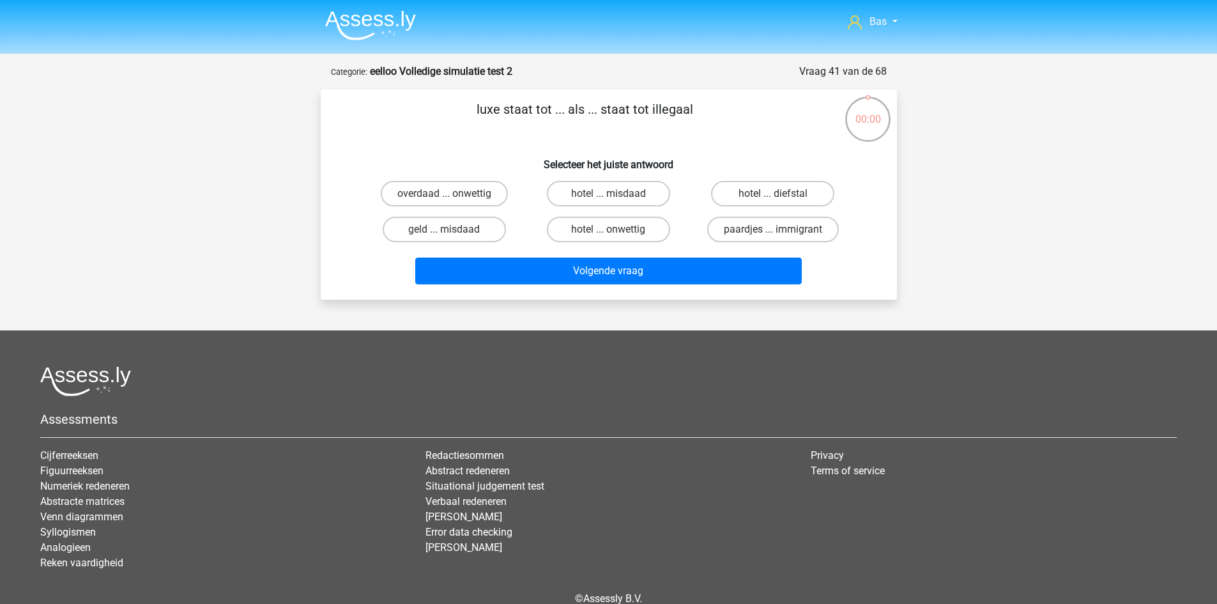
scroll to position [64, 0]
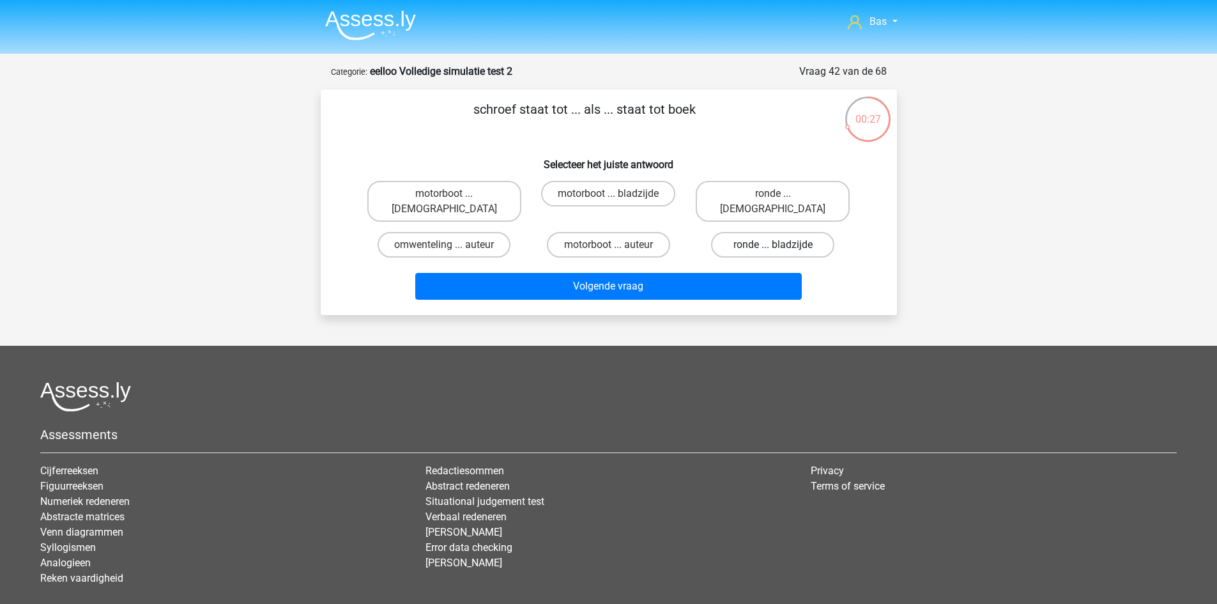
click at [752, 232] on label "ronde ... bladzijde" at bounding box center [772, 245] width 123 height 26
click at [773, 245] on input "ronde ... bladzijde" at bounding box center [777, 249] width 8 height 8
radio input "true"
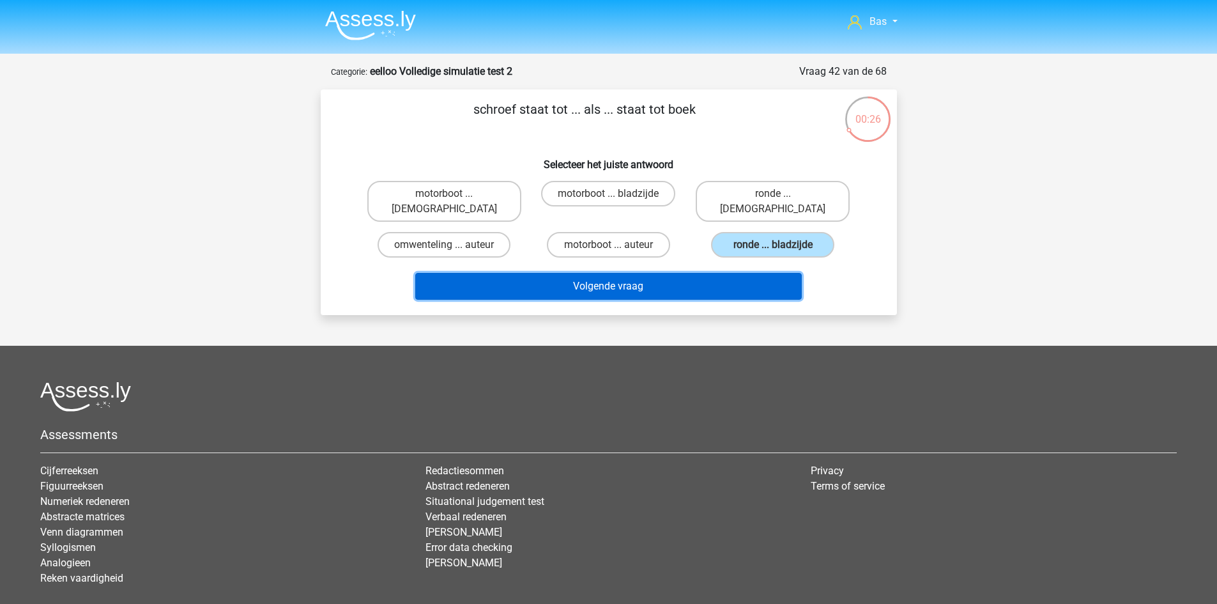
click at [741, 279] on button "Volgende vraag" at bounding box center [608, 286] width 387 height 27
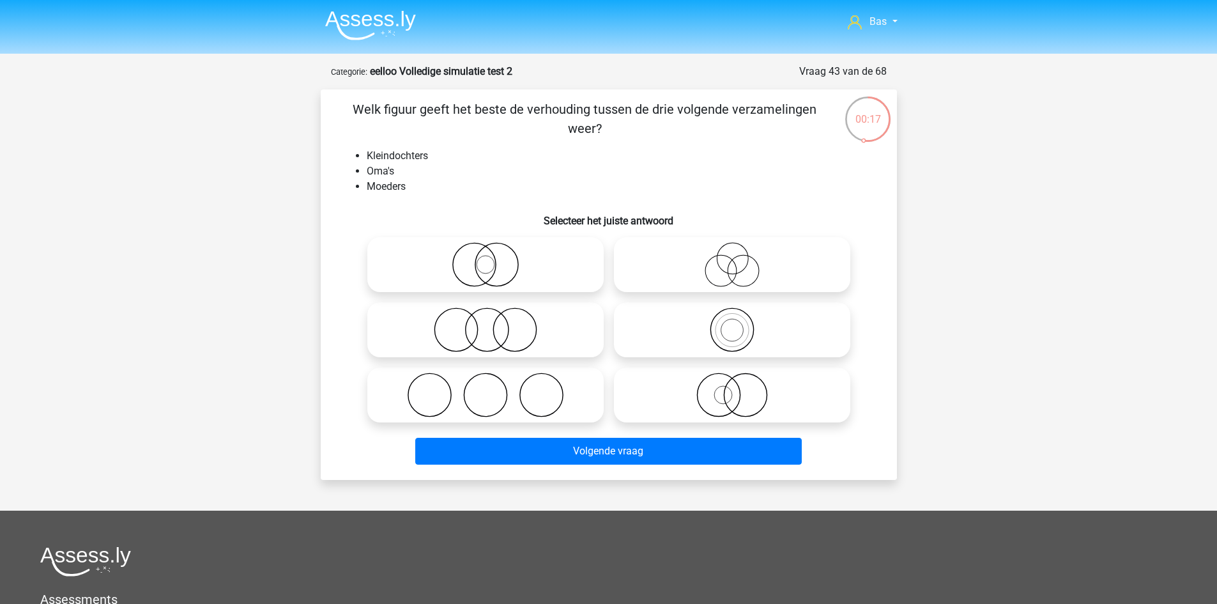
click at [546, 339] on icon at bounding box center [486, 329] width 226 height 45
click at [494, 323] on input "radio" at bounding box center [490, 319] width 8 height 8
radio input "true"
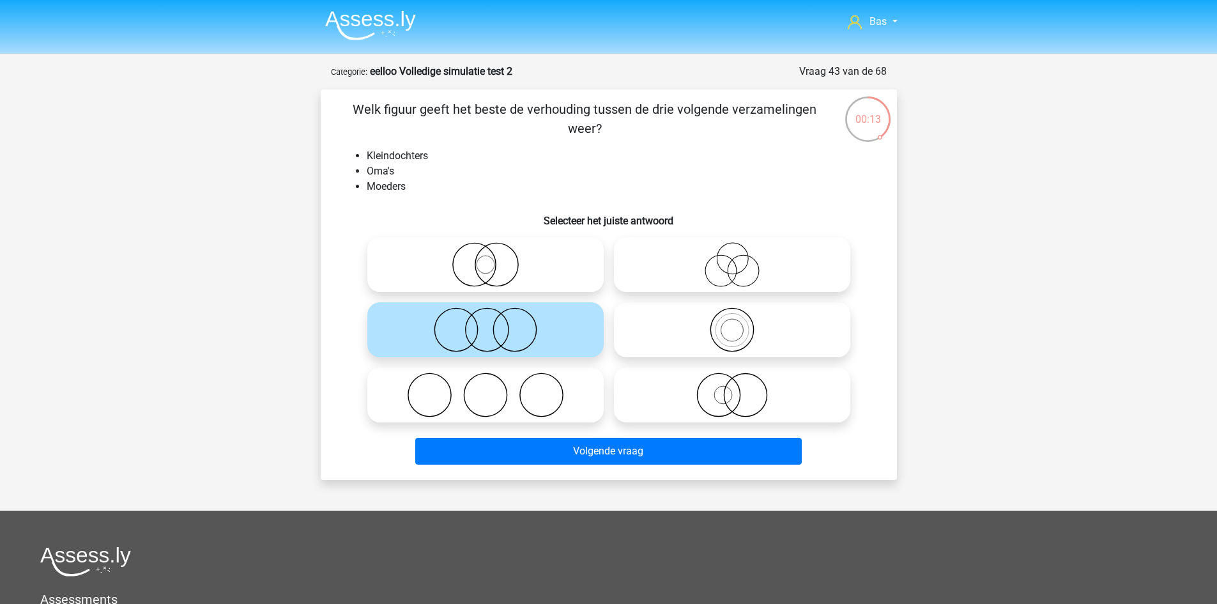
click at [548, 397] on icon at bounding box center [486, 395] width 226 height 45
click at [494, 388] on input "radio" at bounding box center [490, 384] width 8 height 8
radio input "true"
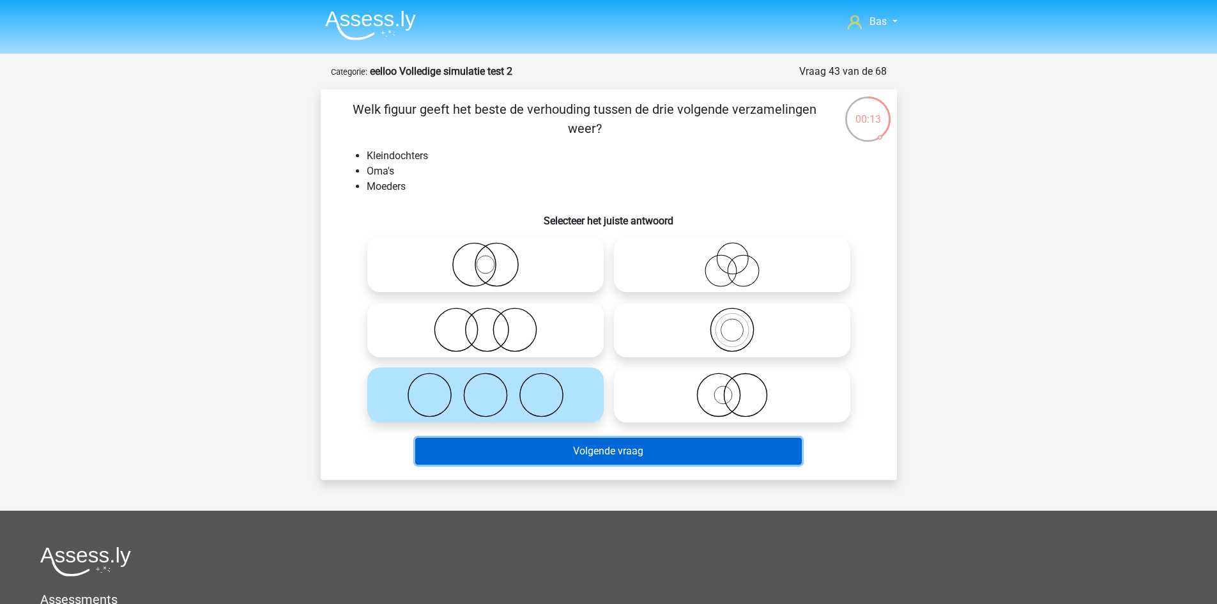
click at [570, 451] on button "Volgende vraag" at bounding box center [608, 451] width 387 height 27
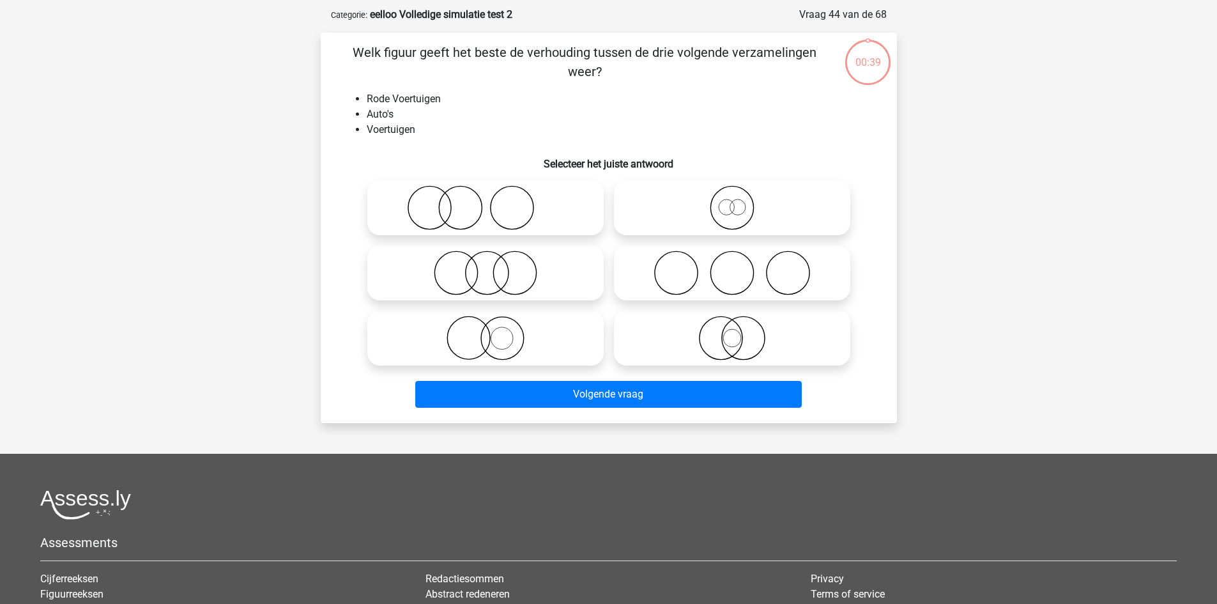
scroll to position [64, 0]
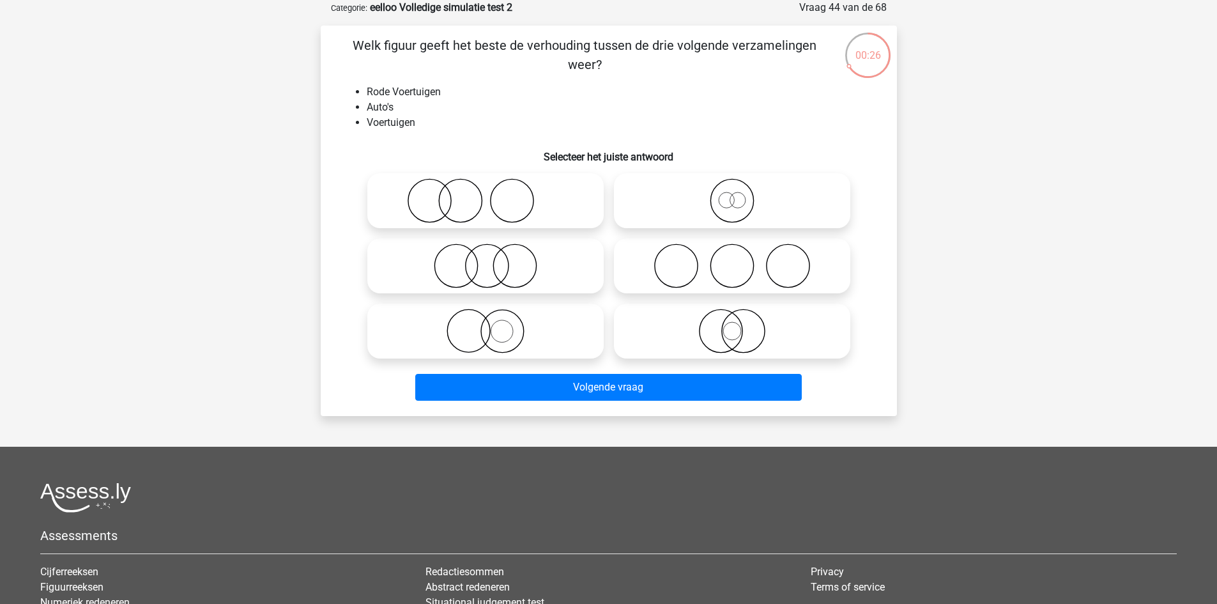
click at [541, 326] on icon at bounding box center [486, 331] width 226 height 45
click at [494, 325] on input "radio" at bounding box center [490, 320] width 8 height 8
radio input "true"
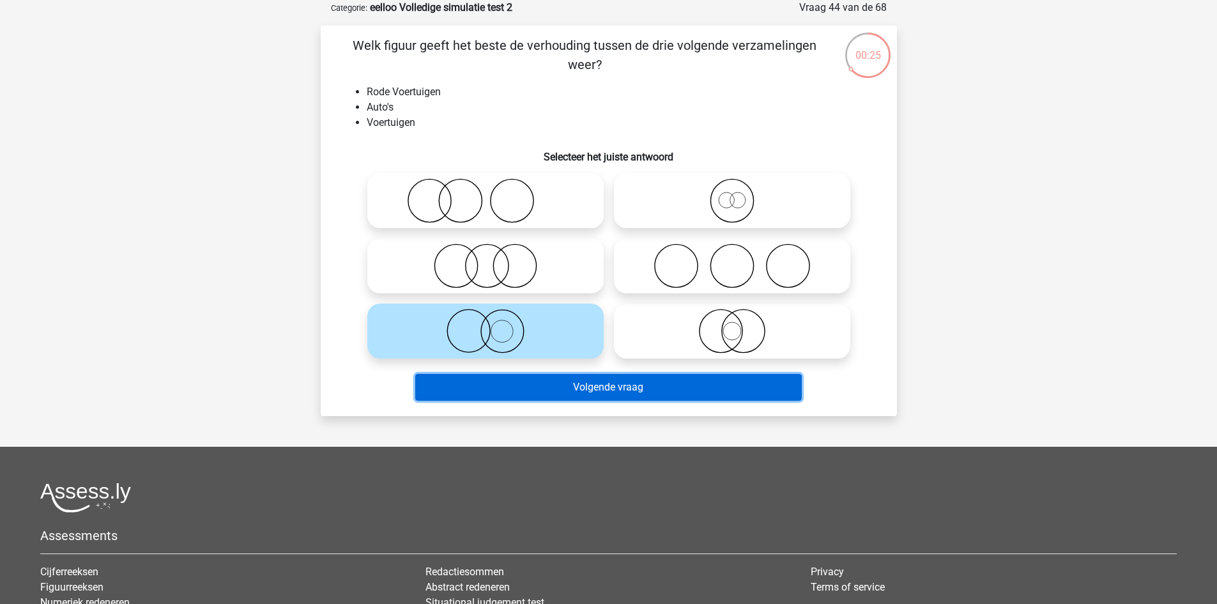
click at [550, 385] on button "Volgende vraag" at bounding box center [608, 387] width 387 height 27
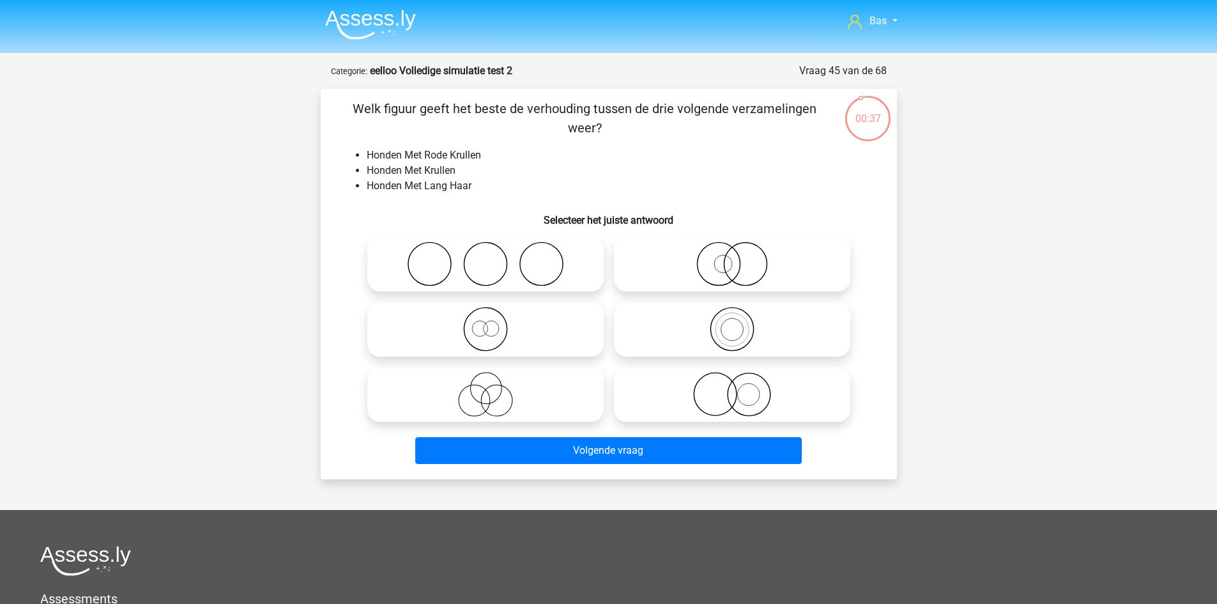
scroll to position [0, 0]
click at [672, 408] on icon at bounding box center [732, 395] width 226 height 45
click at [732, 388] on input "radio" at bounding box center [736, 384] width 8 height 8
radio input "true"
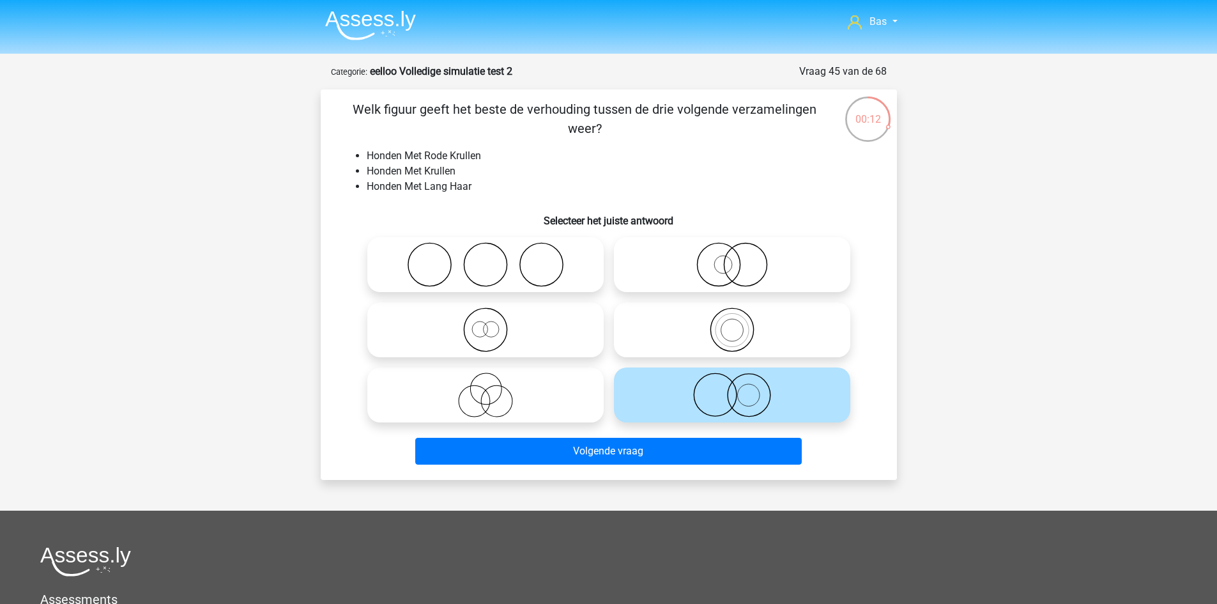
click at [479, 290] on label at bounding box center [485, 264] width 236 height 55
click at [486, 258] on input "radio" at bounding box center [490, 254] width 8 height 8
radio input "true"
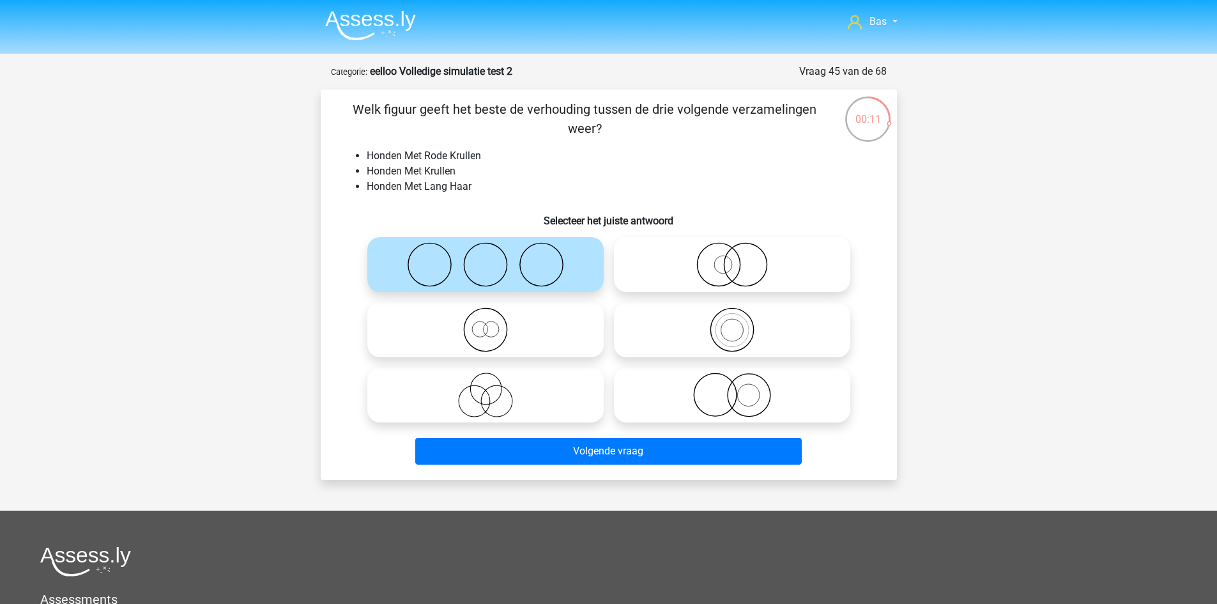
click at [479, 329] on icon at bounding box center [486, 329] width 226 height 45
click at [486, 323] on input "radio" at bounding box center [490, 319] width 8 height 8
radio input "true"
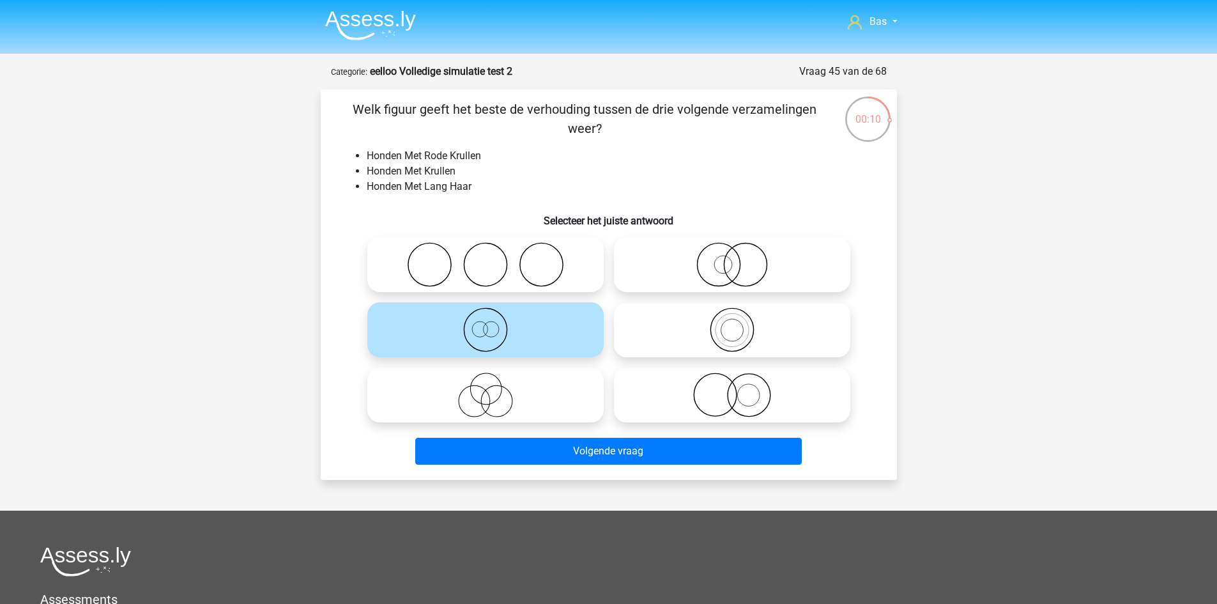
click at [524, 401] on icon at bounding box center [486, 395] width 226 height 45
click at [494, 388] on input "radio" at bounding box center [490, 384] width 8 height 8
radio input "true"
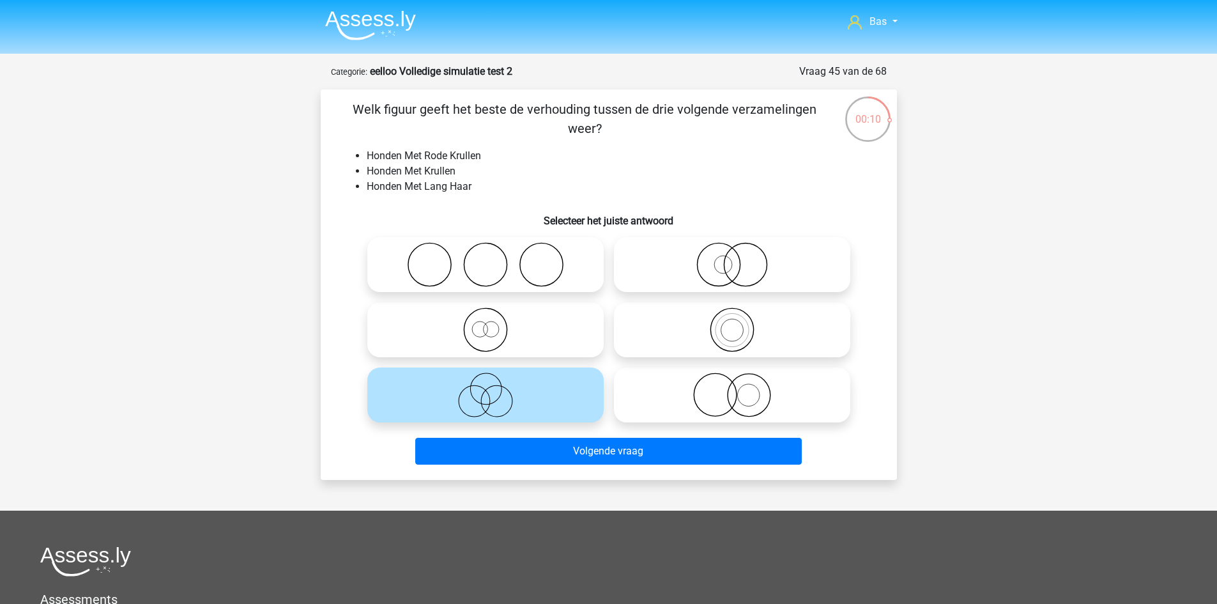
click at [489, 330] on icon at bounding box center [486, 329] width 226 height 45
click at [489, 323] on input "radio" at bounding box center [490, 319] width 8 height 8
radio input "true"
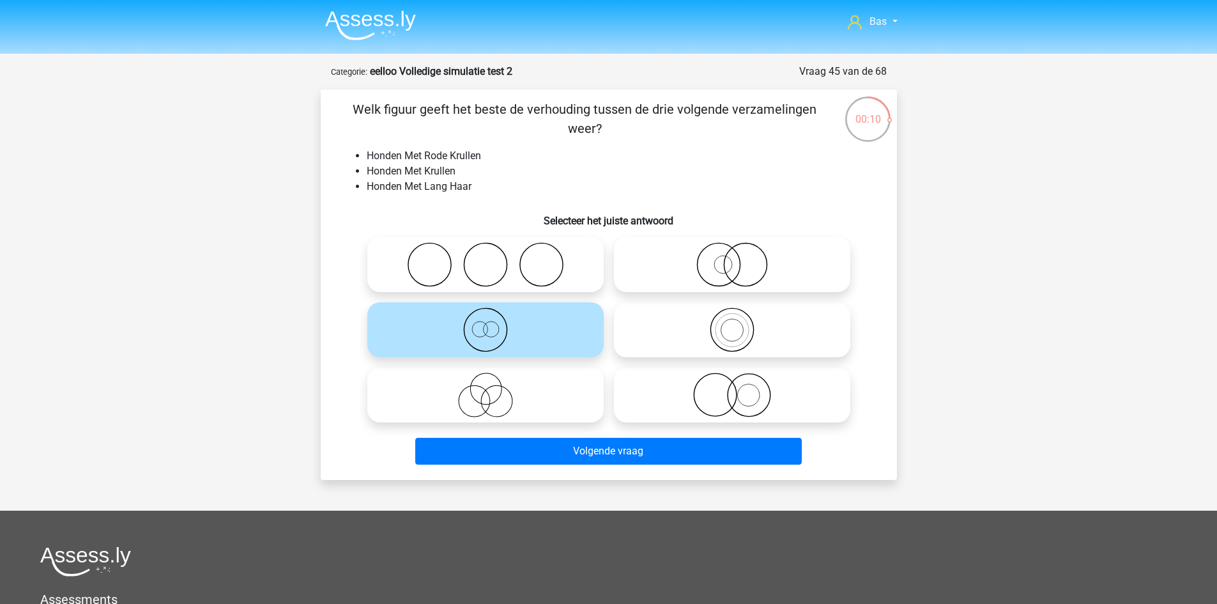
click at [682, 291] on label at bounding box center [732, 264] width 236 height 55
click at [732, 258] on input "radio" at bounding box center [736, 254] width 8 height 8
radio input "true"
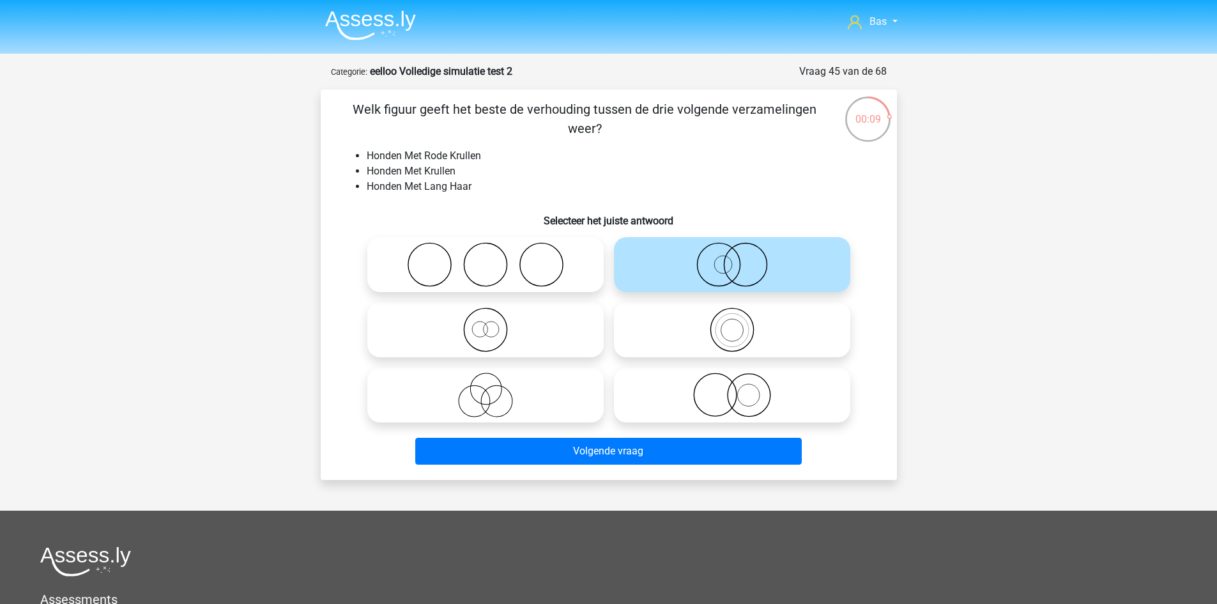
click at [684, 327] on icon at bounding box center [732, 329] width 226 height 45
click at [732, 323] on input "radio" at bounding box center [736, 319] width 8 height 8
radio input "true"
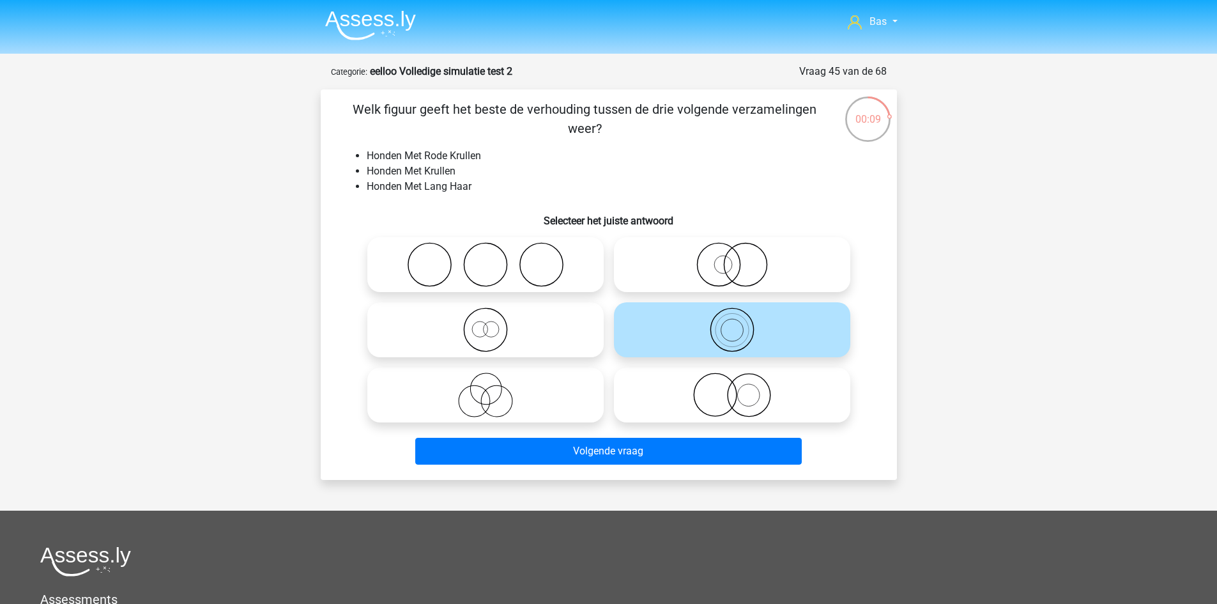
click at [672, 392] on icon at bounding box center [732, 395] width 226 height 45
click at [732, 388] on input "radio" at bounding box center [736, 384] width 8 height 8
radio input "true"
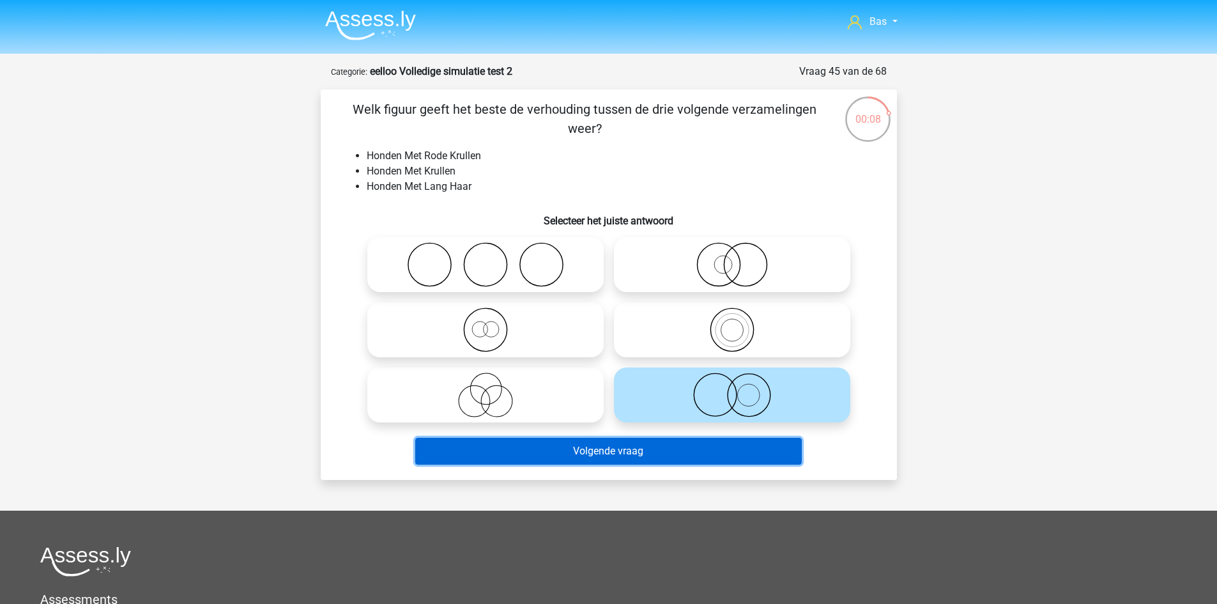
click at [658, 458] on button "Volgende vraag" at bounding box center [608, 451] width 387 height 27
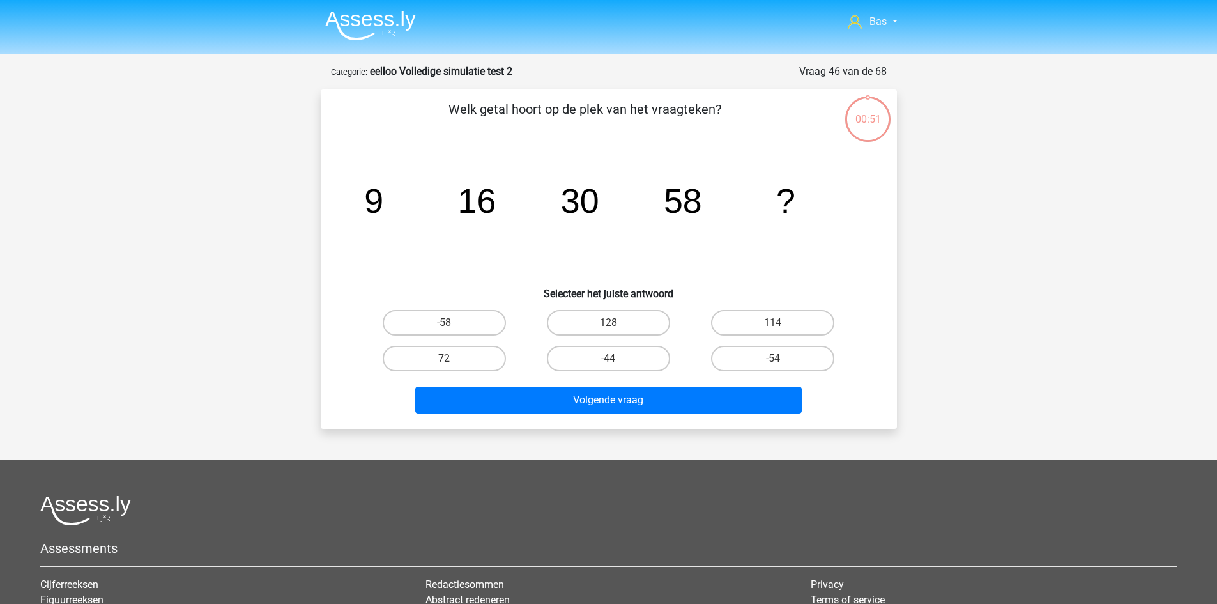
scroll to position [64, 0]
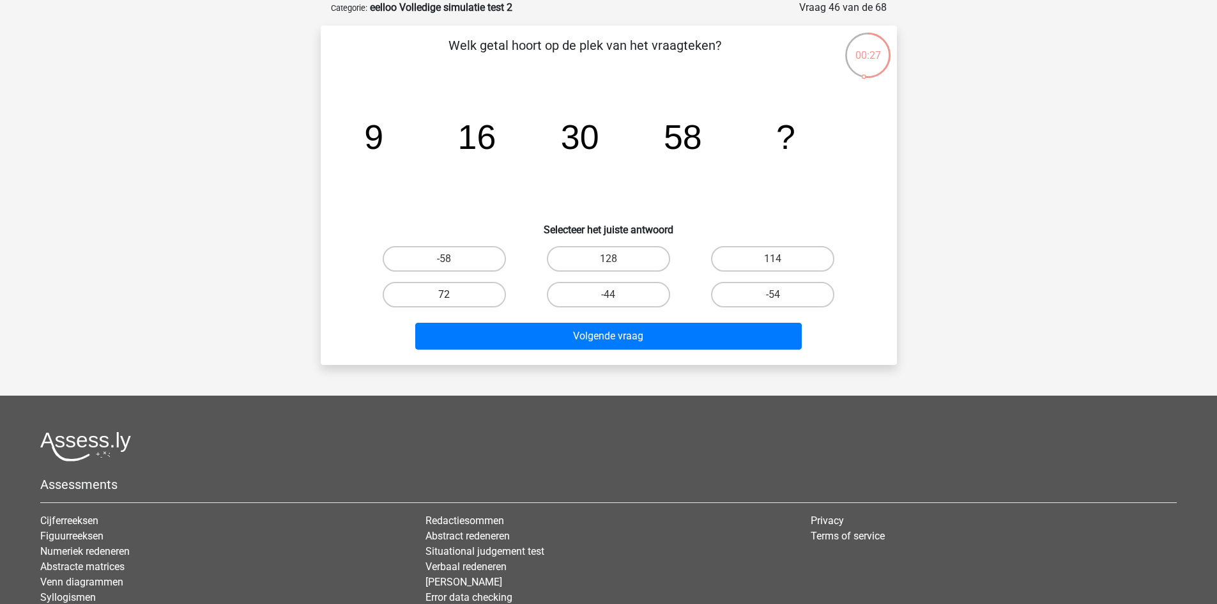
click at [477, 294] on label "72" at bounding box center [444, 295] width 123 height 26
click at [452, 295] on input "72" at bounding box center [448, 299] width 8 height 8
radio input "true"
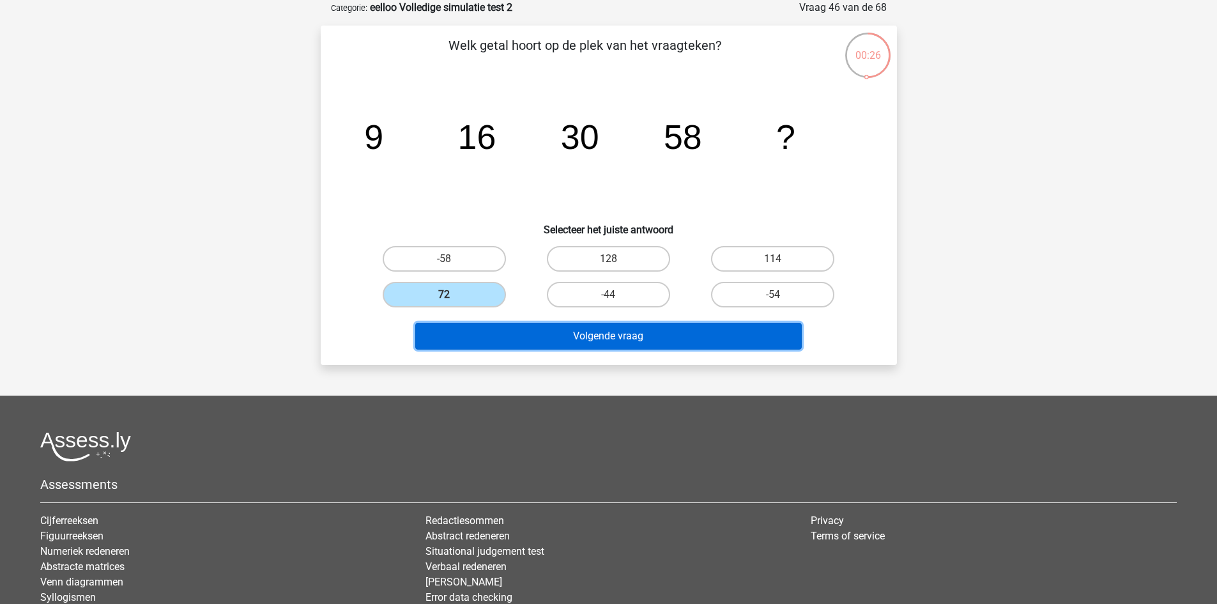
click at [542, 347] on button "Volgende vraag" at bounding box center [608, 336] width 387 height 27
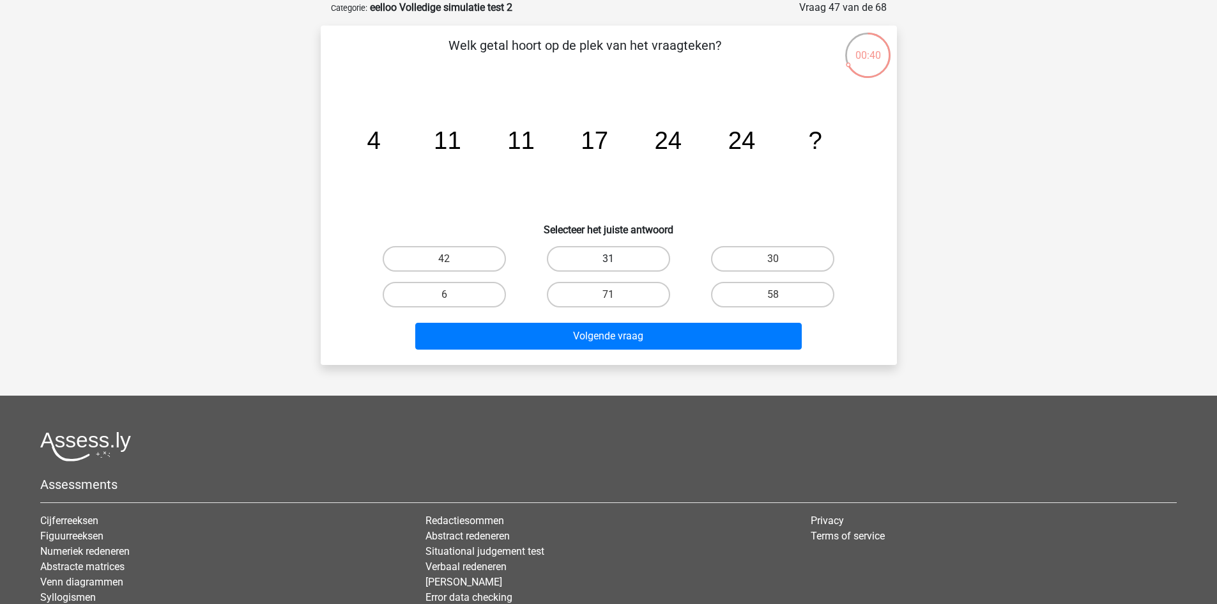
click at [618, 255] on label "31" at bounding box center [608, 259] width 123 height 26
click at [617, 259] on input "31" at bounding box center [612, 263] width 8 height 8
radio input "true"
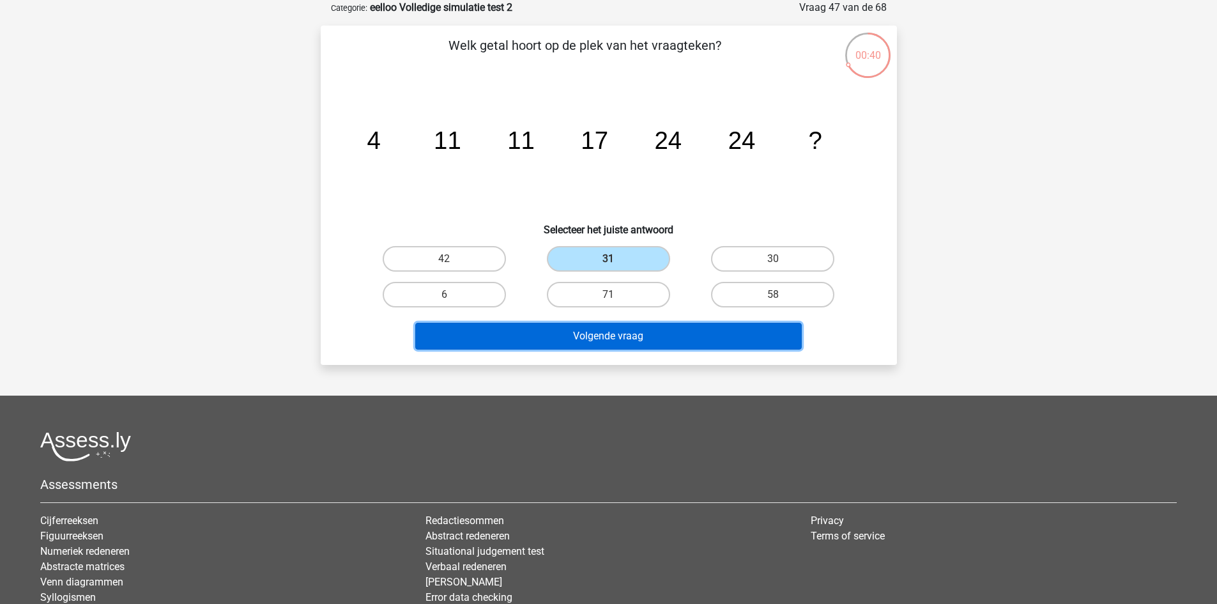
click at [658, 332] on button "Volgende vraag" at bounding box center [608, 336] width 387 height 27
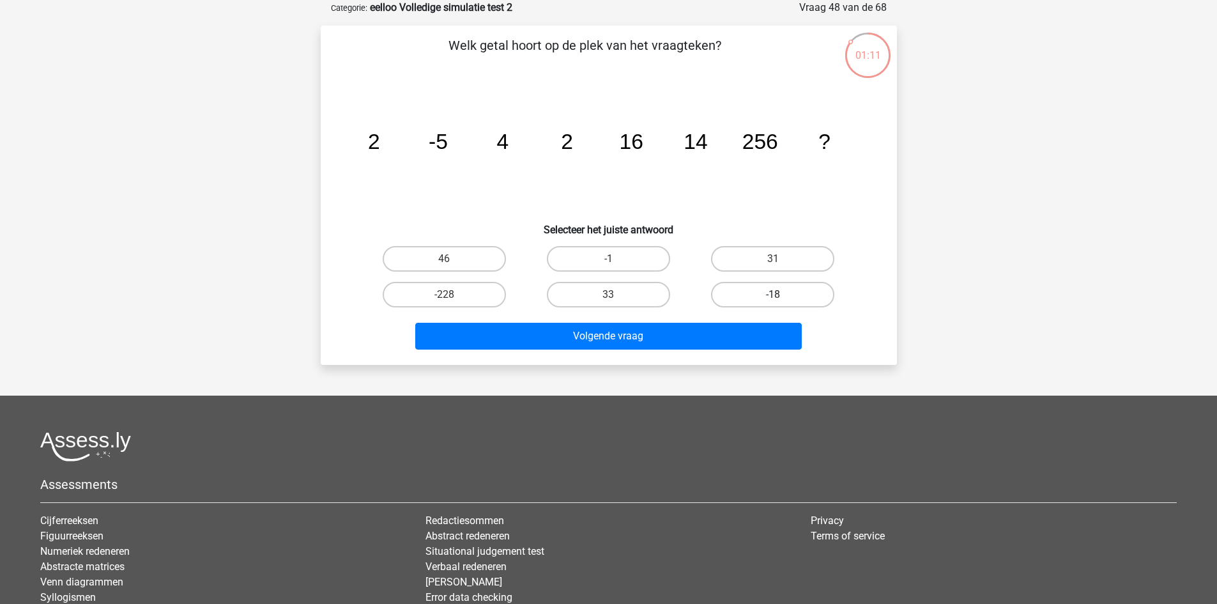
click at [774, 286] on label "-18" at bounding box center [772, 295] width 123 height 26
click at [774, 295] on input "-18" at bounding box center [777, 299] width 8 height 8
radio input "true"
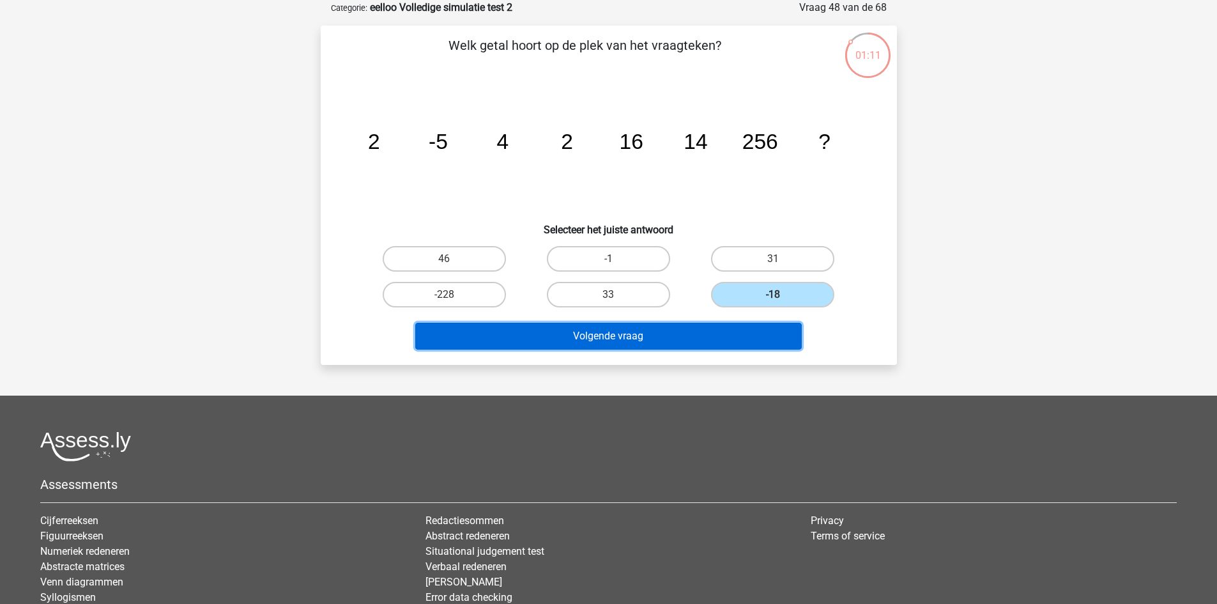
click at [718, 329] on button "Volgende vraag" at bounding box center [608, 336] width 387 height 27
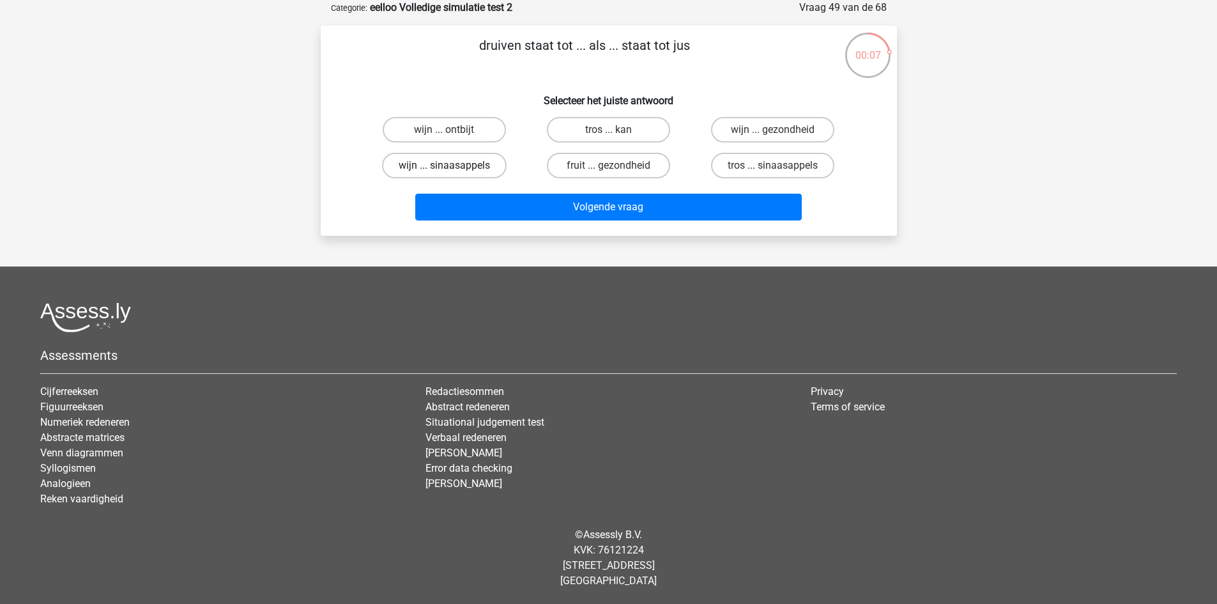
click at [462, 167] on label "wijn ... sinaasappels" at bounding box center [444, 166] width 125 height 26
click at [452, 167] on input "wijn ... sinaasappels" at bounding box center [448, 169] width 8 height 8
radio input "true"
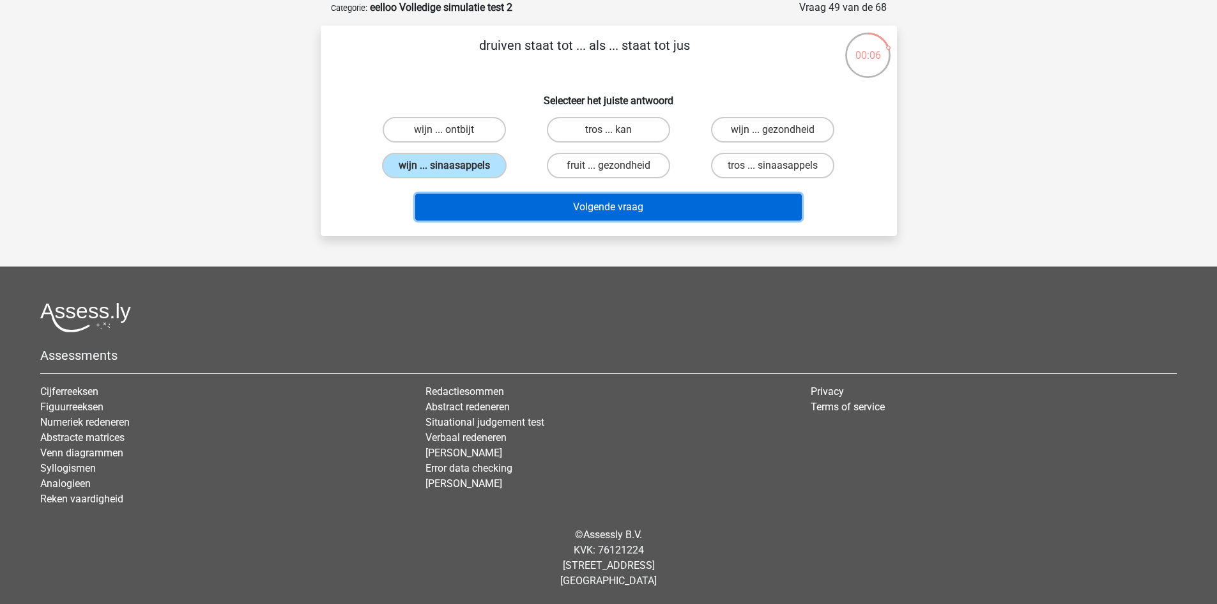
click at [522, 200] on button "Volgende vraag" at bounding box center [608, 207] width 387 height 27
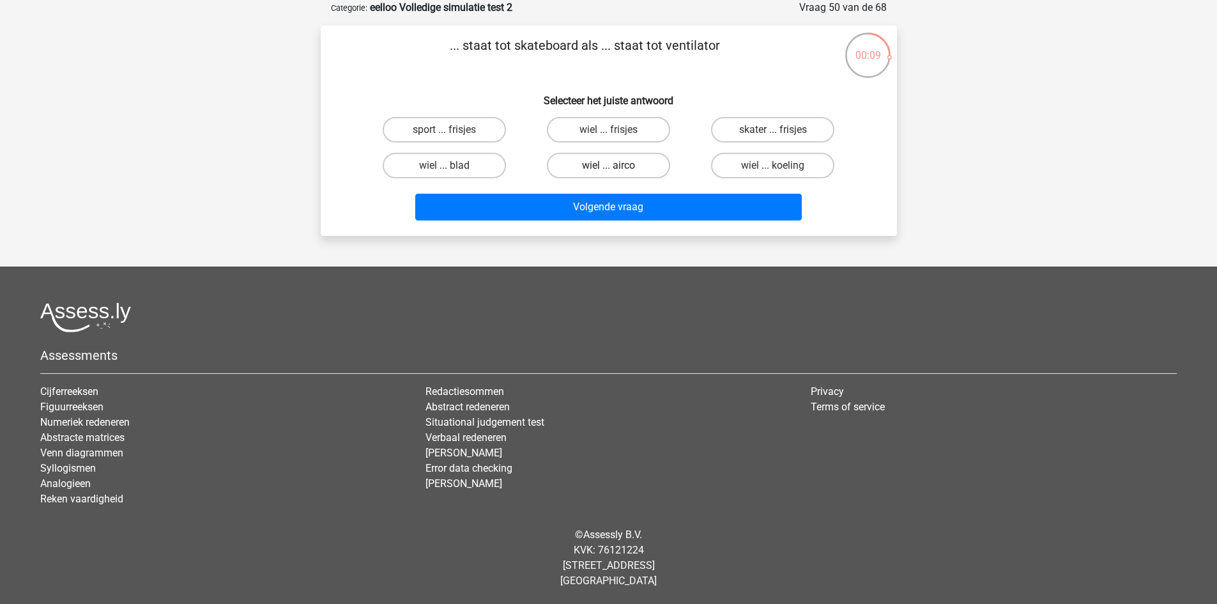
click at [562, 167] on label "wiel ... airco" at bounding box center [608, 166] width 123 height 26
click at [608, 167] on input "wiel ... airco" at bounding box center [612, 169] width 8 height 8
radio input "true"
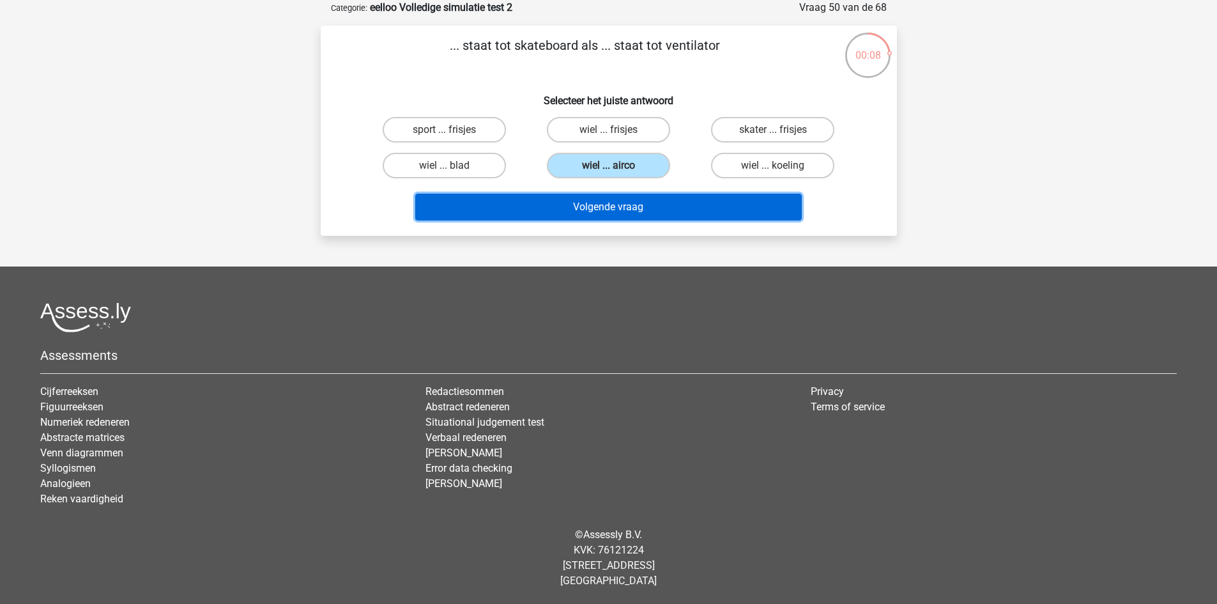
click at [581, 197] on button "Volgende vraag" at bounding box center [608, 207] width 387 height 27
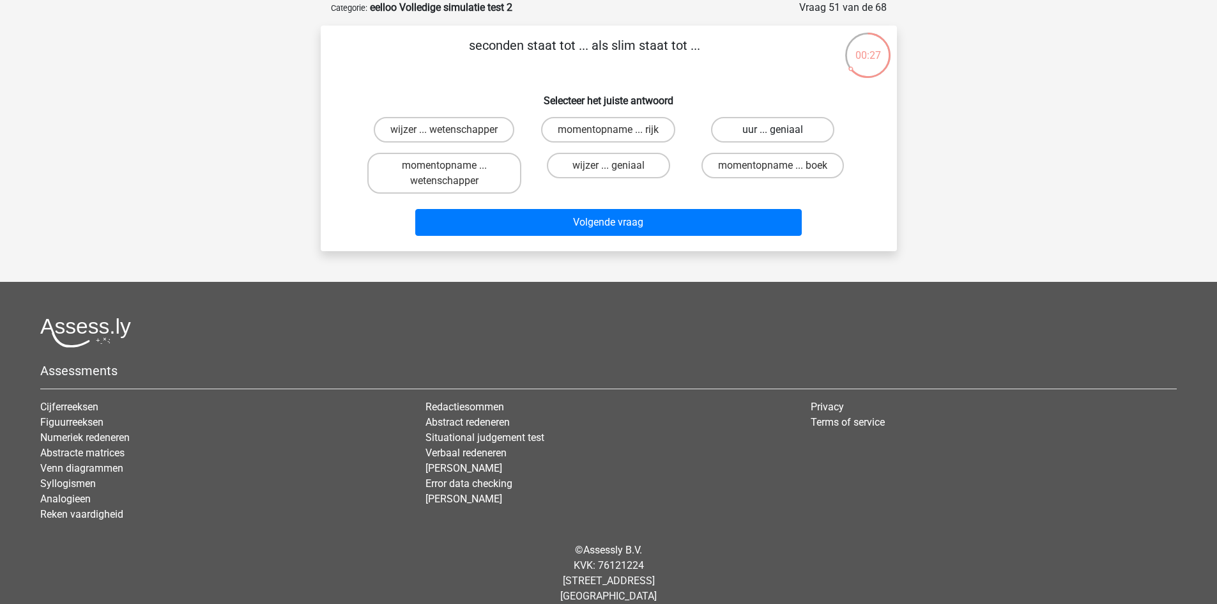
click at [755, 118] on label "uur ... geniaal" at bounding box center [772, 130] width 123 height 26
click at [773, 130] on input "uur ... geniaal" at bounding box center [777, 134] width 8 height 8
radio input "true"
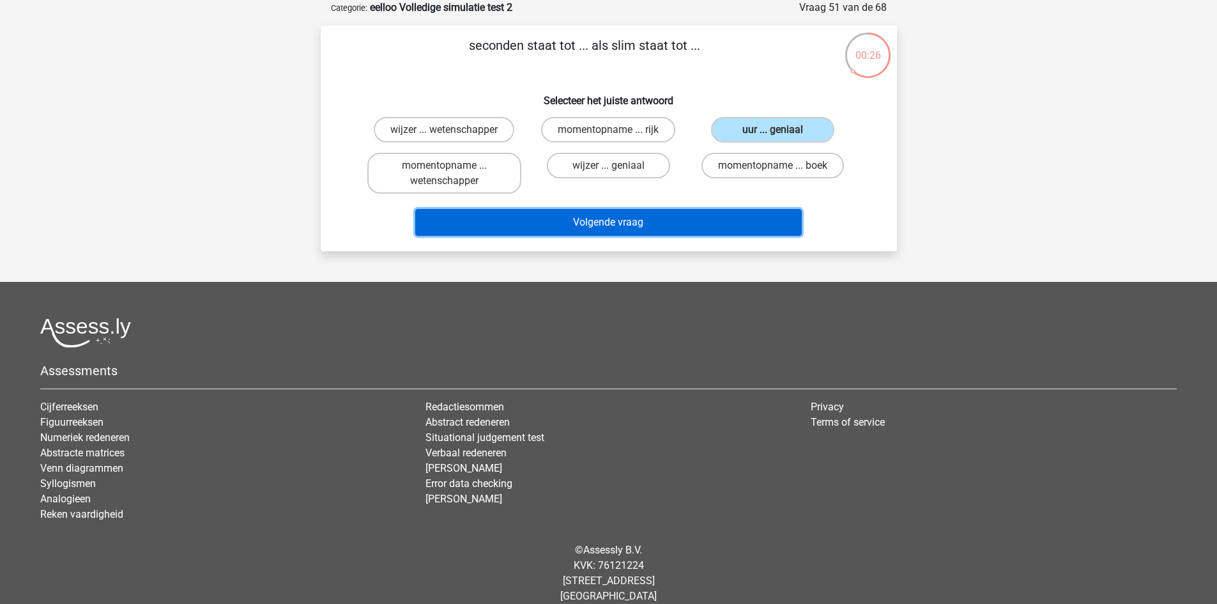
click at [748, 216] on button "Volgende vraag" at bounding box center [608, 222] width 387 height 27
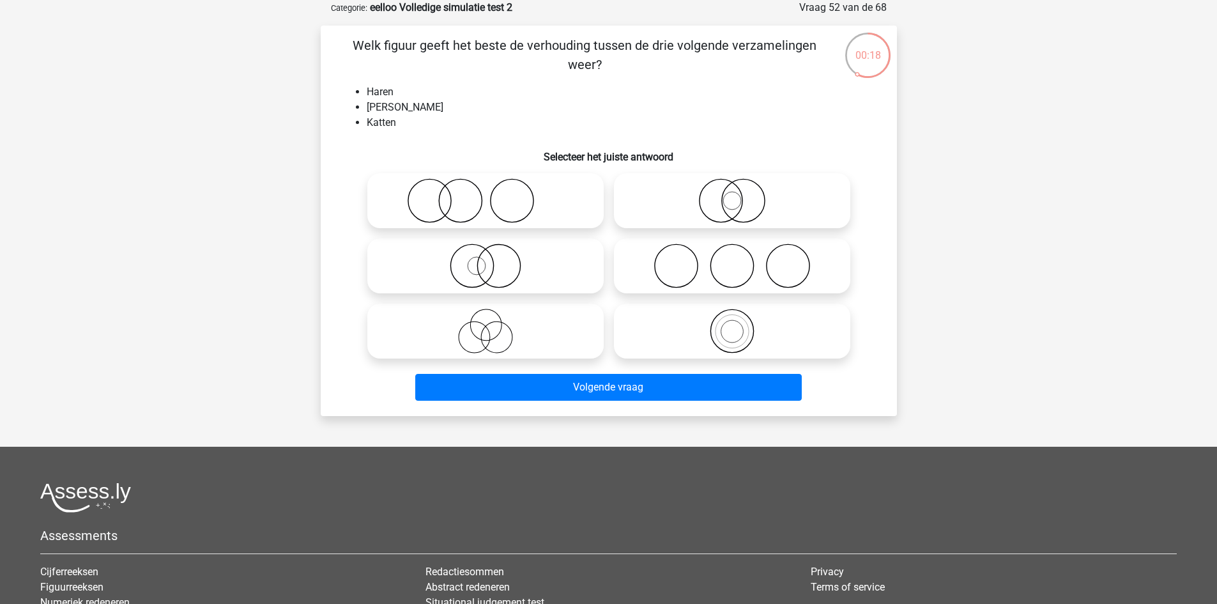
click at [552, 196] on icon at bounding box center [486, 200] width 226 height 45
click at [494, 194] on input "radio" at bounding box center [490, 190] width 8 height 8
radio input "true"
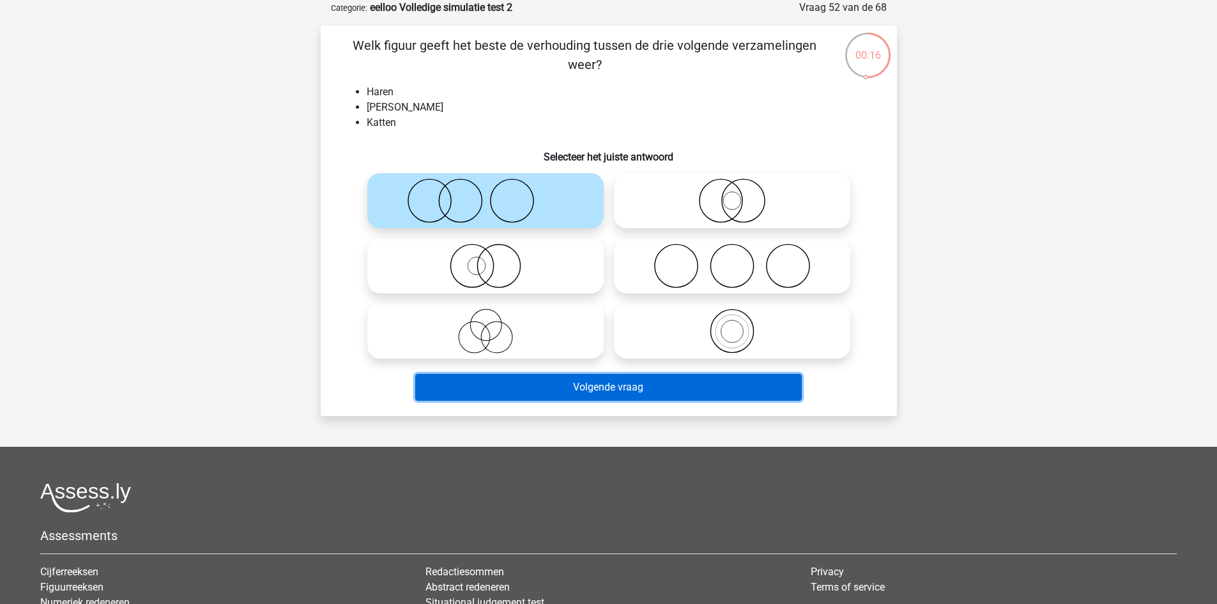
click at [653, 381] on button "Volgende vraag" at bounding box center [608, 387] width 387 height 27
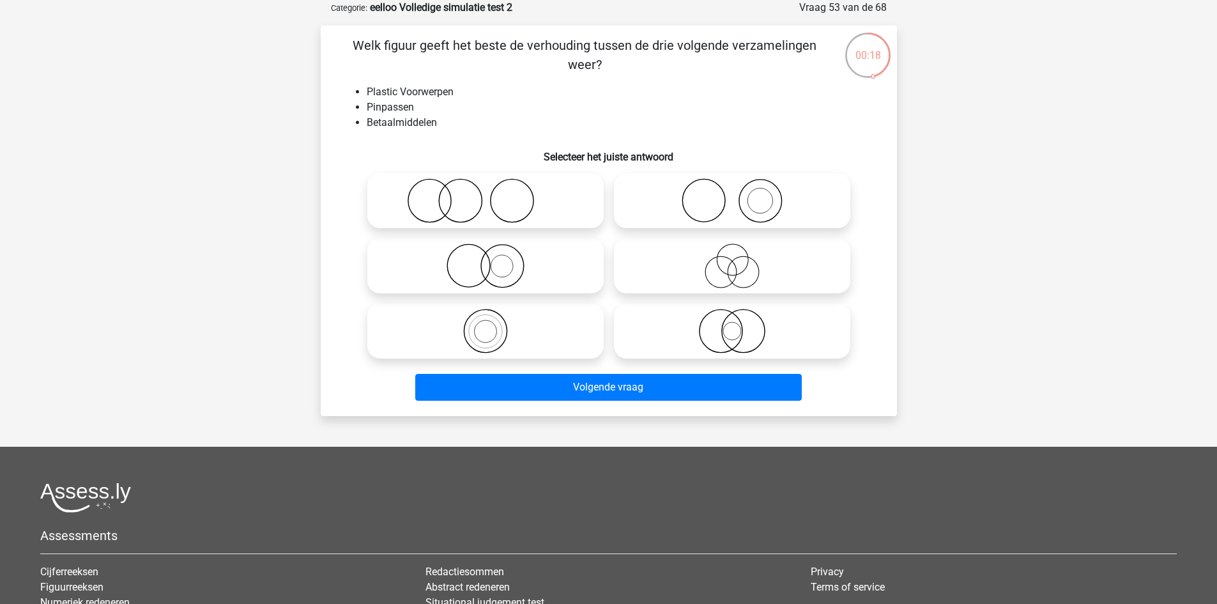
click at [727, 201] on icon at bounding box center [732, 200] width 226 height 45
click at [732, 194] on input "radio" at bounding box center [736, 190] width 8 height 8
radio input "true"
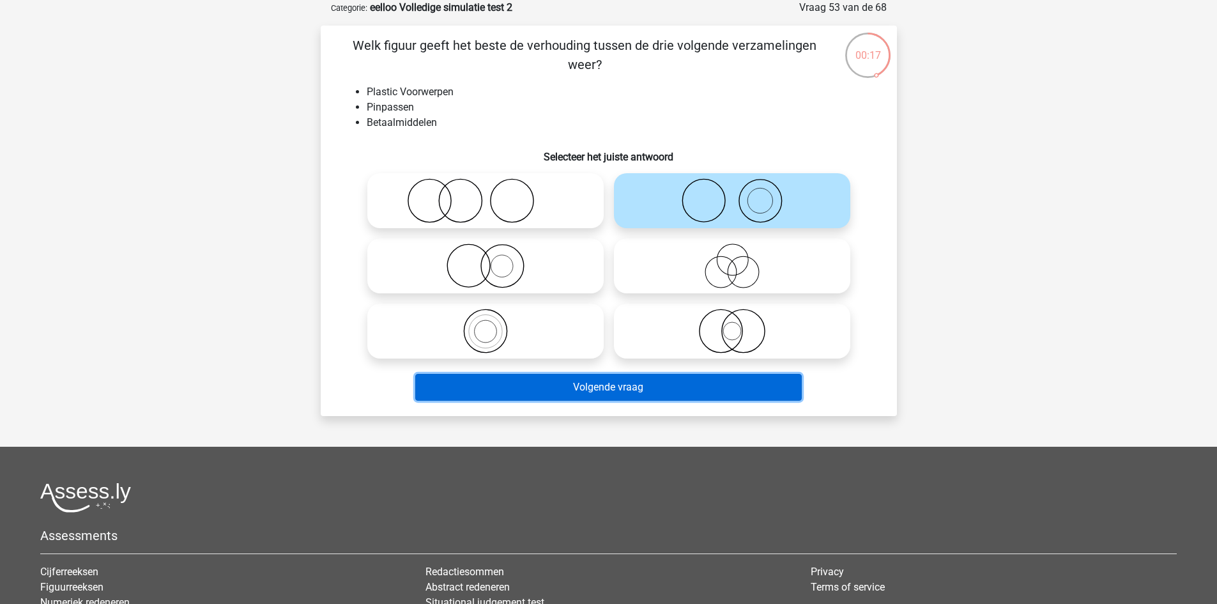
click at [707, 380] on button "Volgende vraag" at bounding box center [608, 387] width 387 height 27
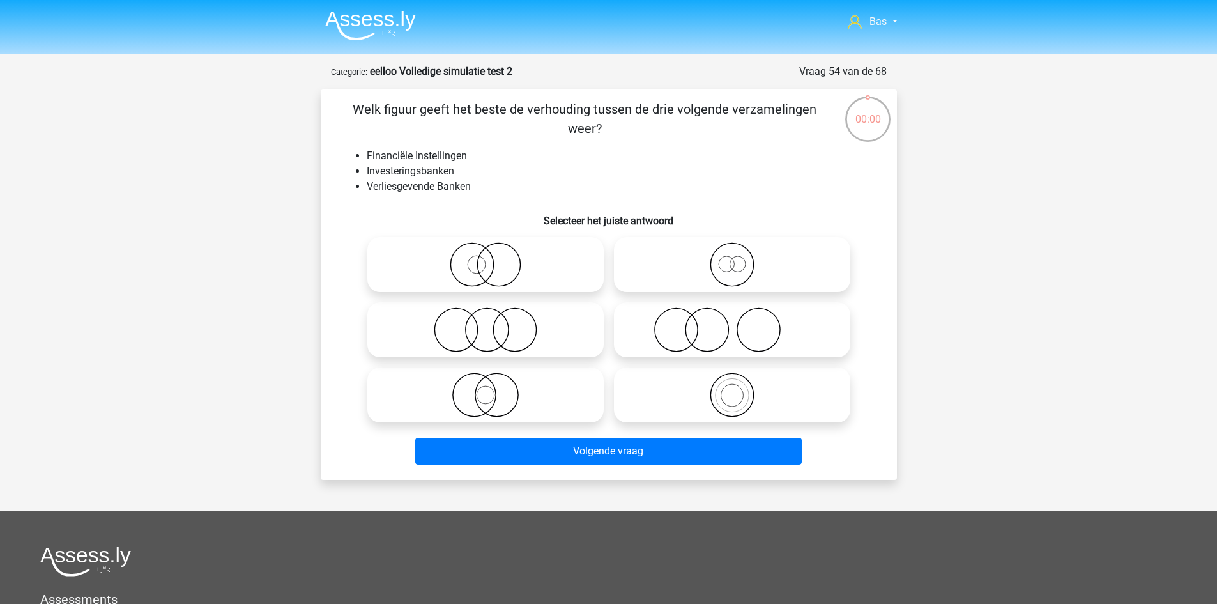
scroll to position [64, 0]
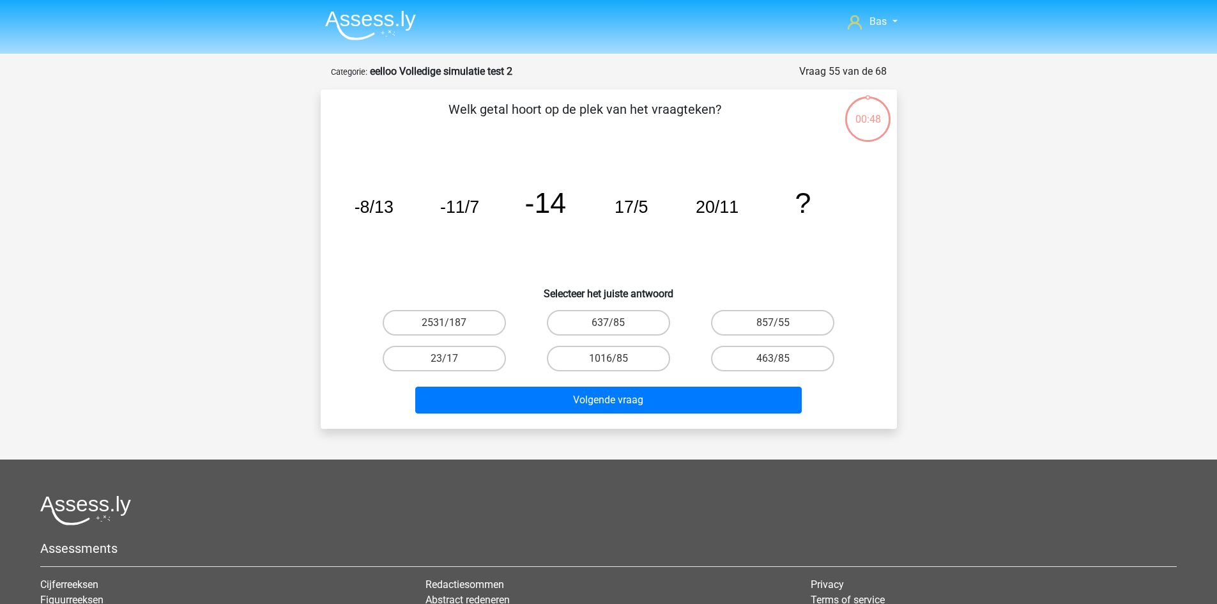
scroll to position [64, 0]
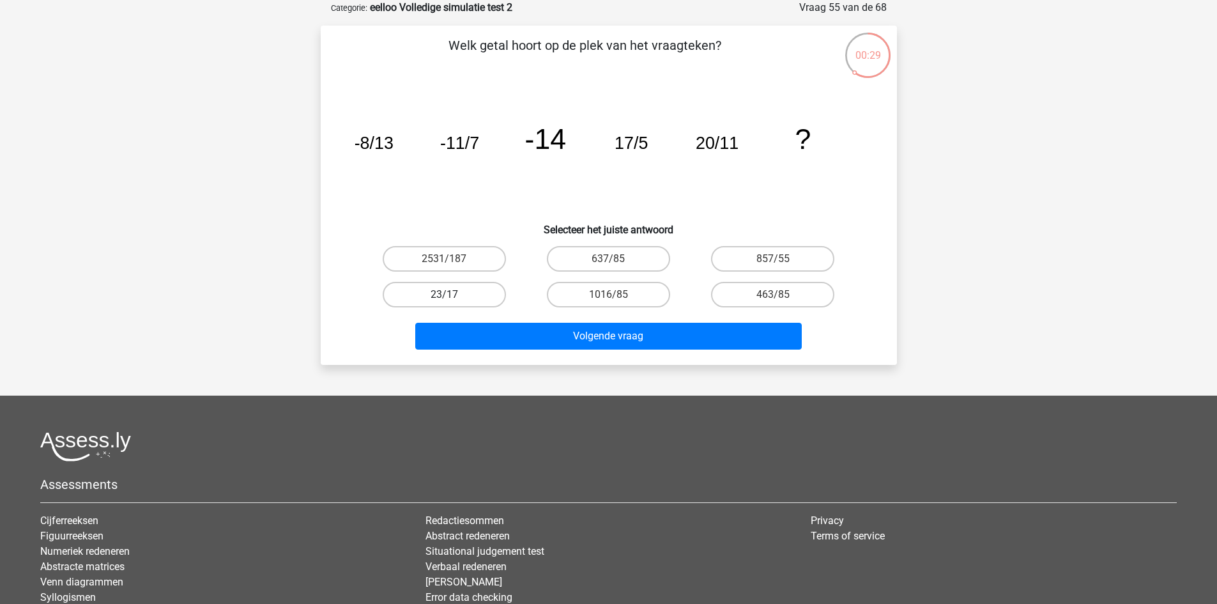
click at [463, 290] on label "23/17" at bounding box center [444, 295] width 123 height 26
click at [452, 295] on input "23/17" at bounding box center [448, 299] width 8 height 8
radio input "true"
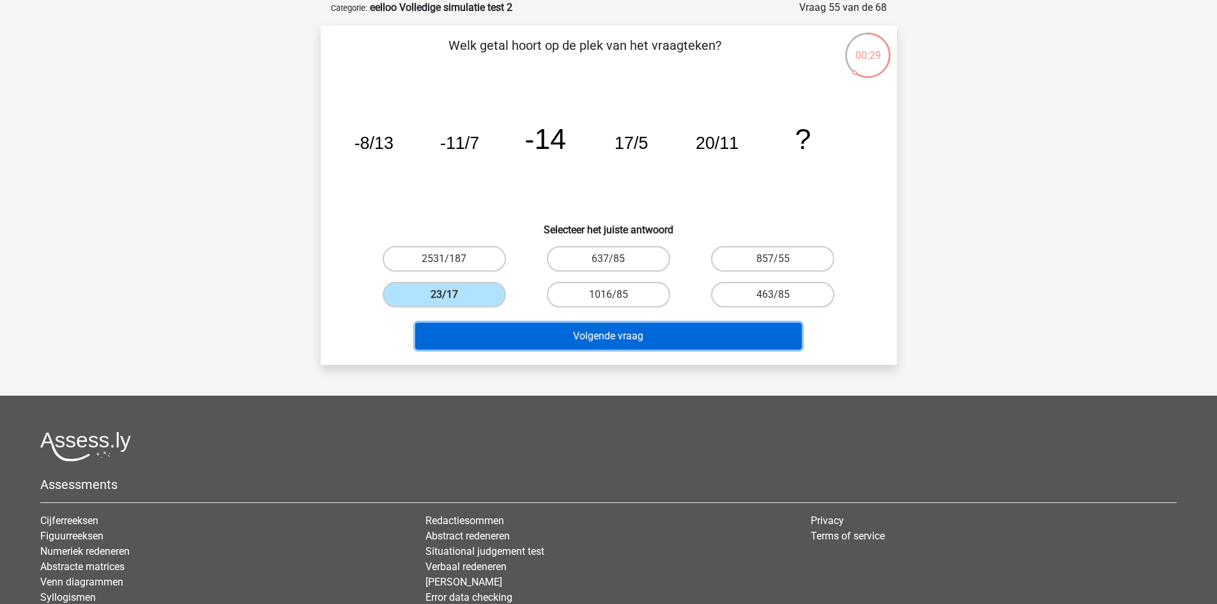
click at [544, 323] on button "Volgende vraag" at bounding box center [608, 336] width 387 height 27
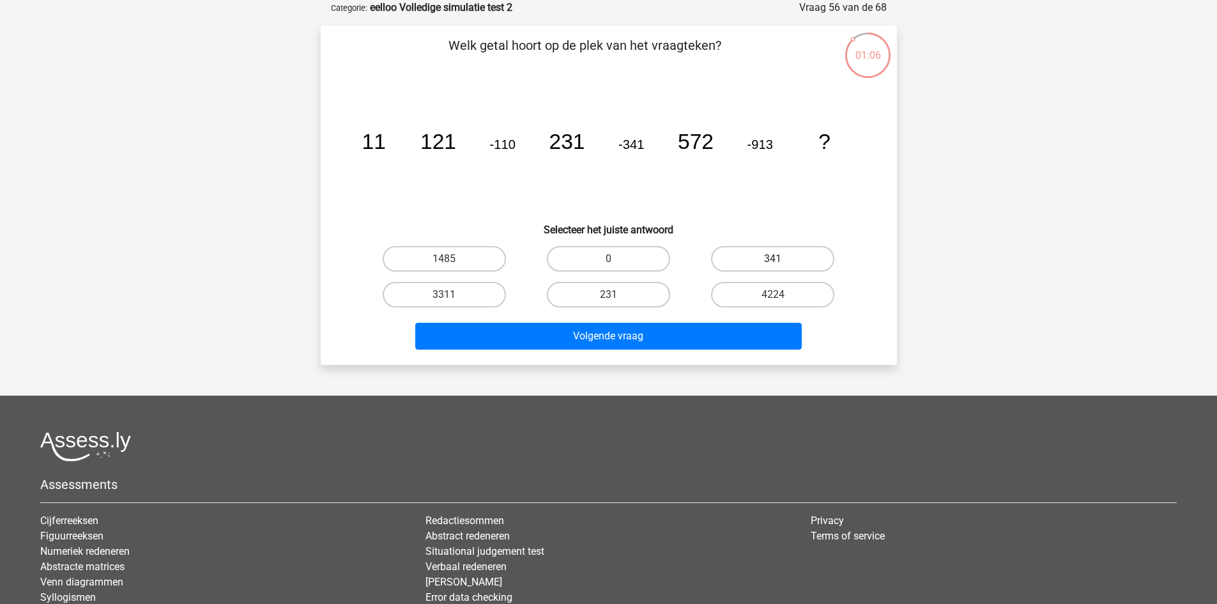
click at [783, 263] on label "341" at bounding box center [772, 259] width 123 height 26
click at [781, 263] on input "341" at bounding box center [777, 263] width 8 height 8
radio input "true"
click at [461, 263] on label "1485" at bounding box center [444, 259] width 123 height 26
click at [452, 263] on input "1485" at bounding box center [448, 263] width 8 height 8
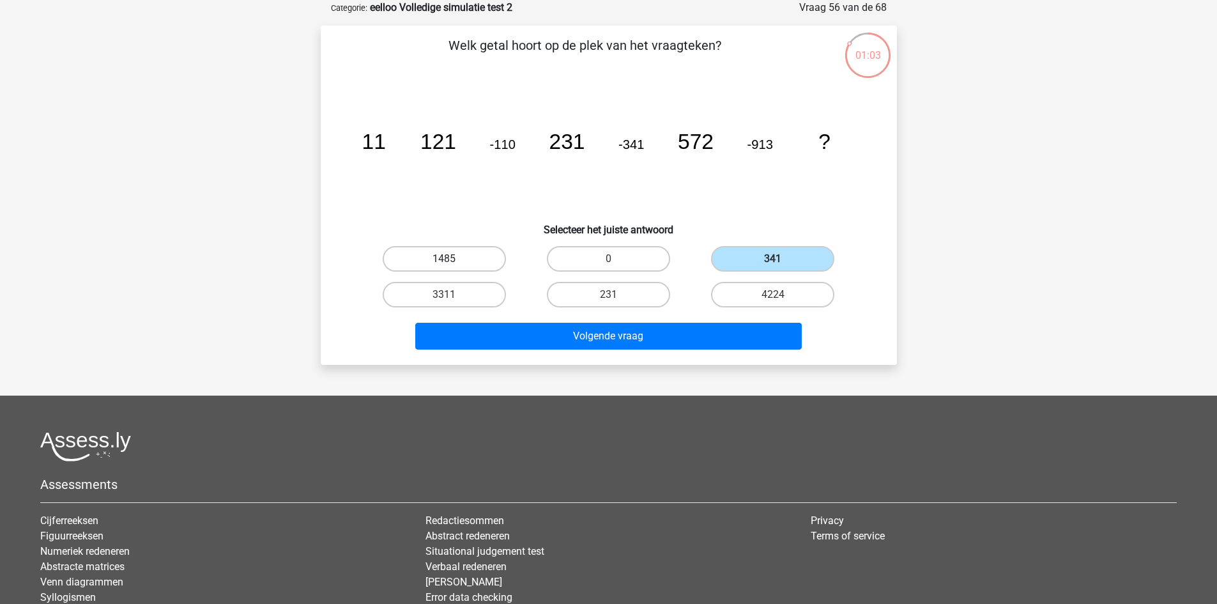
radio input "true"
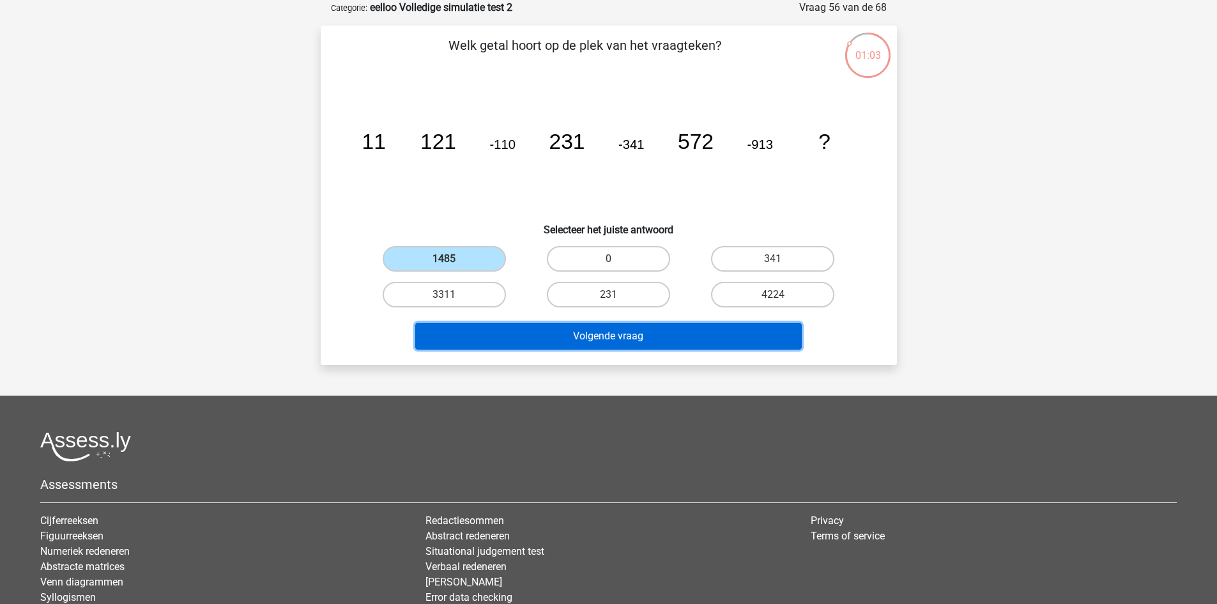
click at [557, 332] on button "Volgende vraag" at bounding box center [608, 336] width 387 height 27
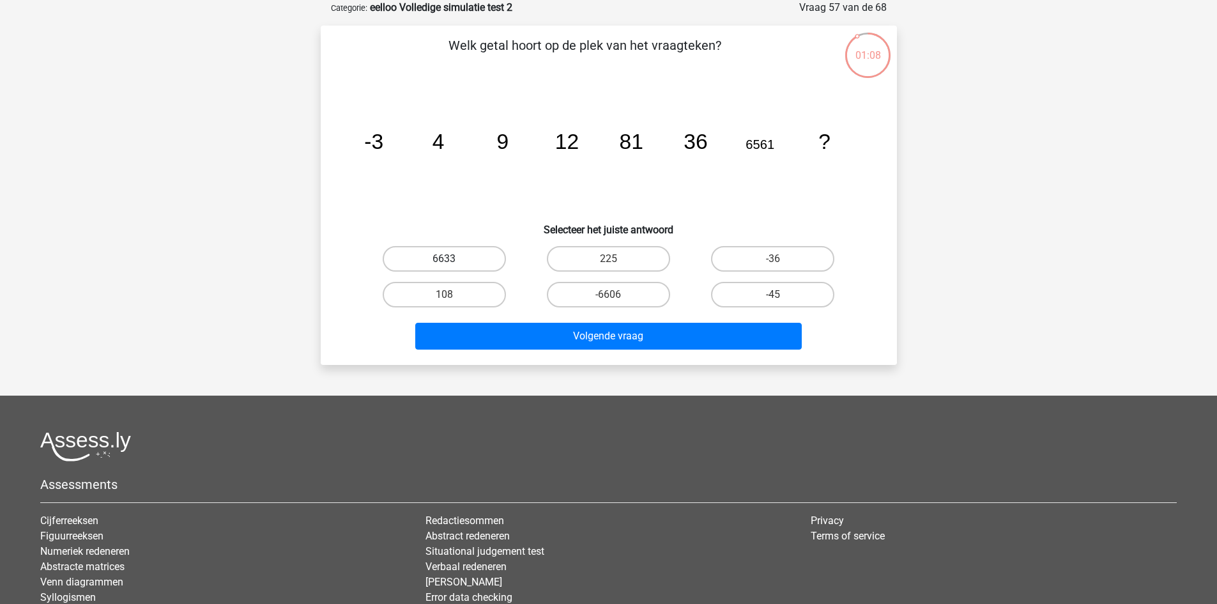
click at [484, 263] on label "6633" at bounding box center [444, 259] width 123 height 26
click at [452, 263] on input "6633" at bounding box center [448, 263] width 8 height 8
radio input "true"
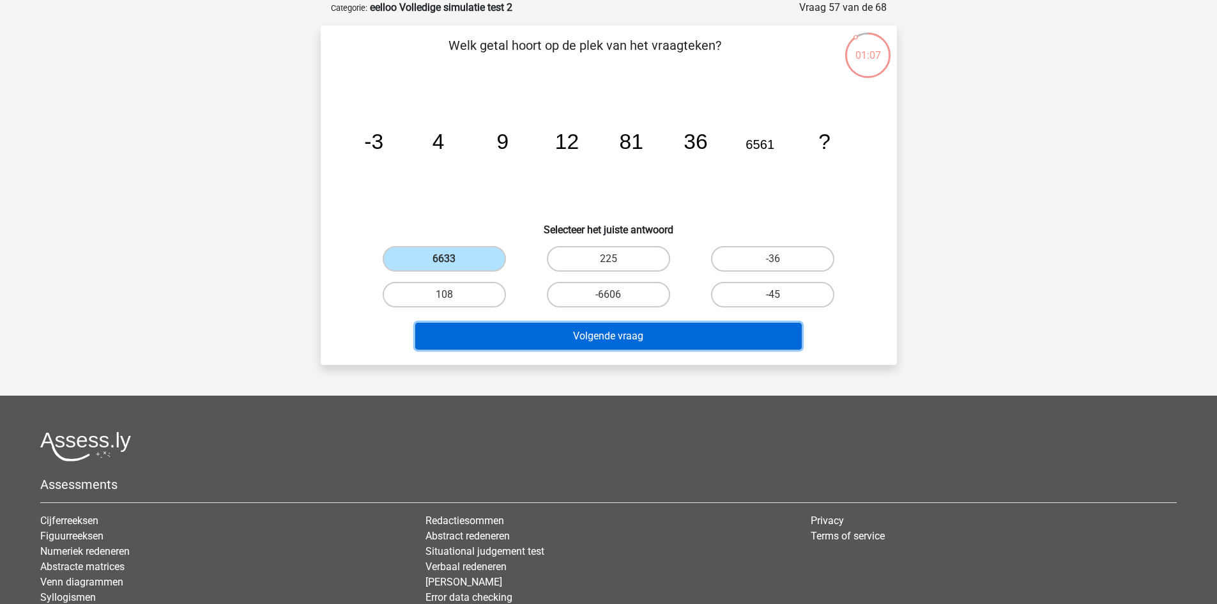
click at [520, 335] on button "Volgende vraag" at bounding box center [608, 336] width 387 height 27
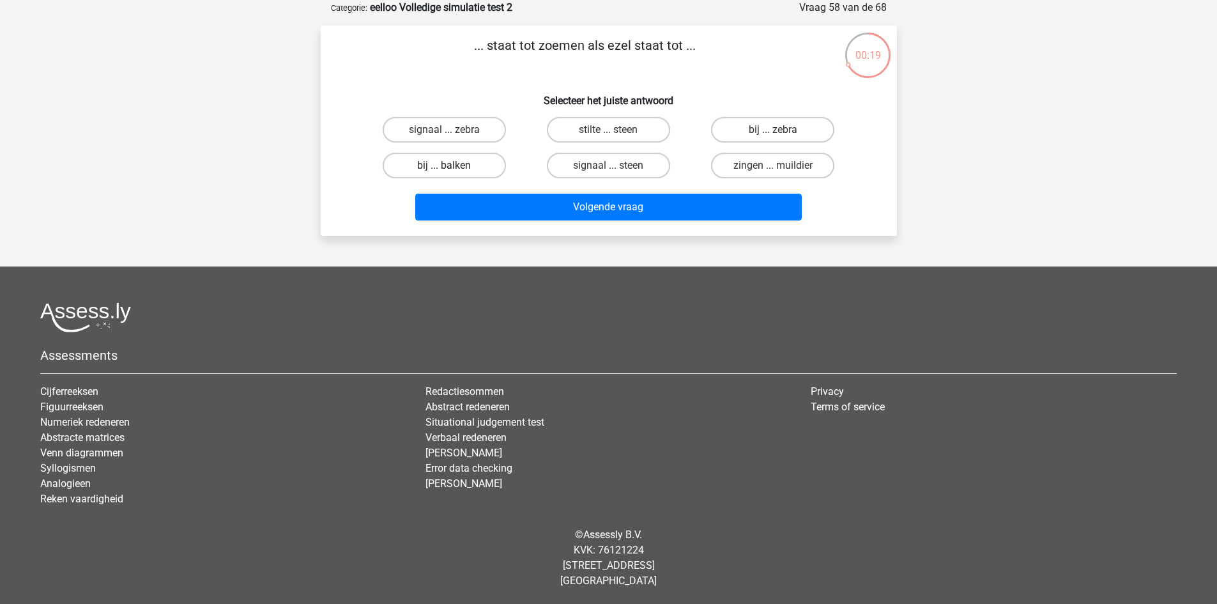
click at [458, 173] on label "bij ... balken" at bounding box center [444, 166] width 123 height 26
click at [452, 173] on input "bij ... balken" at bounding box center [448, 169] width 8 height 8
radio input "true"
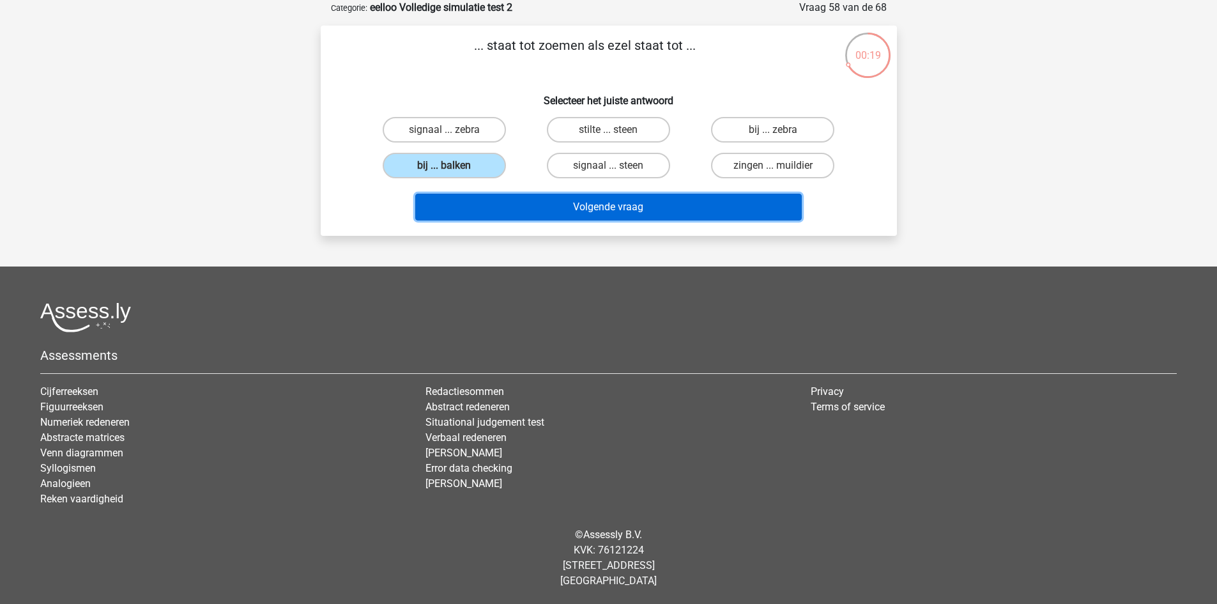
click at [507, 210] on button "Volgende vraag" at bounding box center [608, 207] width 387 height 27
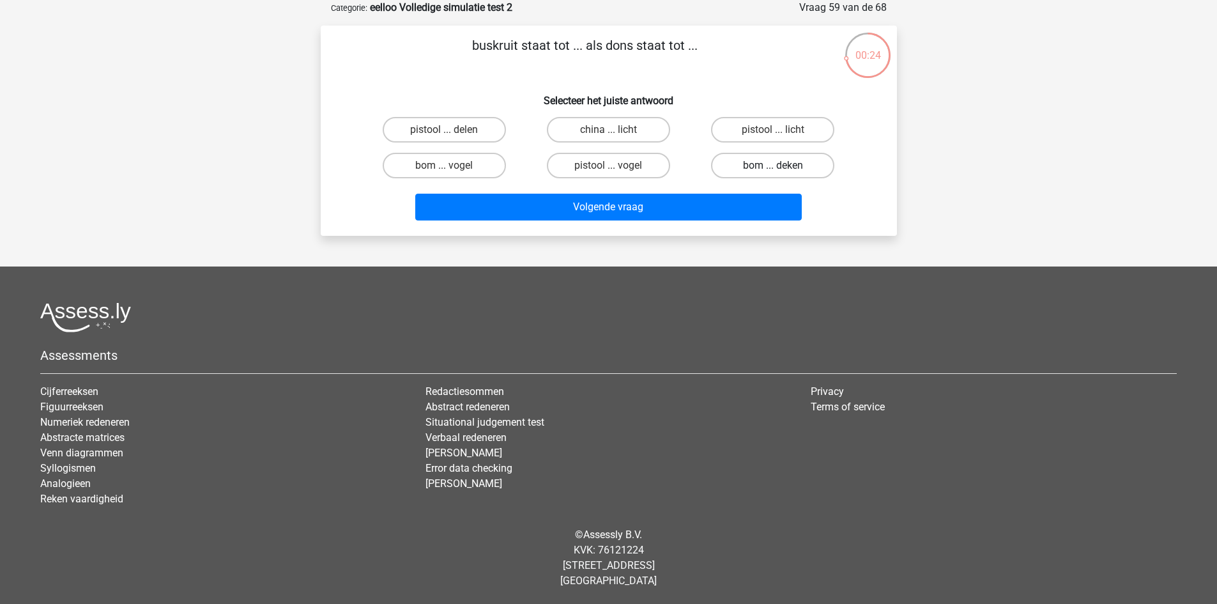
click at [728, 170] on label "bom ... deken" at bounding box center [772, 166] width 123 height 26
click at [773, 170] on input "bom ... deken" at bounding box center [777, 169] width 8 height 8
radio input "true"
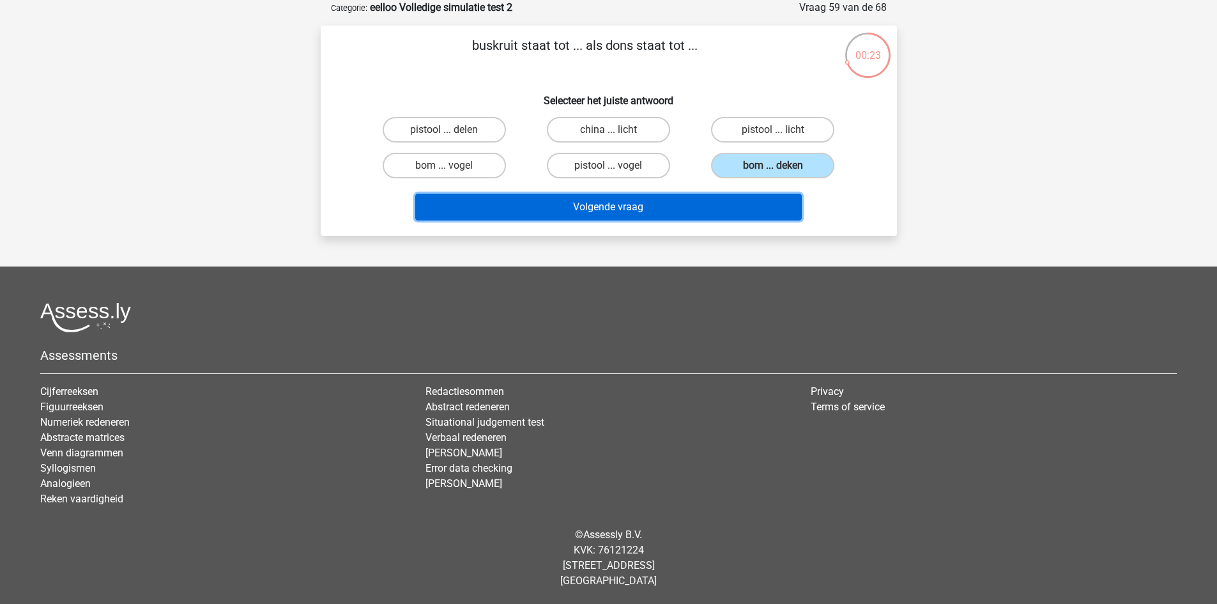
click at [721, 199] on button "Volgende vraag" at bounding box center [608, 207] width 387 height 27
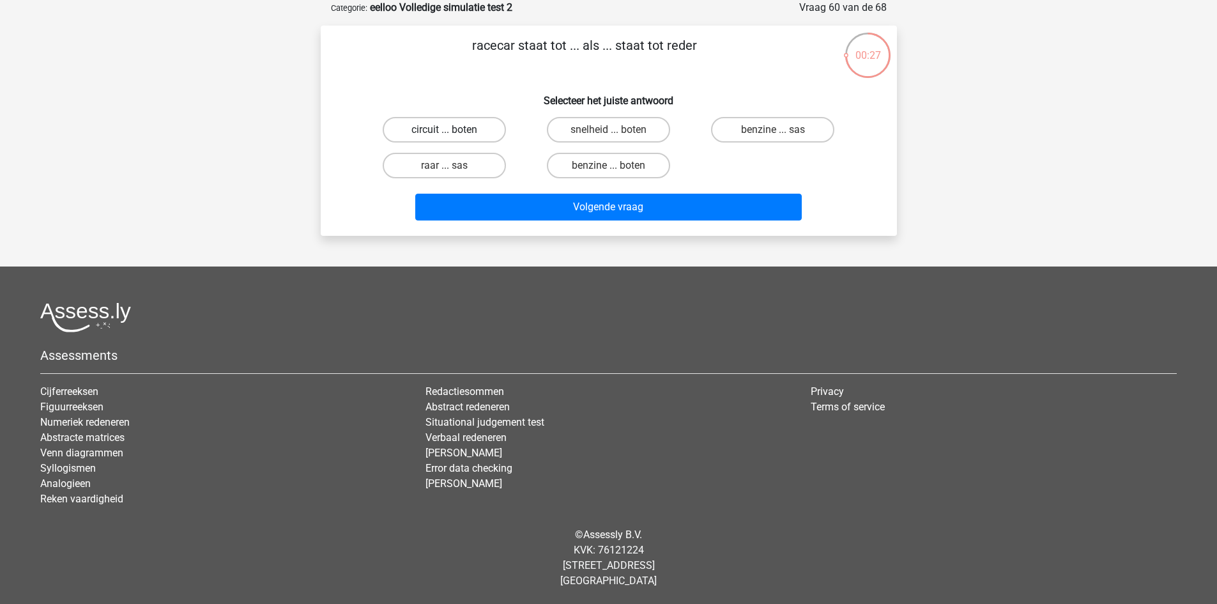
click at [440, 135] on label "circuit ... boten" at bounding box center [444, 130] width 123 height 26
click at [444, 135] on input "circuit ... boten" at bounding box center [448, 134] width 8 height 8
radio input "true"
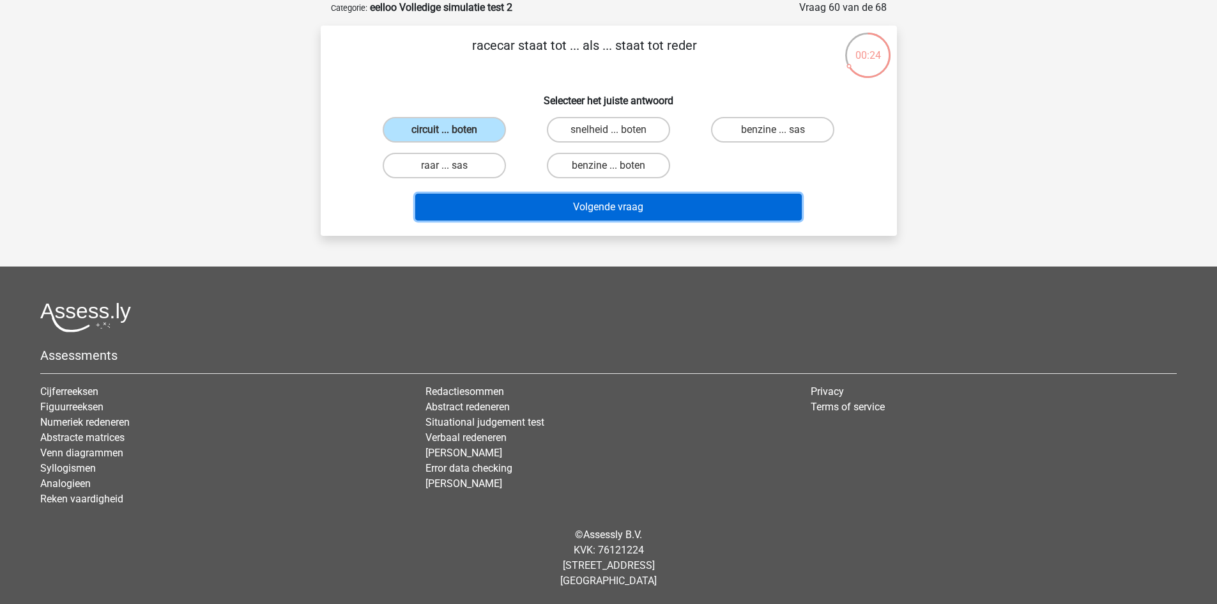
click at [511, 210] on button "Volgende vraag" at bounding box center [608, 207] width 387 height 27
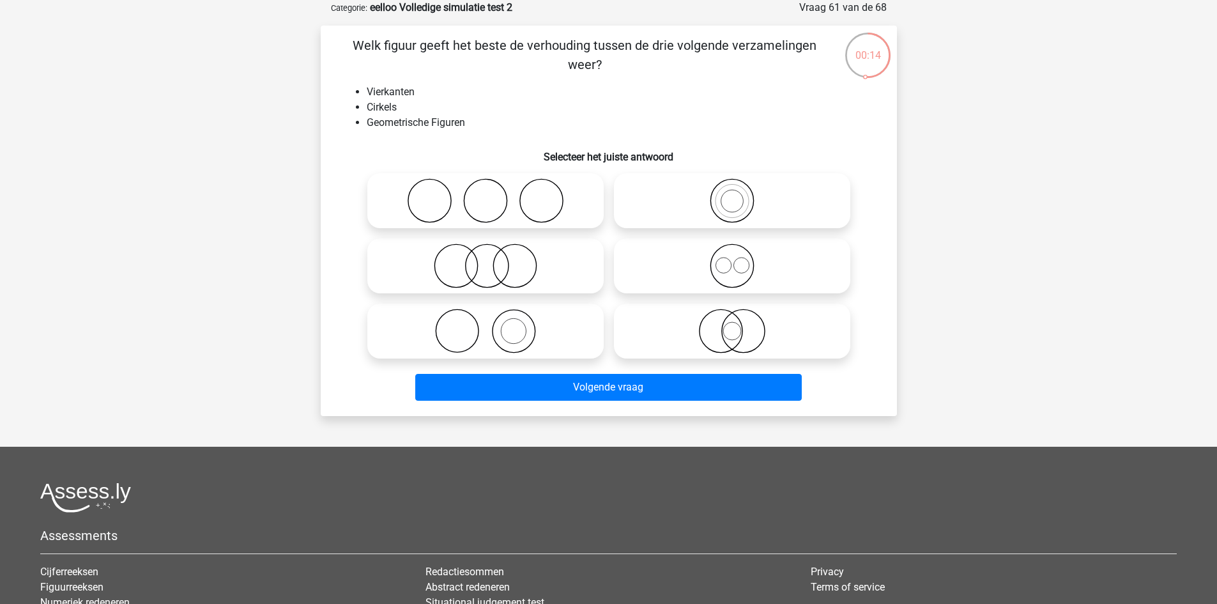
click at [691, 278] on icon at bounding box center [732, 265] width 226 height 45
click at [732, 259] on input "radio" at bounding box center [736, 255] width 8 height 8
radio input "true"
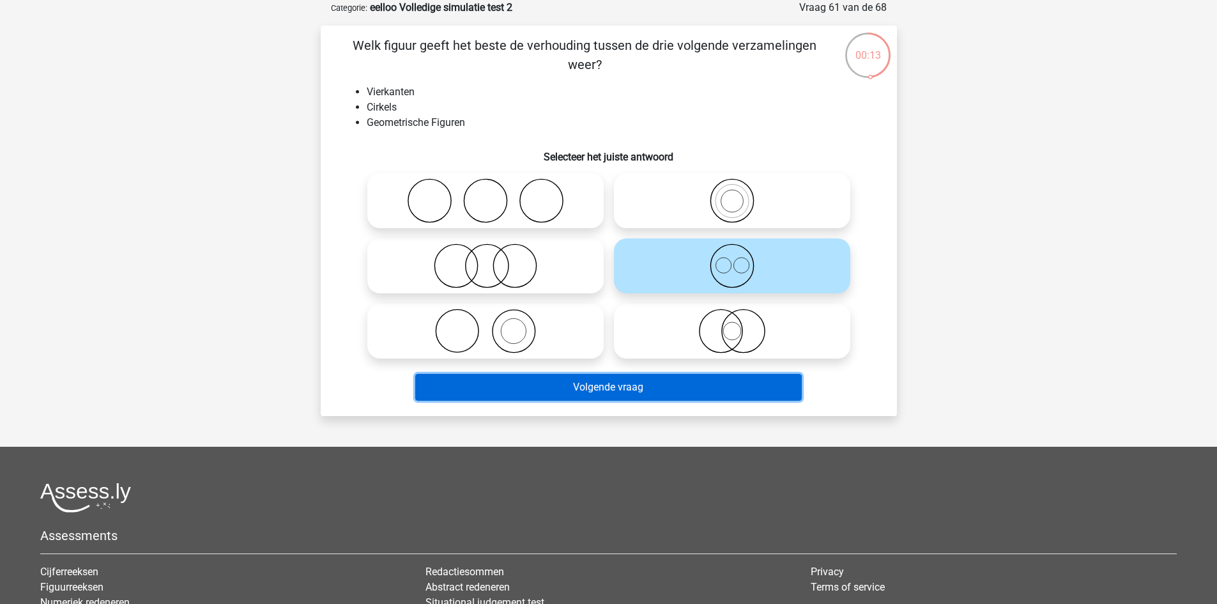
click at [689, 387] on button "Volgende vraag" at bounding box center [608, 387] width 387 height 27
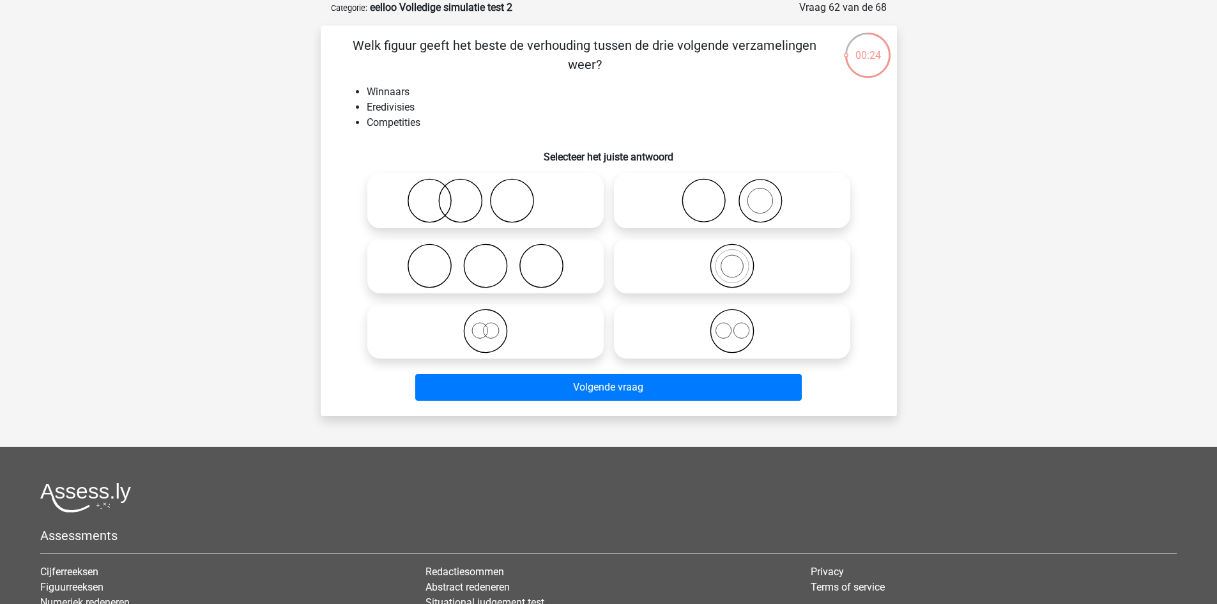
click at [672, 197] on icon at bounding box center [732, 200] width 226 height 45
click at [732, 194] on input "radio" at bounding box center [736, 190] width 8 height 8
radio input "true"
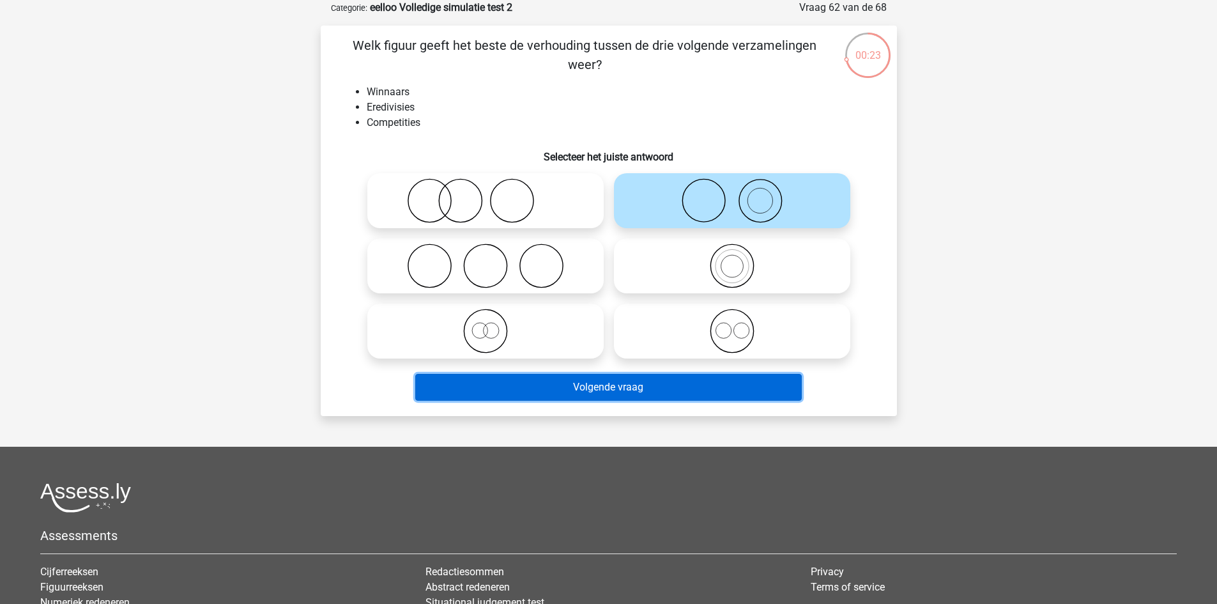
click at [693, 388] on button "Volgende vraag" at bounding box center [608, 387] width 387 height 27
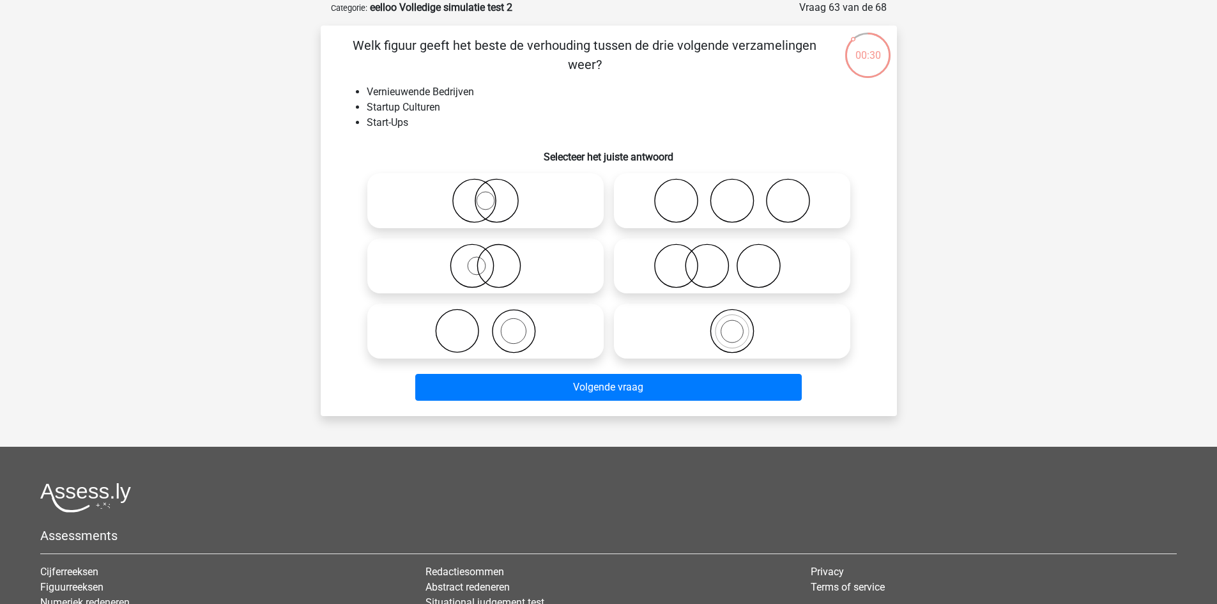
click at [624, 256] on icon at bounding box center [732, 265] width 226 height 45
click at [732, 256] on input "radio" at bounding box center [736, 255] width 8 height 8
radio input "true"
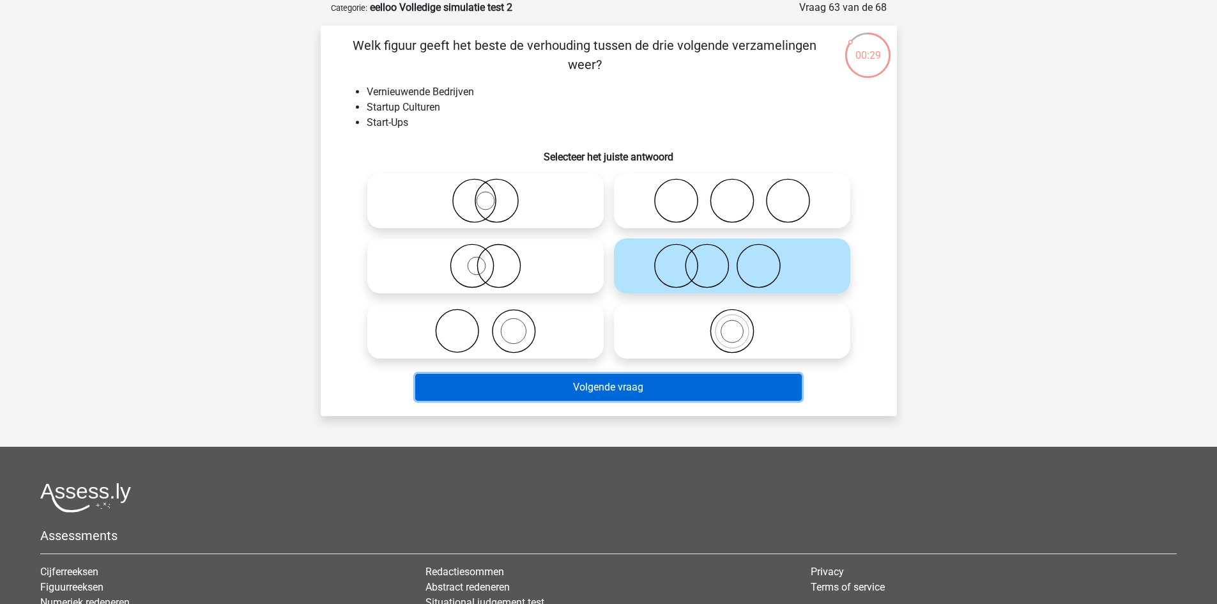
click at [678, 379] on button "Volgende vraag" at bounding box center [608, 387] width 387 height 27
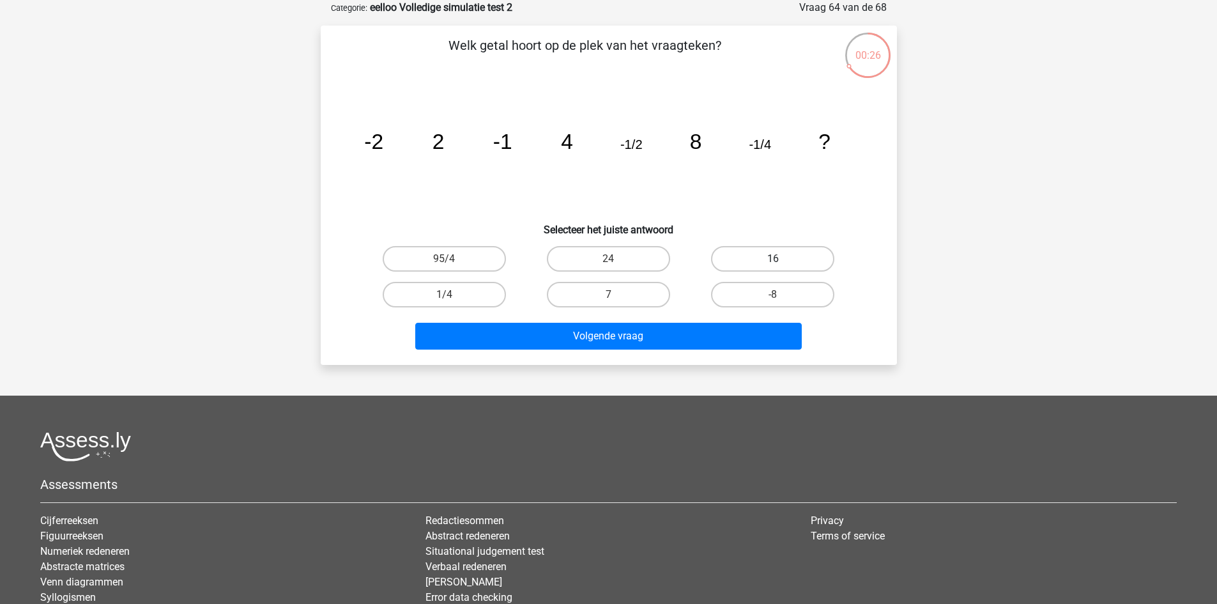
click at [733, 260] on label "16" at bounding box center [772, 259] width 123 height 26
click at [773, 260] on input "16" at bounding box center [777, 263] width 8 height 8
radio input "true"
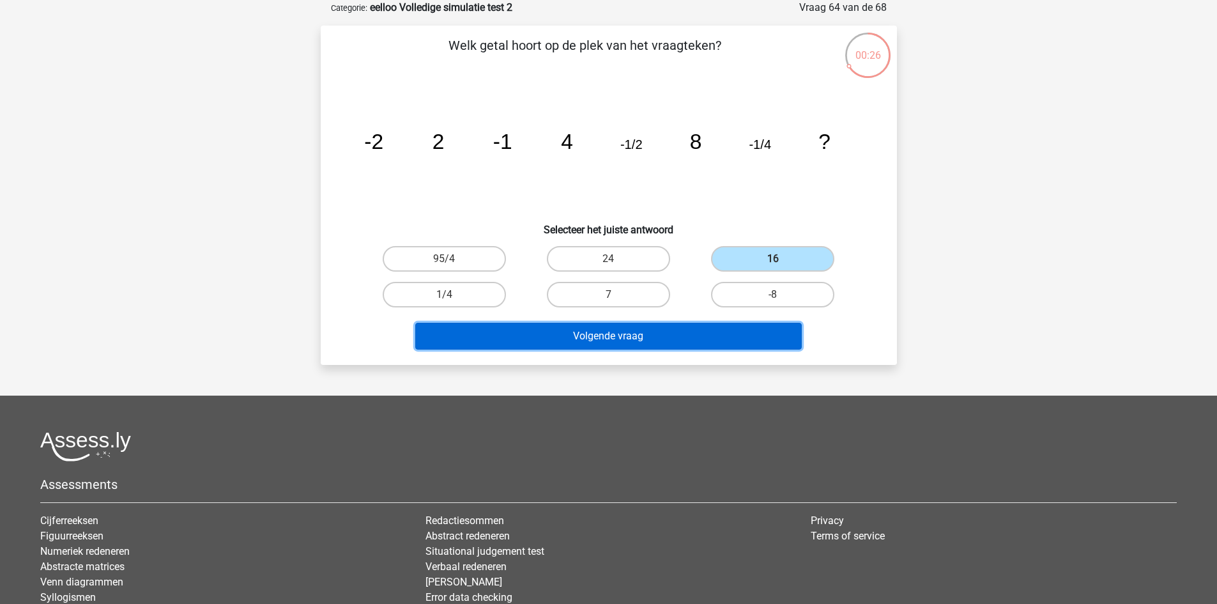
click at [724, 330] on button "Volgende vraag" at bounding box center [608, 336] width 387 height 27
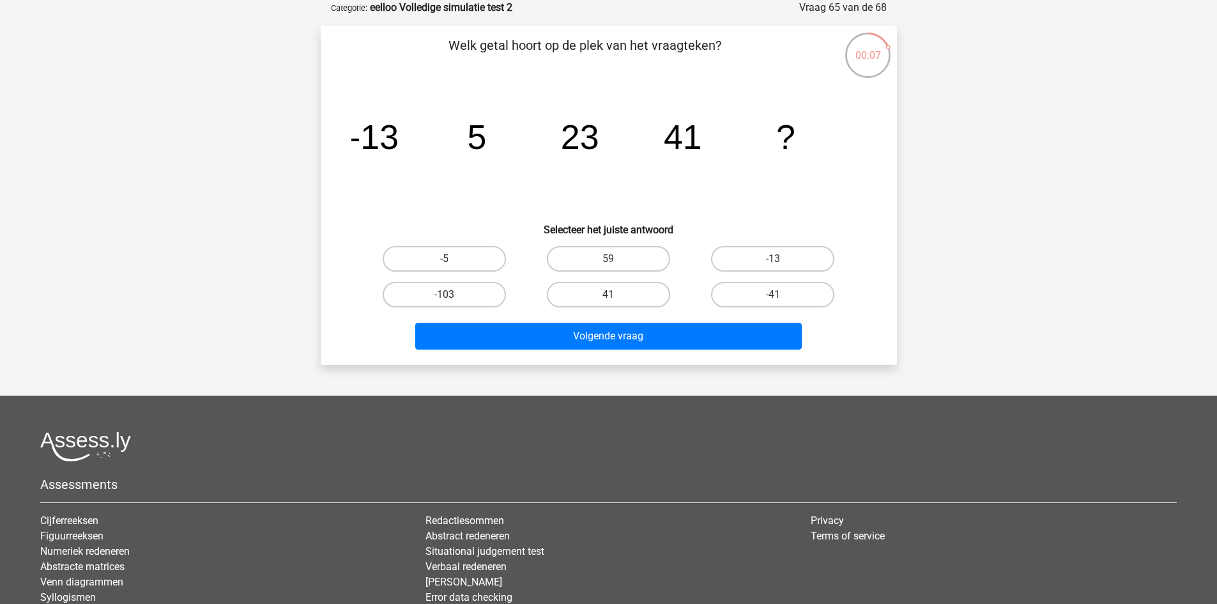
drag, startPoint x: 606, startPoint y: 293, endPoint x: 564, endPoint y: 244, distance: 64.3
click at [560, 243] on div "-5 59 -13 -103 41" at bounding box center [608, 277] width 493 height 72
click at [594, 259] on label "59" at bounding box center [608, 259] width 123 height 26
click at [608, 259] on input "59" at bounding box center [612, 263] width 8 height 8
radio input "true"
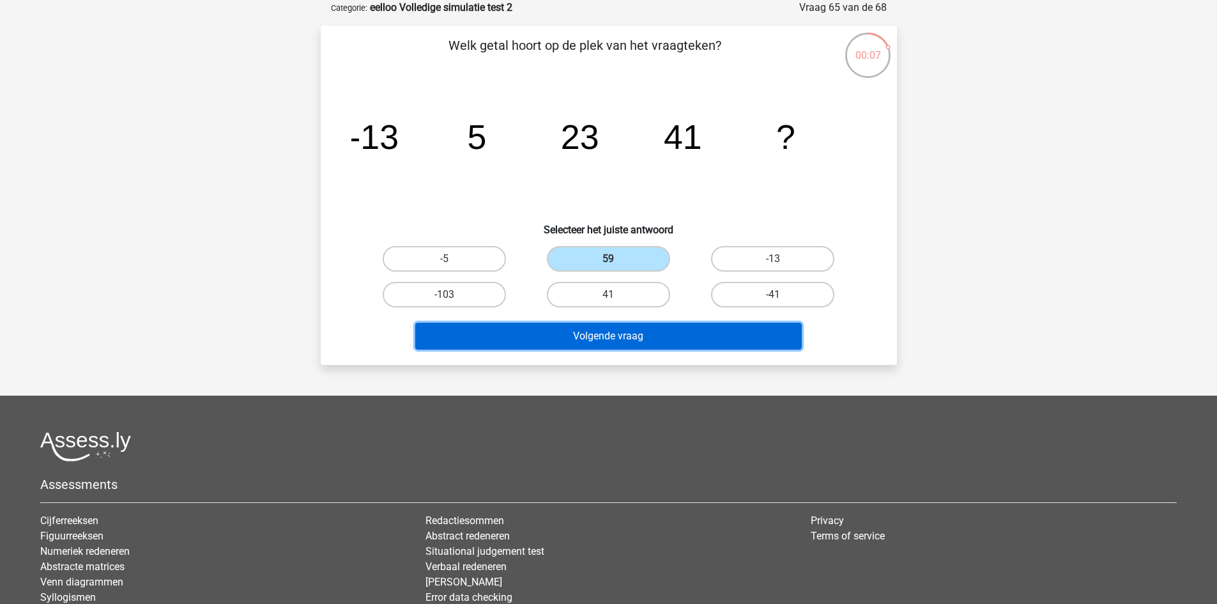
click at [614, 328] on button "Volgende vraag" at bounding box center [608, 336] width 387 height 27
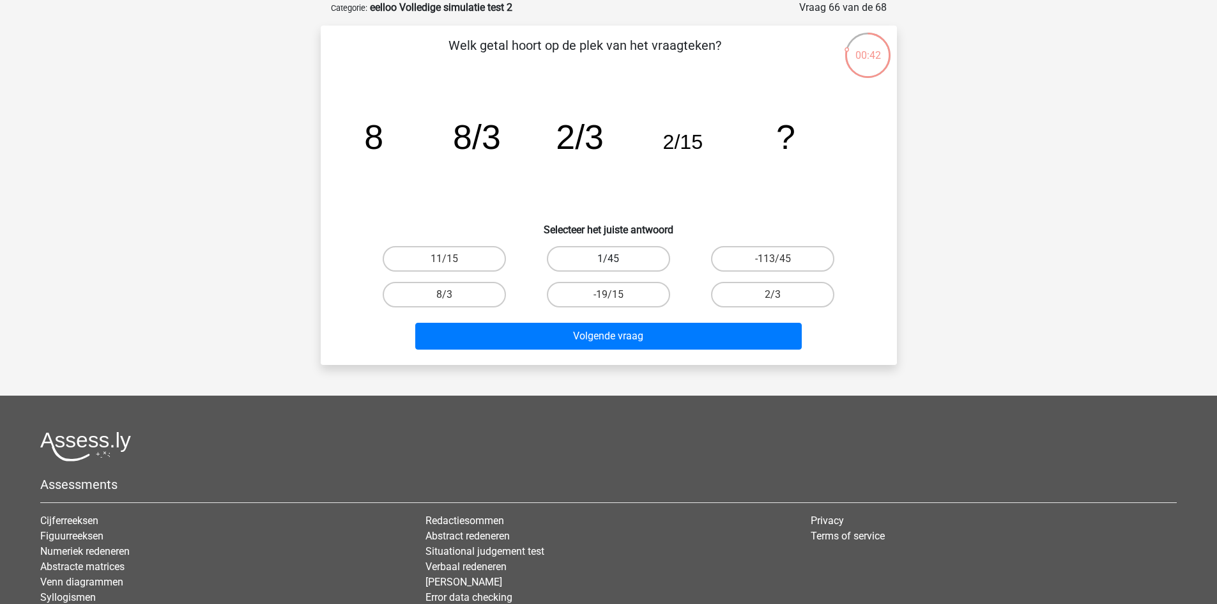
click at [587, 258] on label "1/45" at bounding box center [608, 259] width 123 height 26
click at [608, 259] on input "1/45" at bounding box center [612, 263] width 8 height 8
radio input "true"
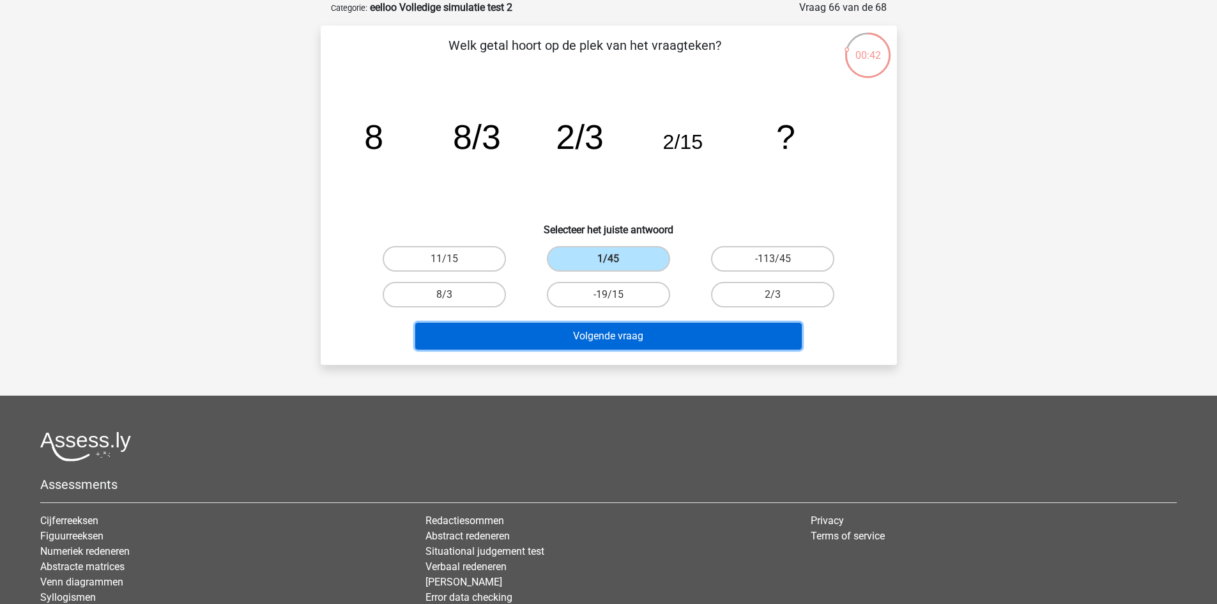
click at [646, 327] on button "Volgende vraag" at bounding box center [608, 336] width 387 height 27
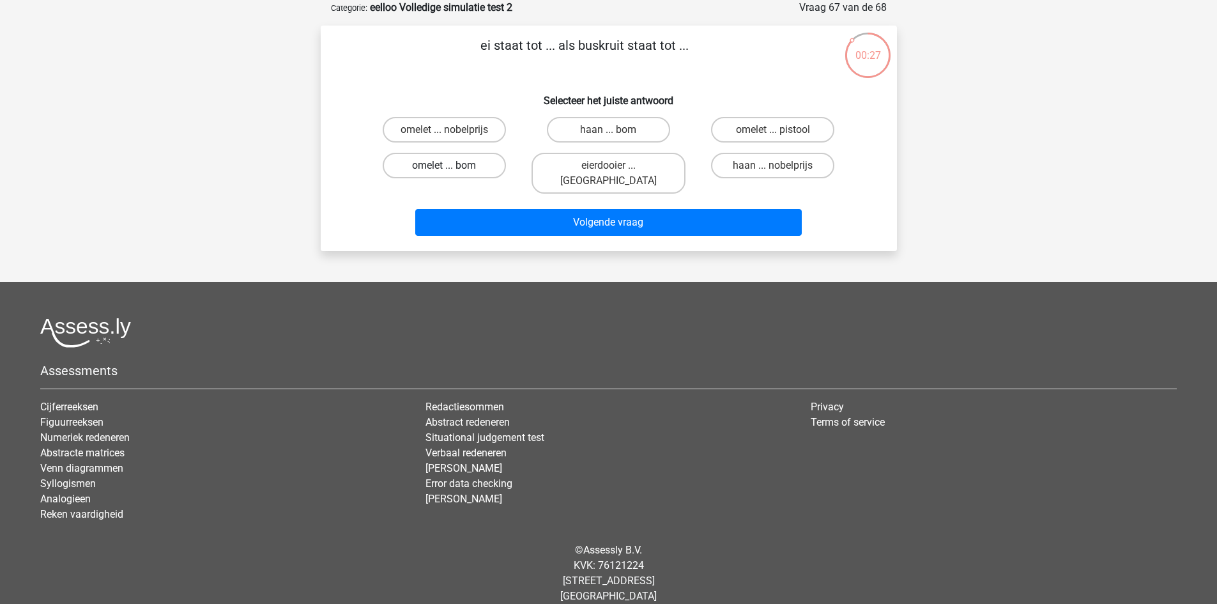
click at [473, 165] on label "omelet ... bom" at bounding box center [444, 166] width 123 height 26
click at [452, 165] on input "omelet ... bom" at bounding box center [448, 169] width 8 height 8
radio input "true"
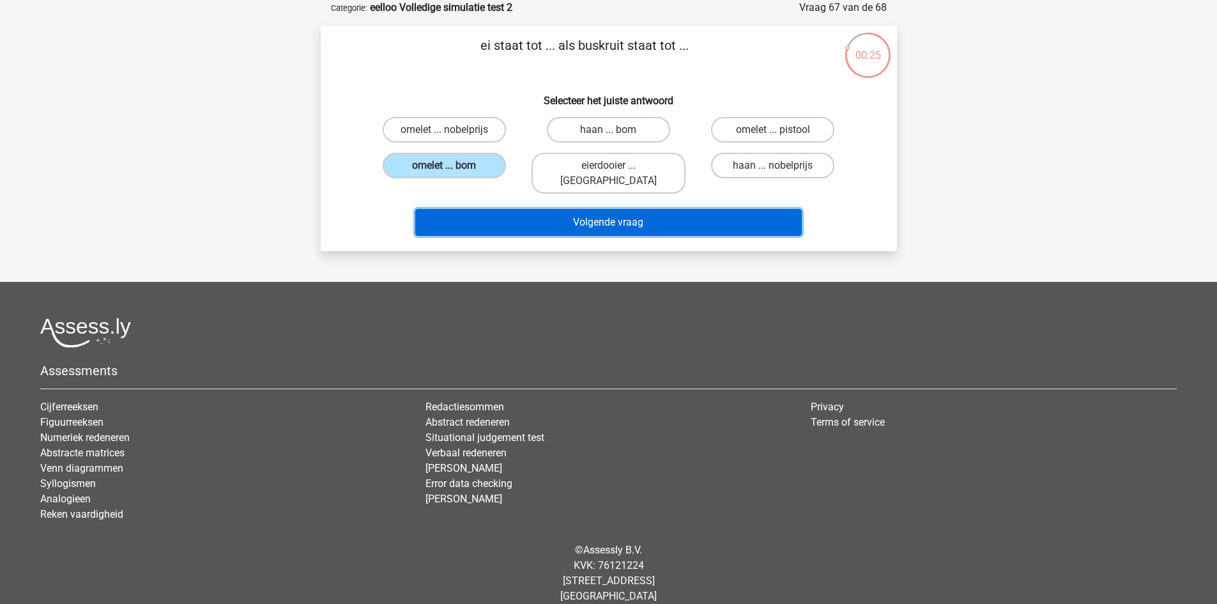
click at [560, 209] on button "Volgende vraag" at bounding box center [608, 222] width 387 height 27
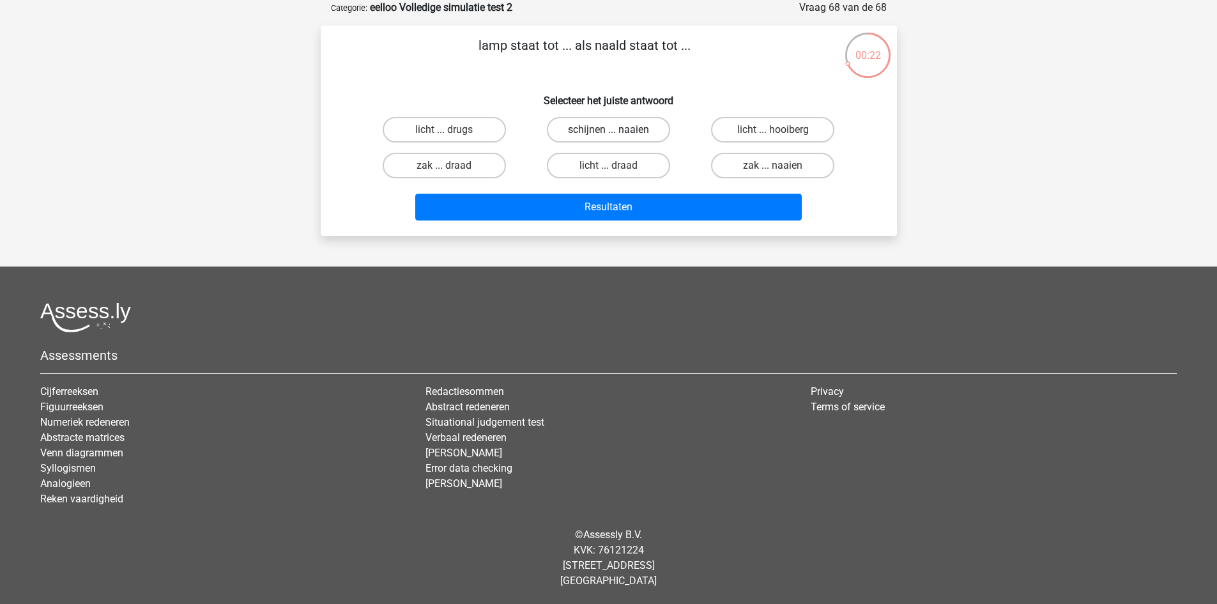
click at [599, 139] on label "schijnen ... naaien" at bounding box center [608, 130] width 123 height 26
click at [608, 138] on input "schijnen ... naaien" at bounding box center [612, 134] width 8 height 8
radio input "true"
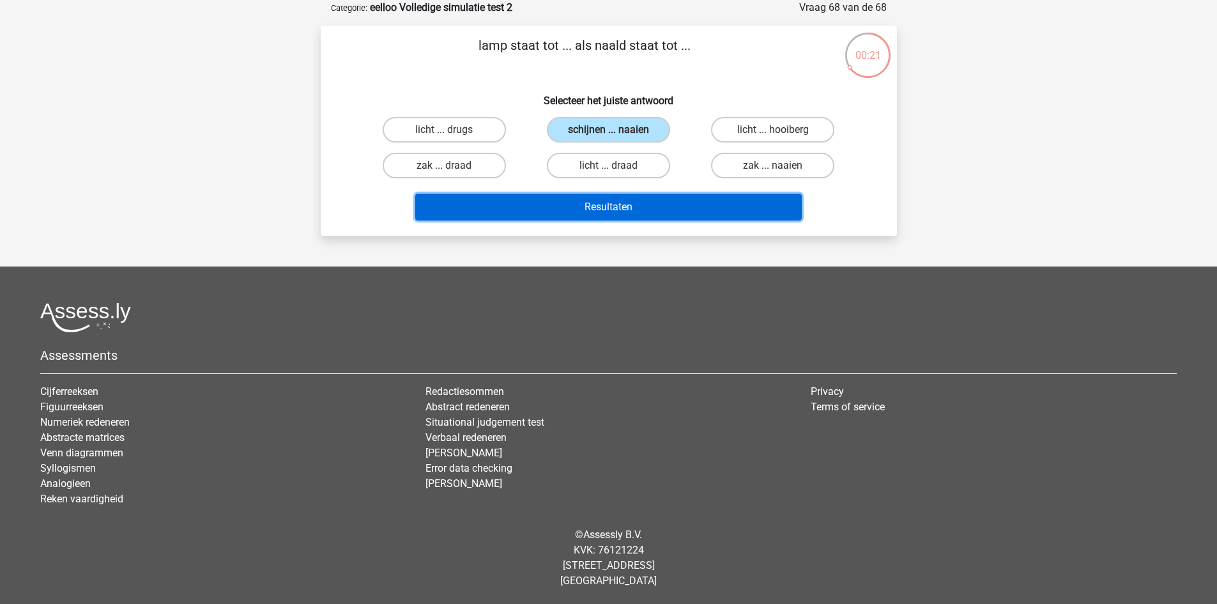
click at [656, 203] on button "Resultaten" at bounding box center [608, 207] width 387 height 27
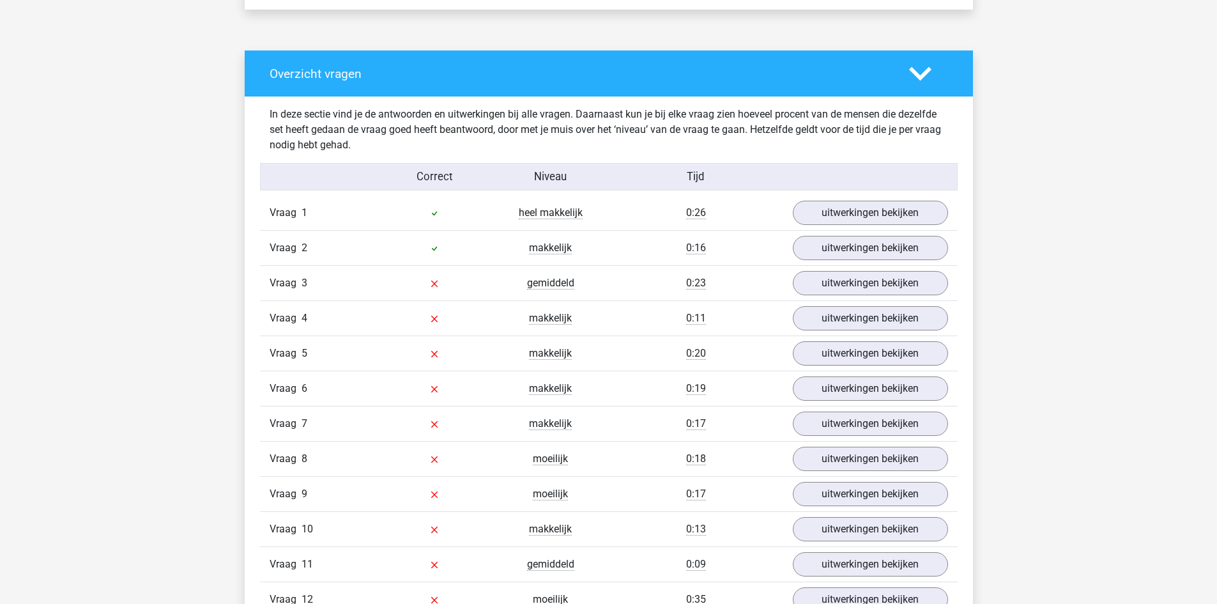
scroll to position [1022, 0]
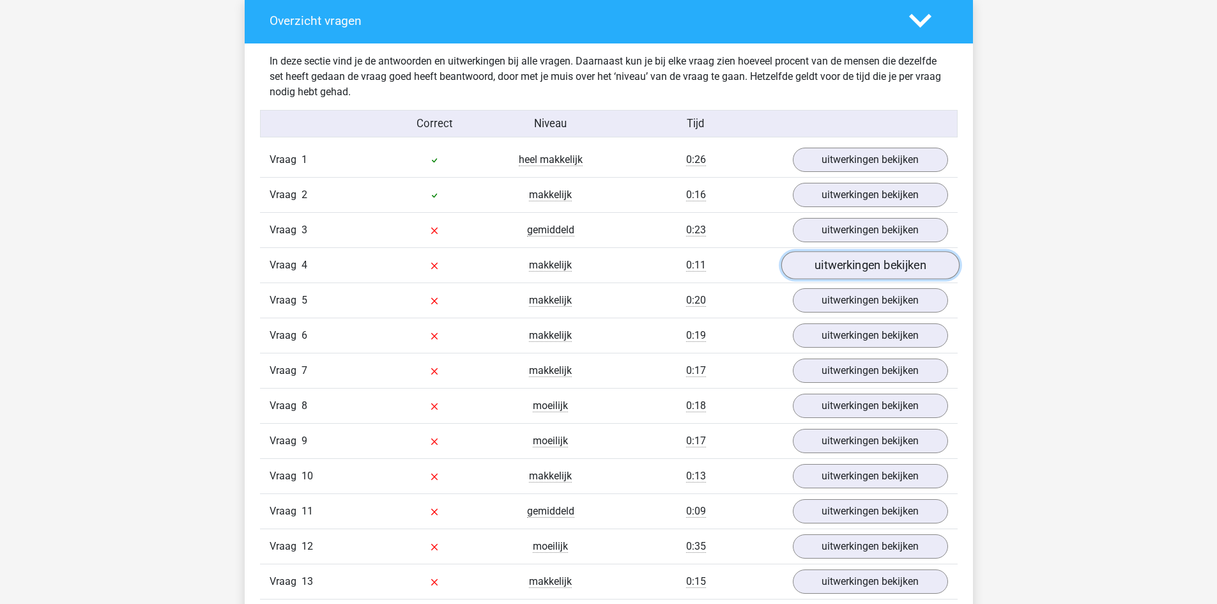
click at [836, 267] on link "uitwerkingen bekijken" at bounding box center [870, 266] width 178 height 28
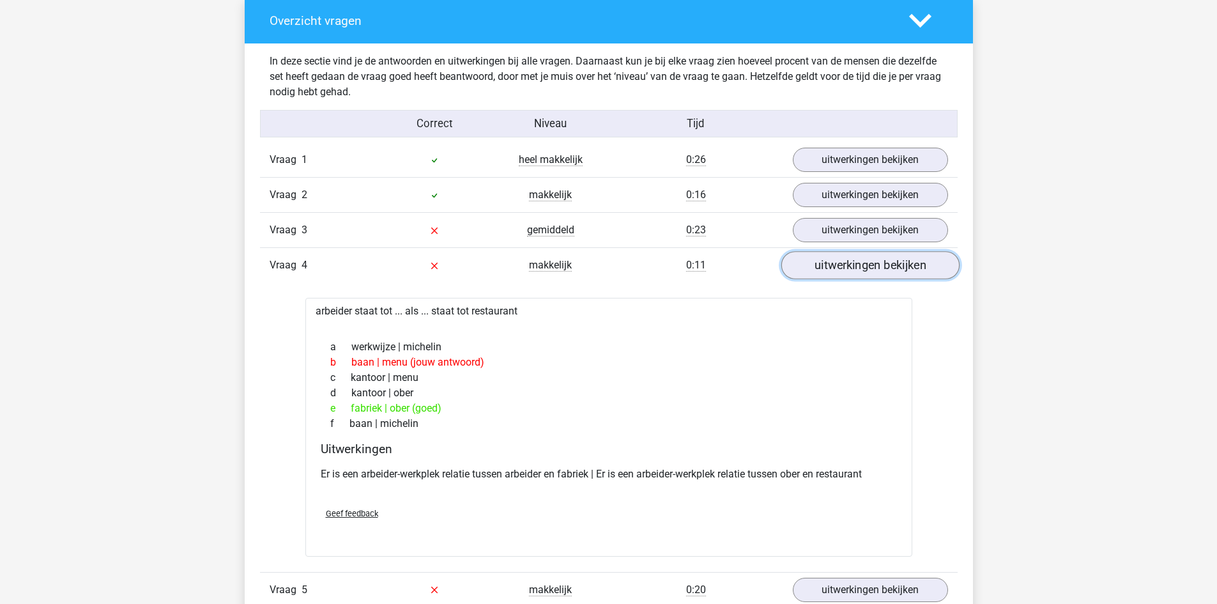
click at [835, 267] on link "uitwerkingen bekijken" at bounding box center [870, 266] width 178 height 28
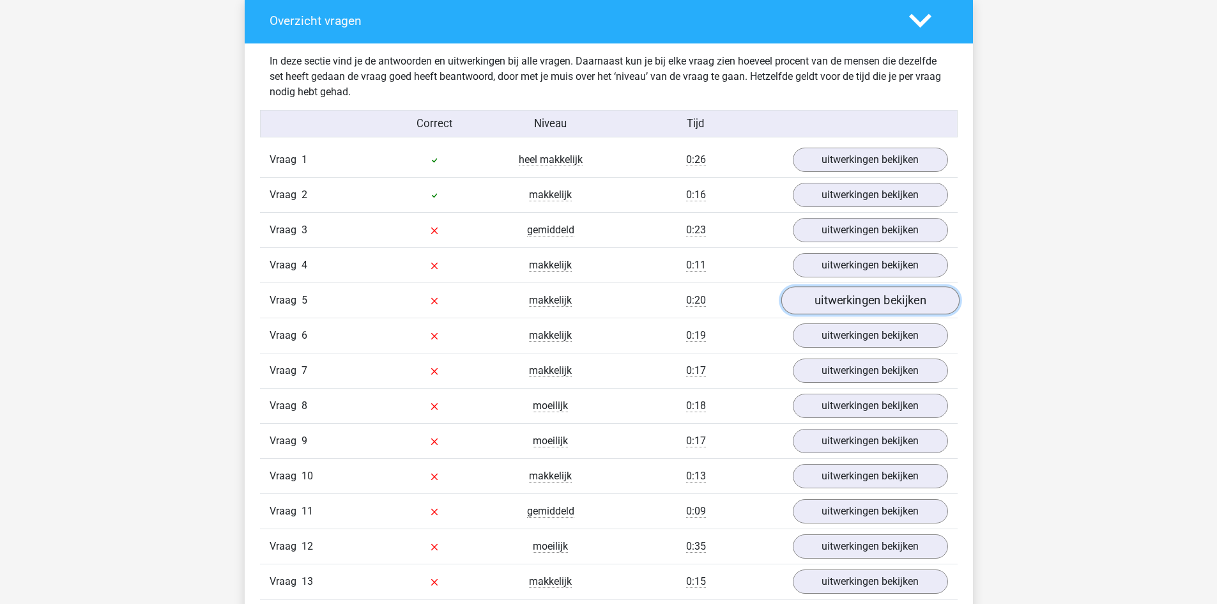
click at [838, 311] on link "uitwerkingen bekijken" at bounding box center [870, 301] width 178 height 28
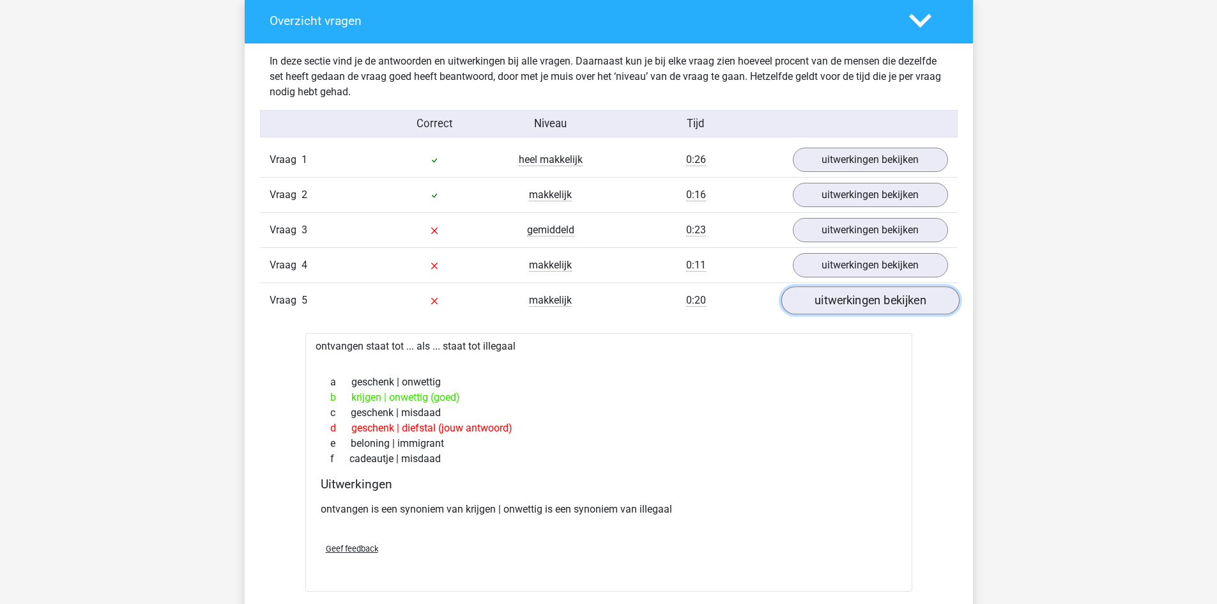
click at [838, 311] on link "uitwerkingen bekijken" at bounding box center [870, 301] width 178 height 28
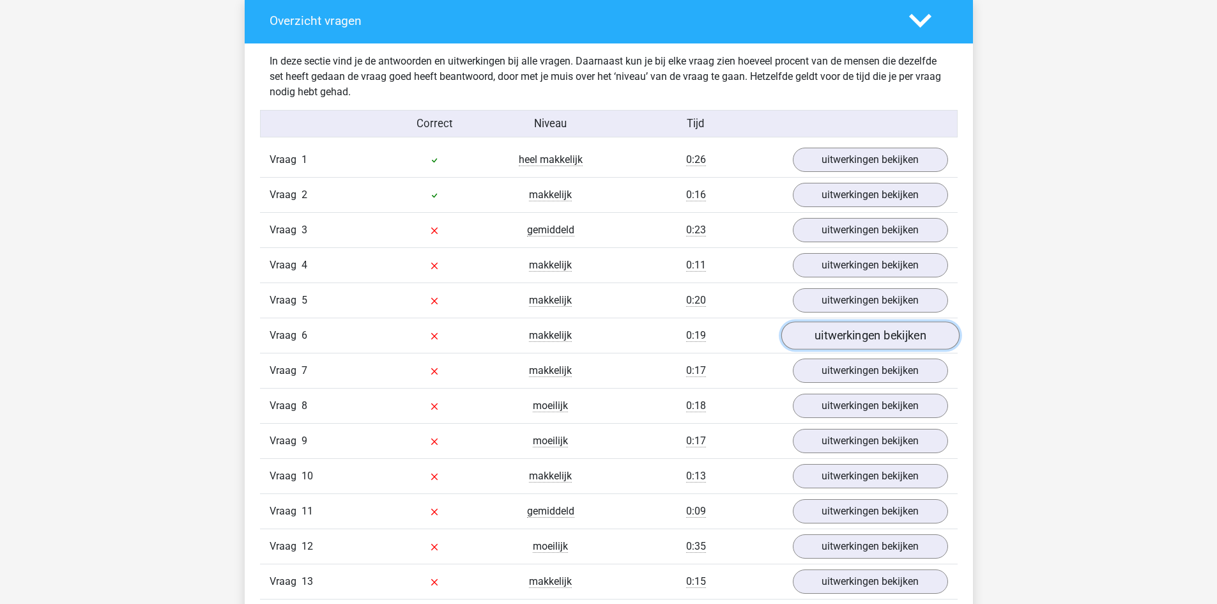
click at [830, 344] on link "uitwerkingen bekijken" at bounding box center [870, 336] width 178 height 28
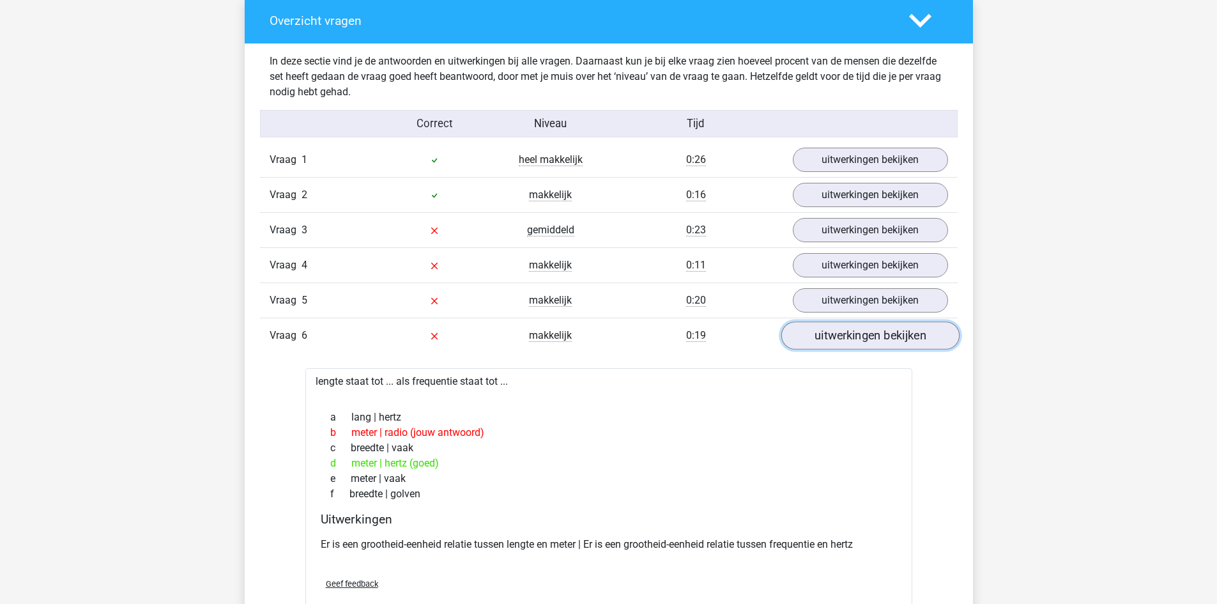
click at [830, 344] on link "uitwerkingen bekijken" at bounding box center [870, 336] width 178 height 28
